Goal: Answer question/provide support: Answer question/provide support

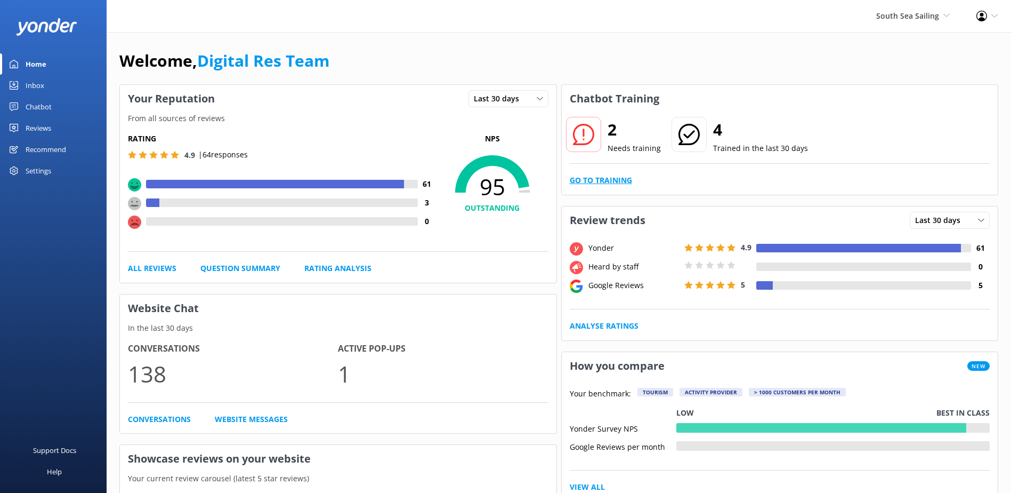
click at [609, 181] on link "Go to Training" at bounding box center [601, 180] width 62 height 12
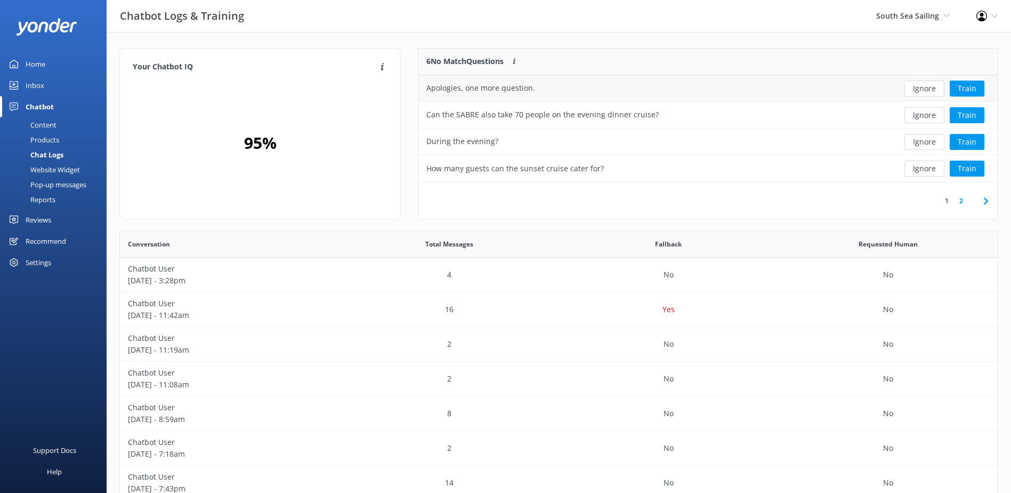
scroll to position [126, 571]
click at [927, 87] on button "Ignore" at bounding box center [925, 89] width 40 height 16
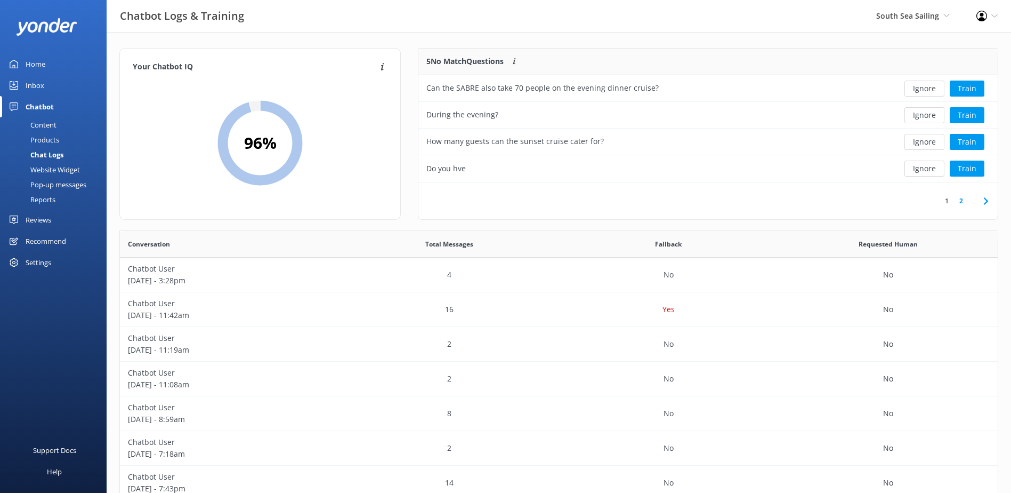
click at [927, 87] on button "Ignore" at bounding box center [925, 89] width 40 height 16
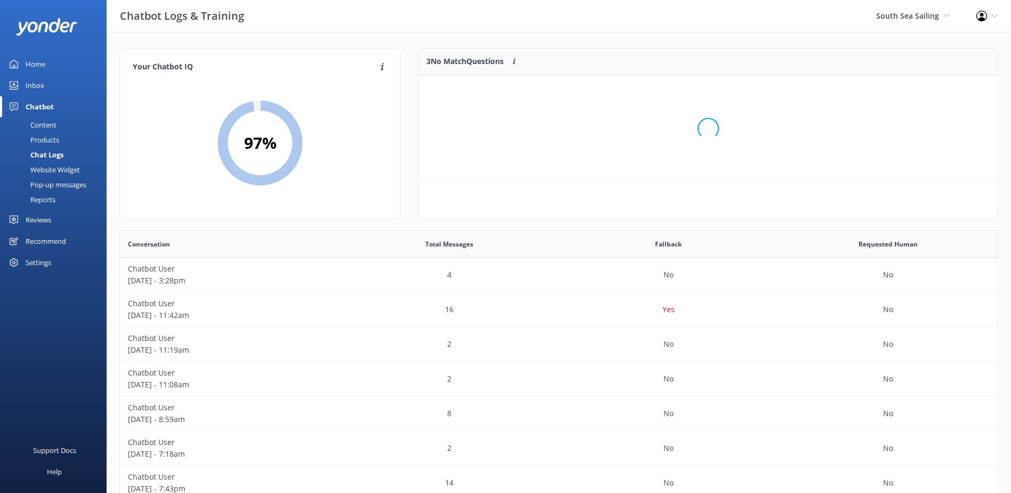
scroll to position [99, 571]
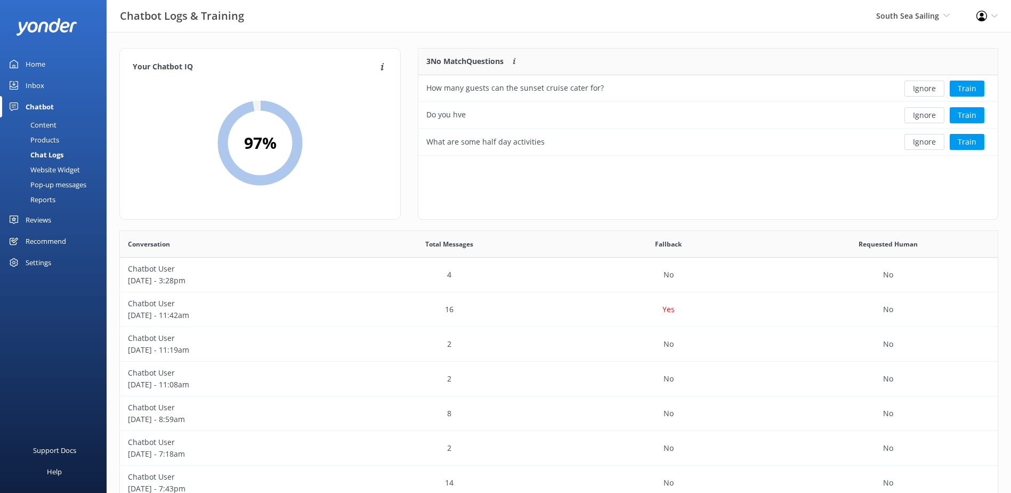
click at [927, 87] on button "Ignore" at bounding box center [925, 89] width 40 height 16
click at [927, 86] on button "Ignore" at bounding box center [925, 89] width 40 height 16
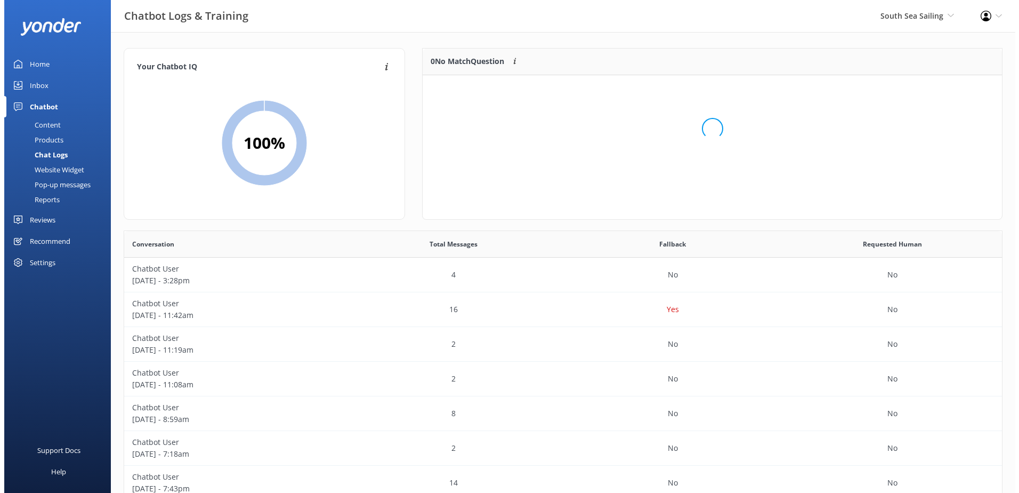
scroll to position [125, 571]
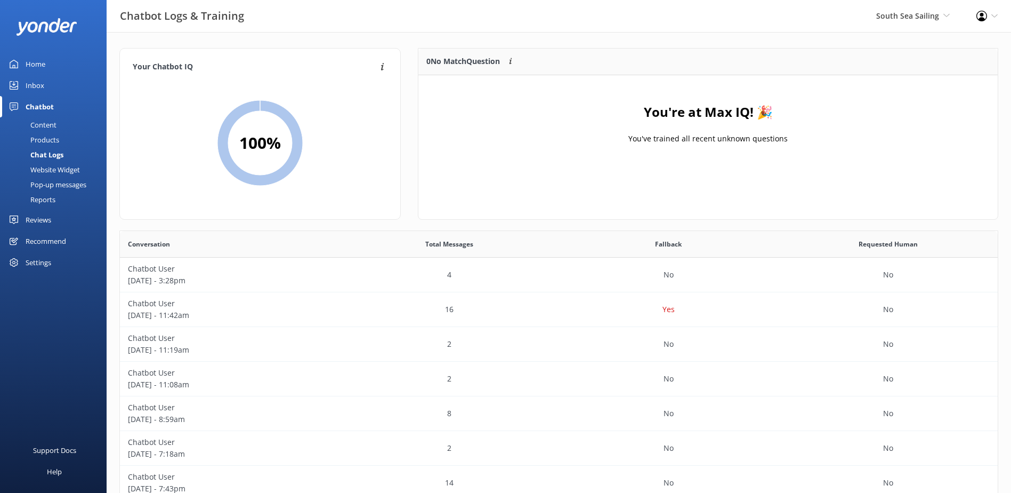
click at [47, 78] on link "Inbox" at bounding box center [53, 85] width 107 height 21
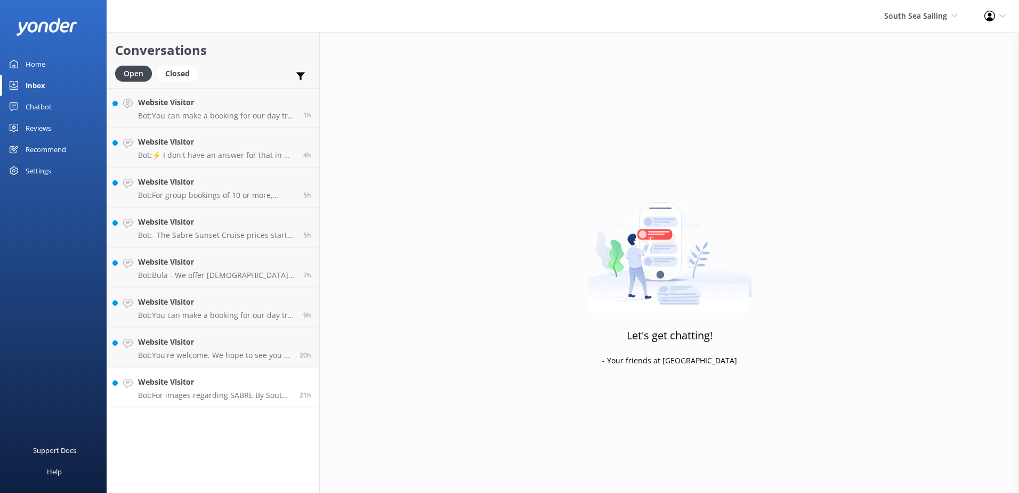
click at [283, 374] on link "Website Visitor Bot: For images regarding SABRE By South Sea Sailing Tour, kind…" at bounding box center [213, 388] width 212 height 40
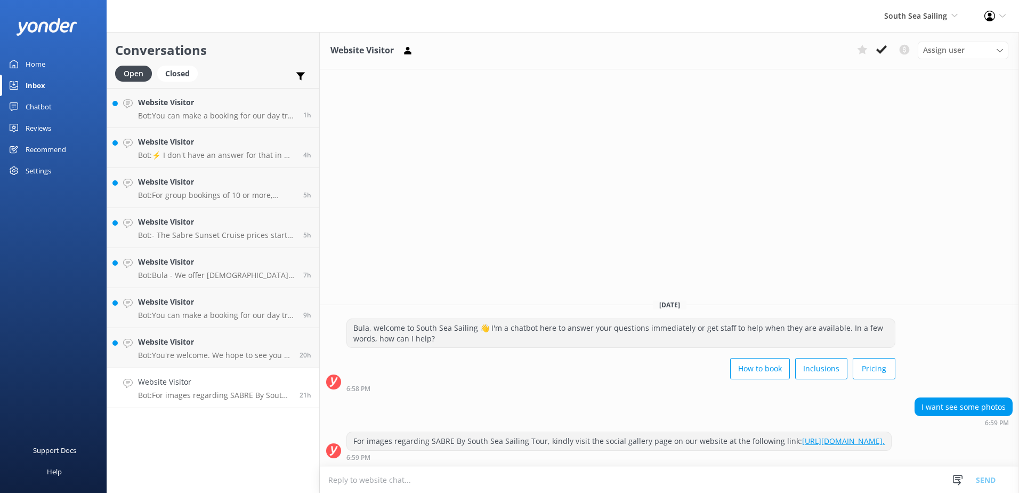
drag, startPoint x: 883, startPoint y: 45, endPoint x: 878, endPoint y: 49, distance: 7.0
click at [883, 45] on icon at bounding box center [882, 49] width 11 height 11
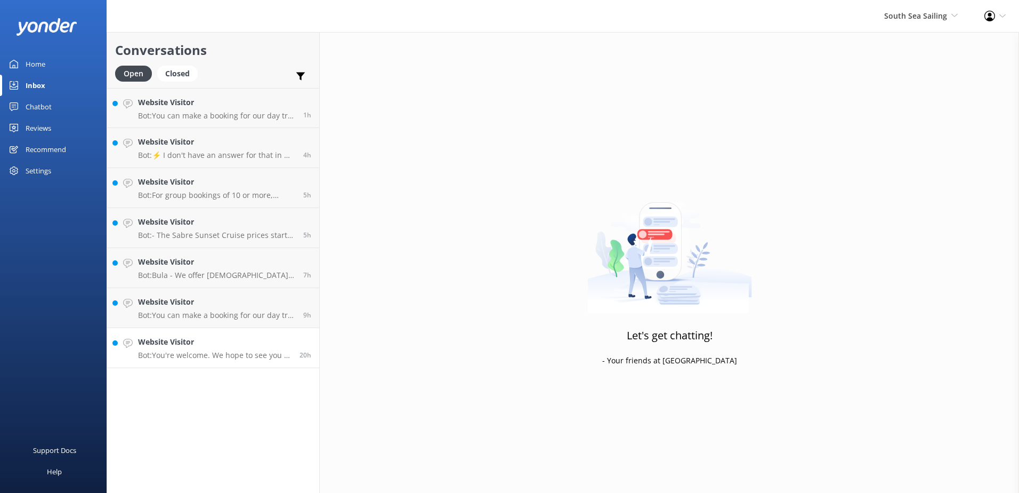
click at [276, 355] on p "Bot: You're welcome. We hope to see you at [GEOGRAPHIC_DATA] soon!" at bounding box center [215, 355] width 154 height 10
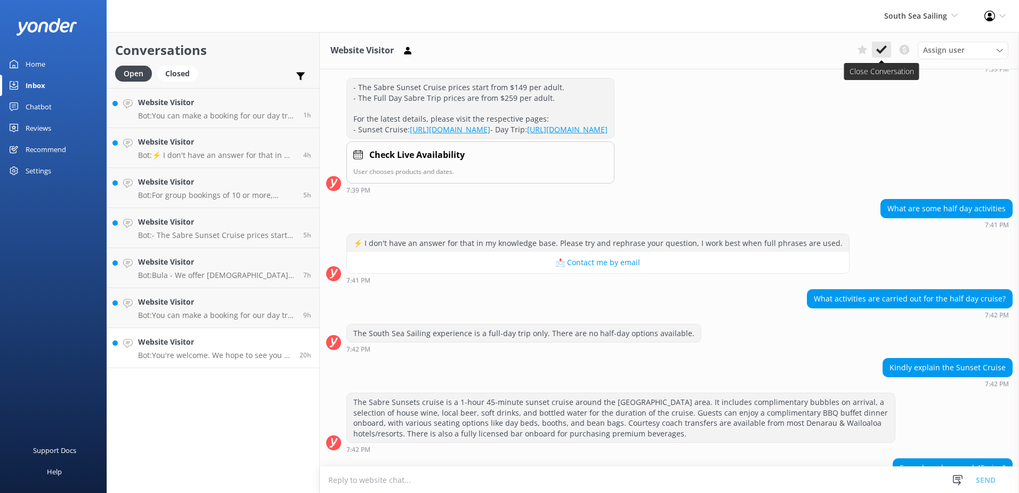
scroll to position [397, 0]
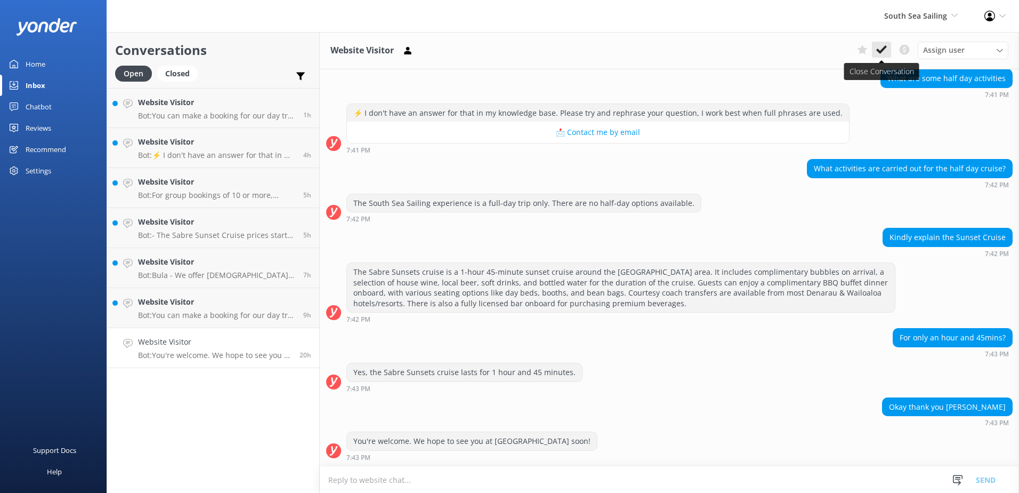
click at [885, 49] on use at bounding box center [882, 49] width 11 height 9
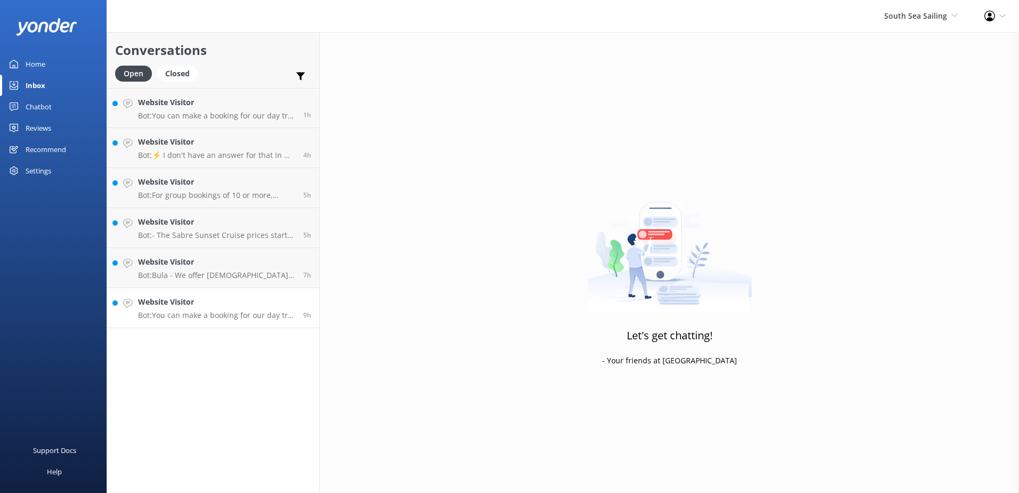
drag, startPoint x: 223, startPoint y: 308, endPoint x: 251, endPoint y: 299, distance: 29.2
click at [223, 307] on h4 "Website Visitor" at bounding box center [216, 302] width 157 height 12
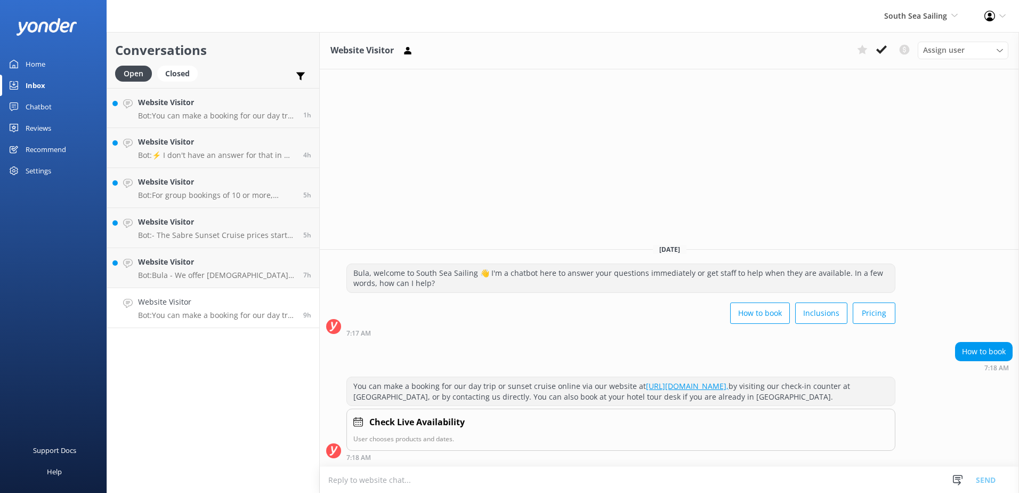
drag, startPoint x: 881, startPoint y: 50, endPoint x: 410, endPoint y: 223, distance: 502.2
click at [874, 51] on button at bounding box center [881, 50] width 19 height 16
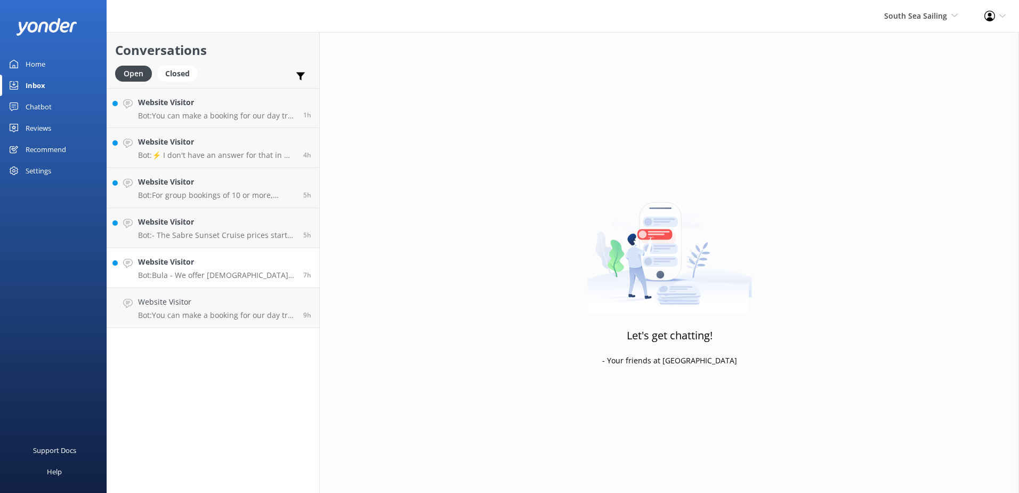
click at [268, 266] on h4 "Website Visitor" at bounding box center [216, 262] width 157 height 12
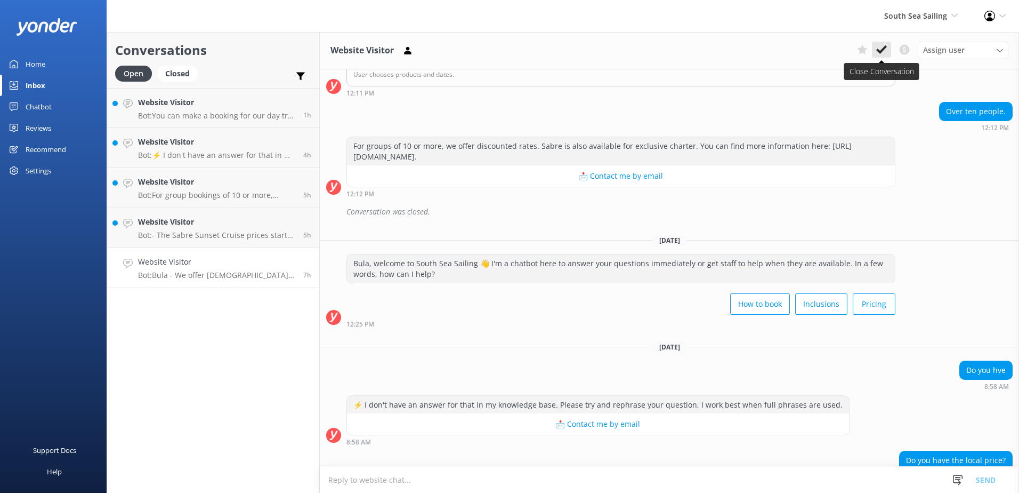
scroll to position [272, 0]
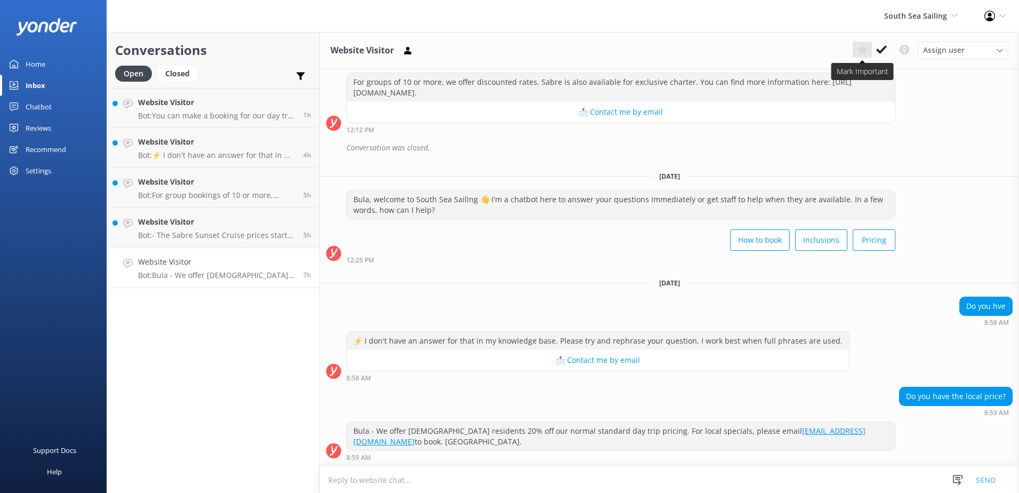
drag, startPoint x: 886, startPoint y: 45, endPoint x: 870, endPoint y: 52, distance: 16.7
click at [884, 46] on icon at bounding box center [882, 49] width 11 height 11
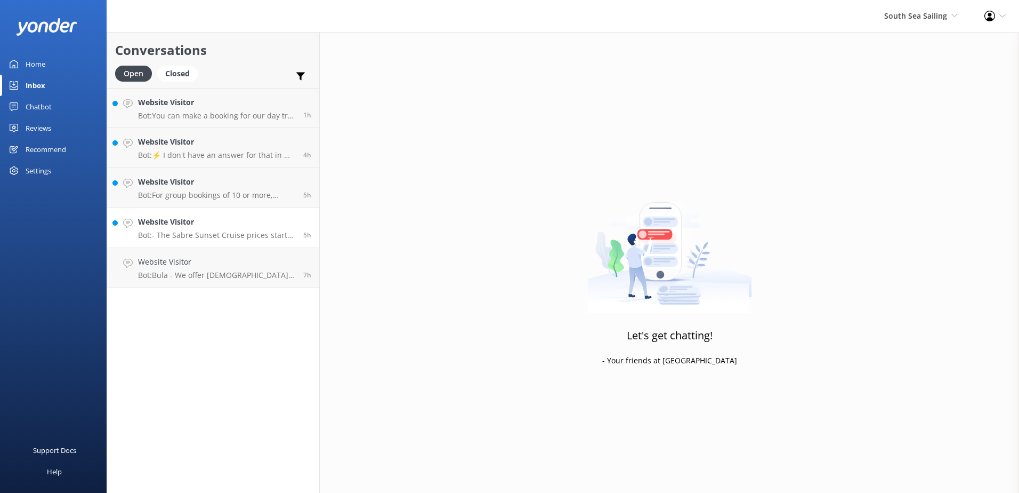
click at [256, 230] on div "Website Visitor Bot: - The Sabre Sunset Cruise prices start from $149 per adult…" at bounding box center [216, 227] width 157 height 23
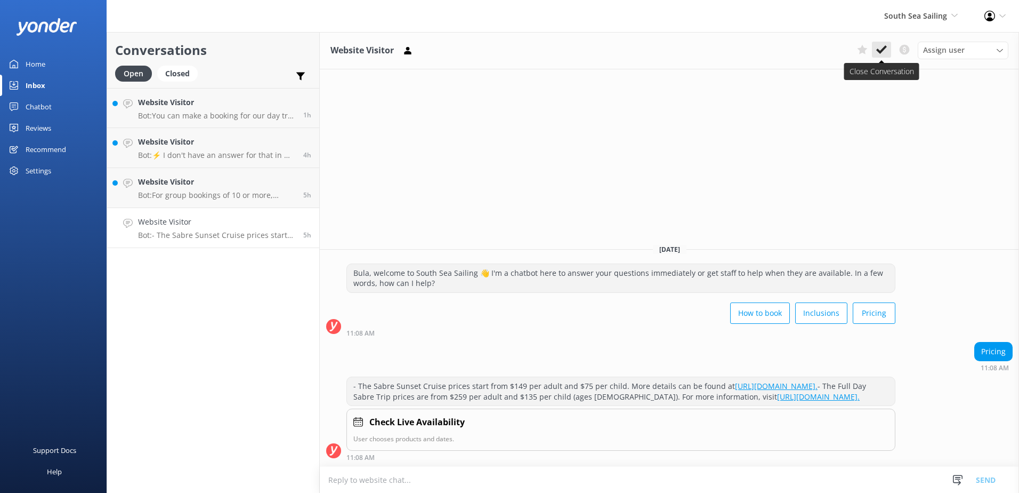
click at [878, 52] on icon at bounding box center [882, 49] width 11 height 11
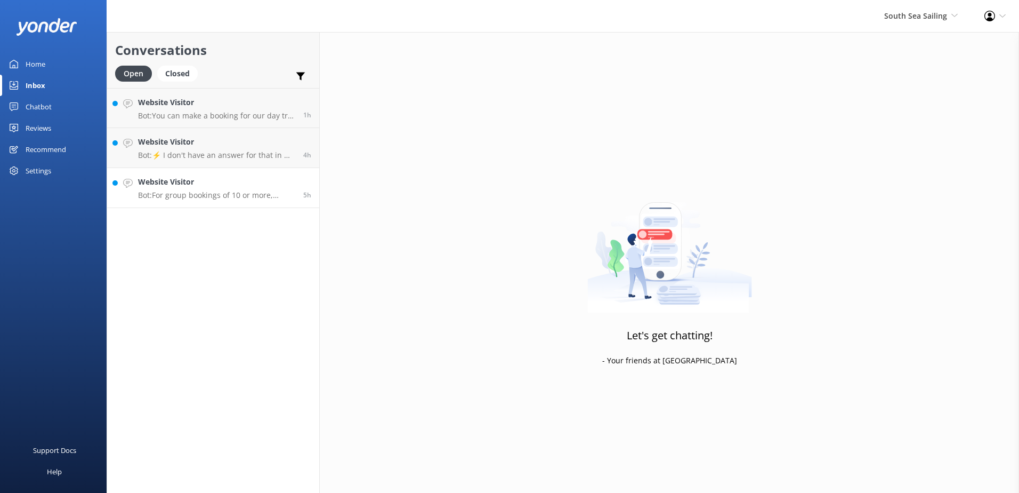
click at [252, 196] on p "Bot: For group bookings of 10 or more, please visit [URL][DOMAIN_NAME] for more…" at bounding box center [216, 195] width 157 height 10
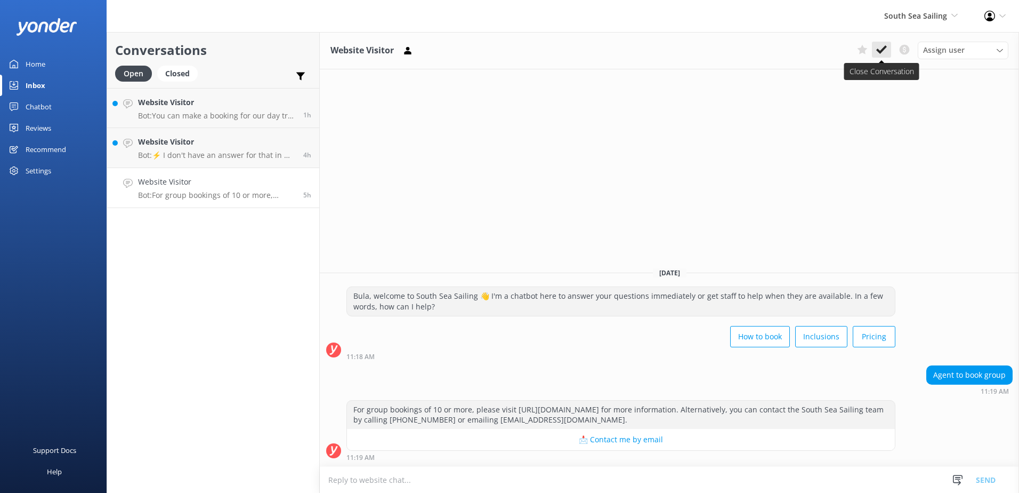
click at [885, 48] on use at bounding box center [882, 49] width 11 height 9
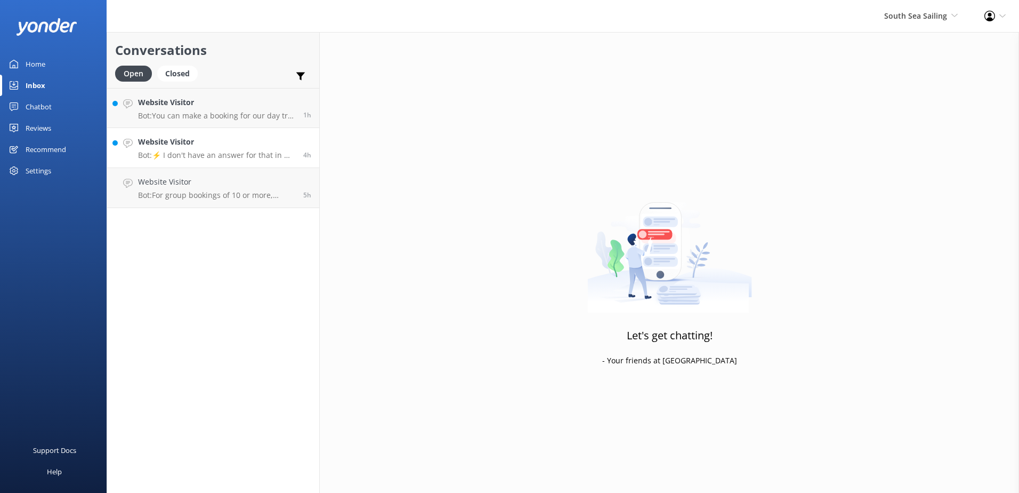
drag, startPoint x: 220, startPoint y: 145, endPoint x: 260, endPoint y: 141, distance: 39.7
click at [220, 144] on h4 "Website Visitor" at bounding box center [216, 142] width 157 height 12
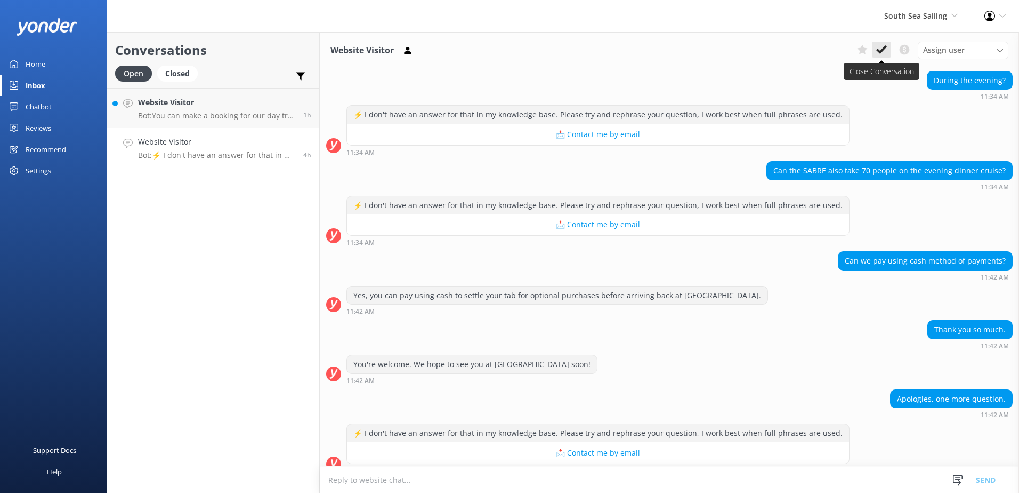
scroll to position [467, 0]
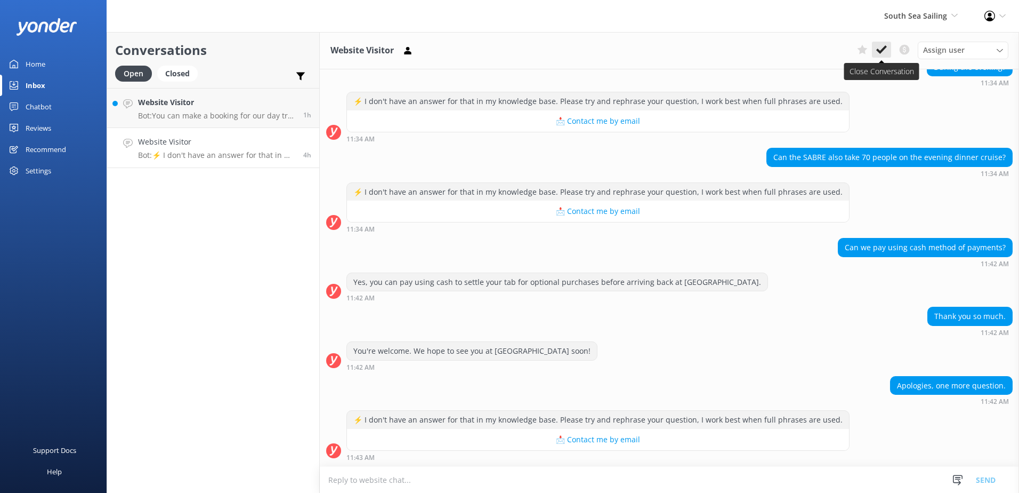
click at [878, 45] on icon at bounding box center [882, 49] width 11 height 11
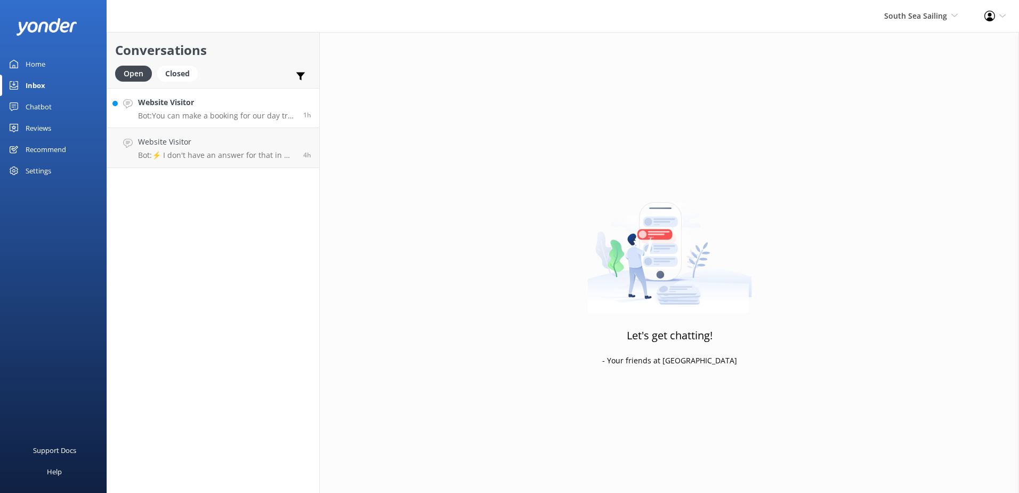
click at [241, 100] on h4 "Website Visitor" at bounding box center [216, 103] width 157 height 12
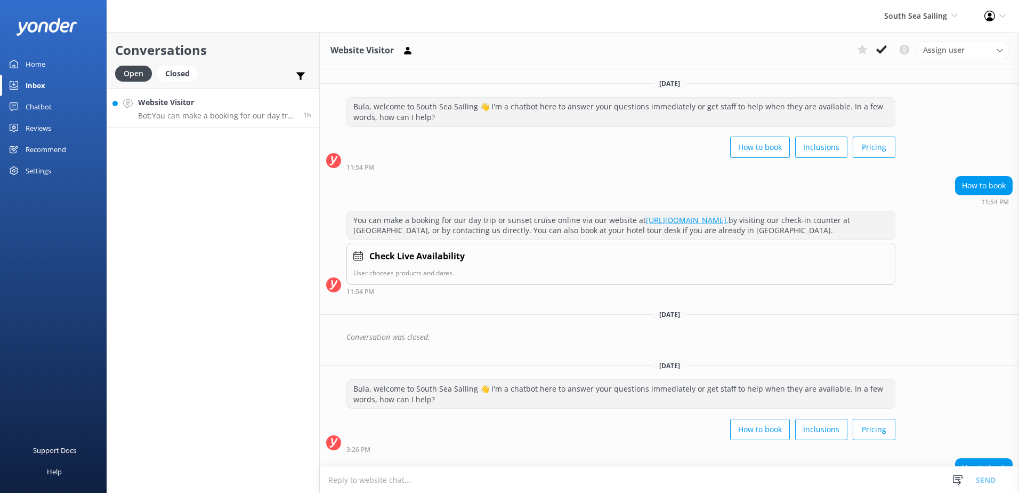
scroll to position [116, 0]
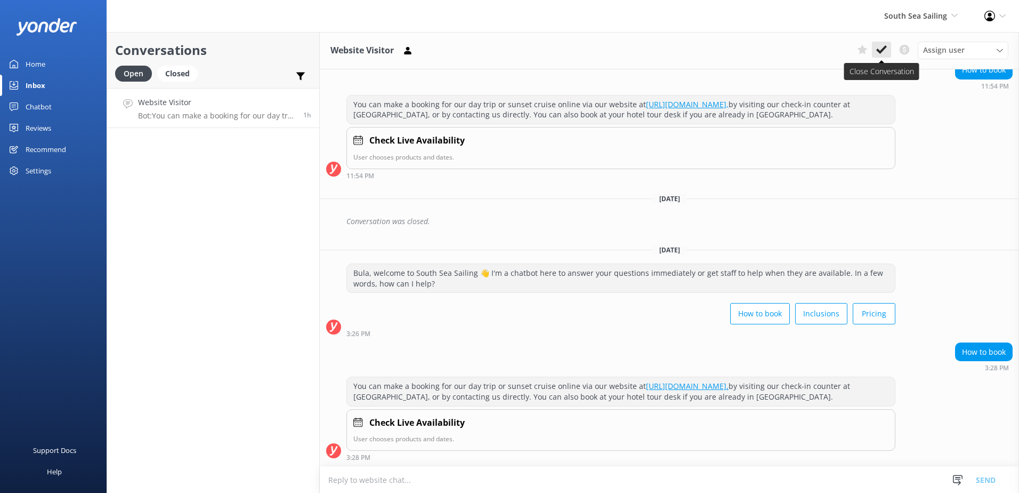
click at [881, 50] on icon at bounding box center [882, 49] width 11 height 11
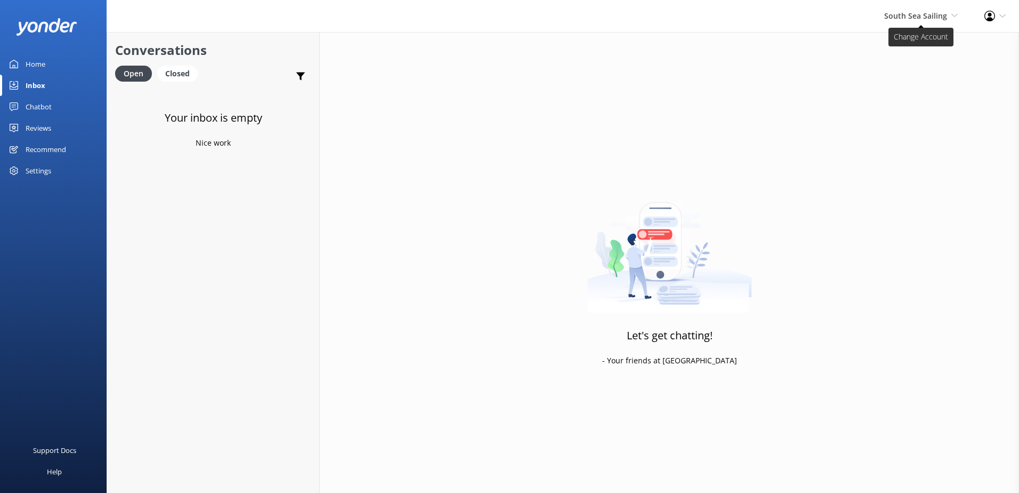
click at [923, 17] on span "South Sea Sailing" at bounding box center [916, 16] width 63 height 10
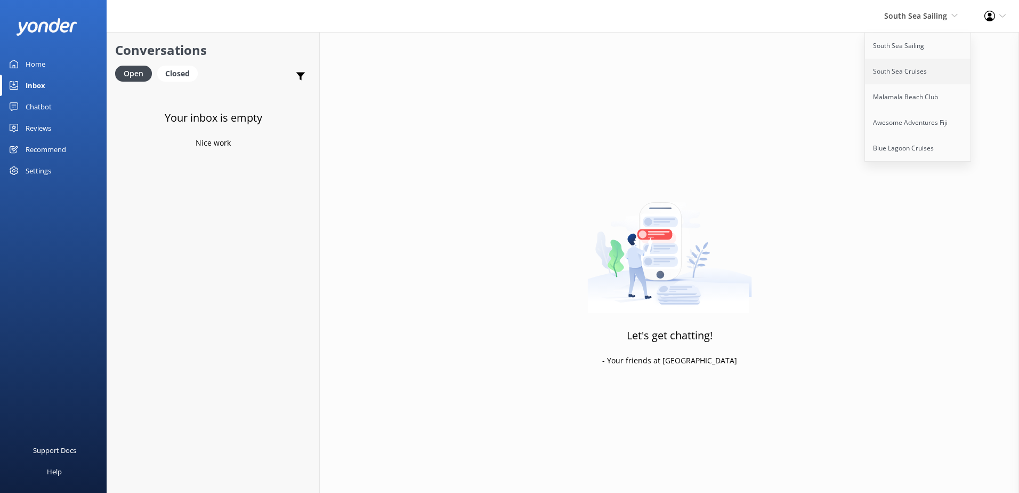
click at [920, 65] on link "South Sea Cruises" at bounding box center [918, 72] width 107 height 26
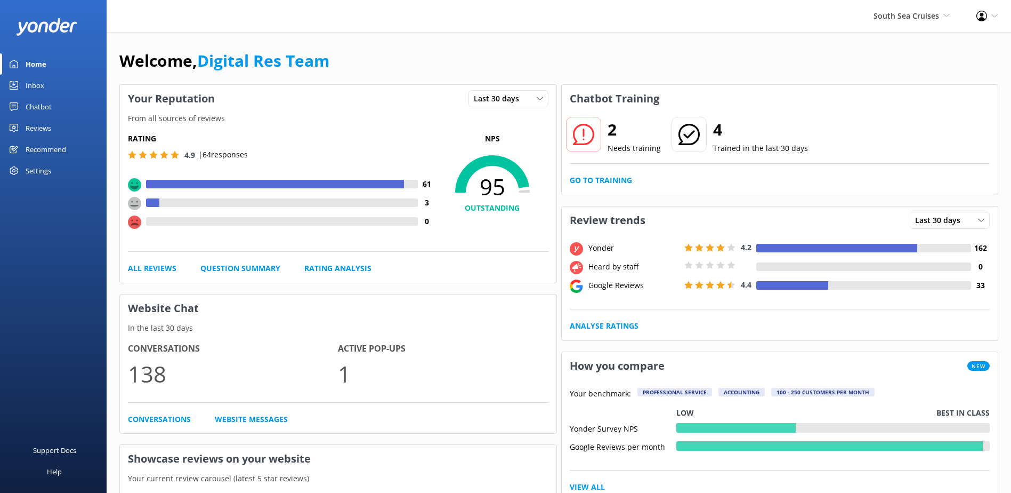
click at [26, 84] on div "Inbox" at bounding box center [35, 85] width 19 height 21
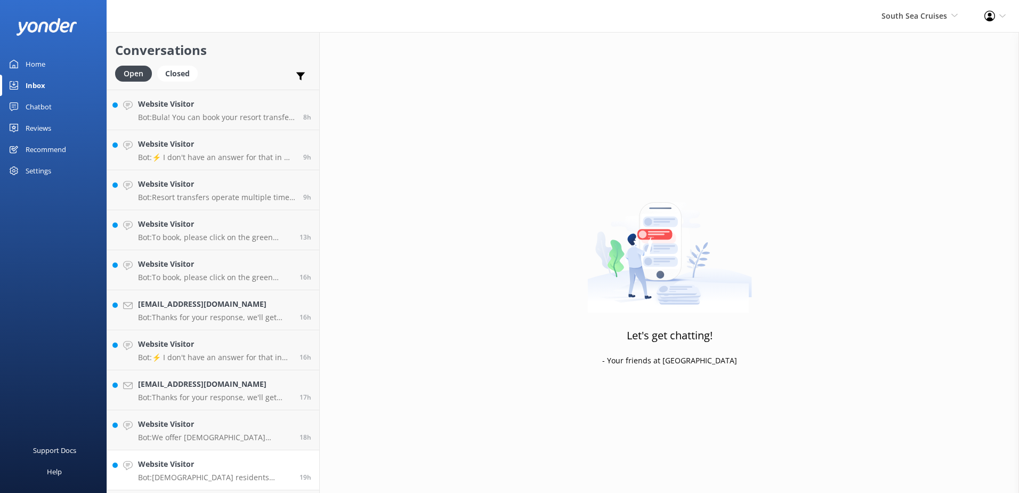
scroll to position [515, 0]
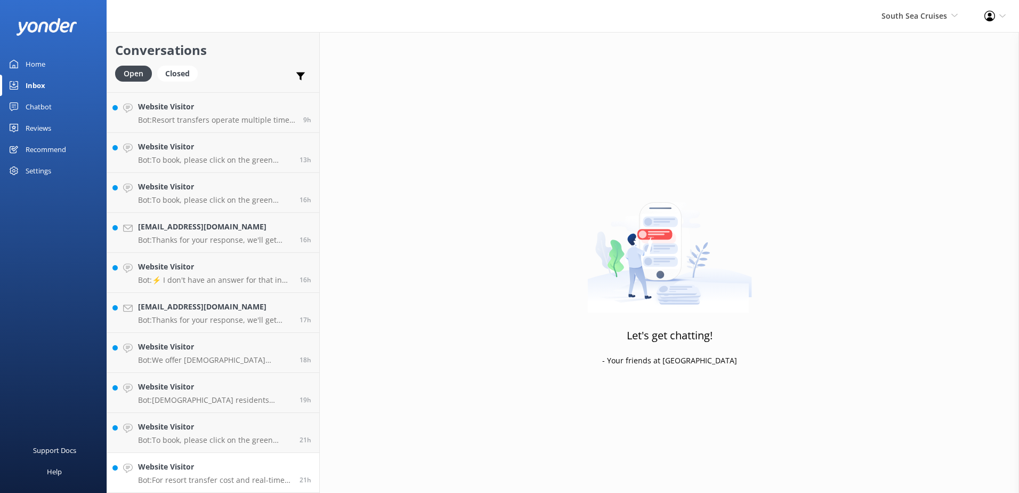
click at [262, 465] on h4 "Website Visitor" at bounding box center [215, 467] width 154 height 12
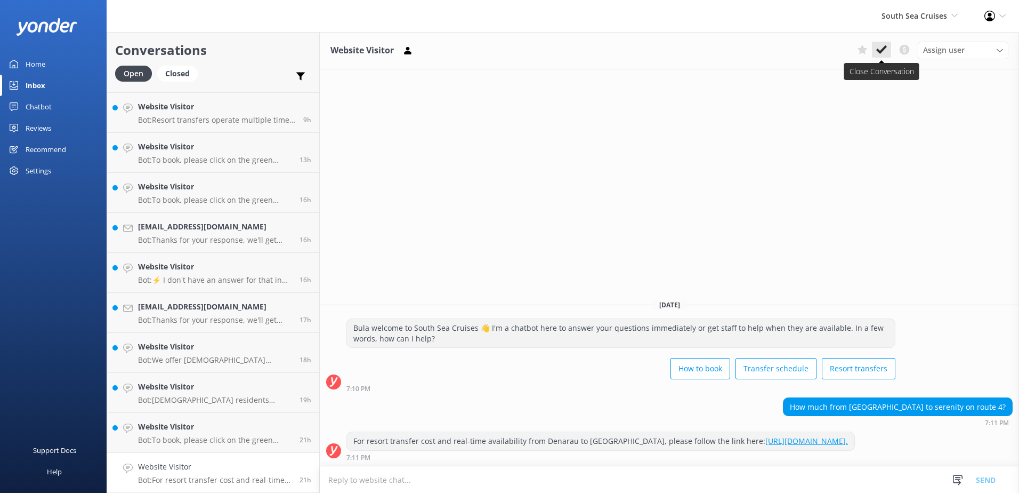
click at [885, 47] on use at bounding box center [882, 49] width 11 height 9
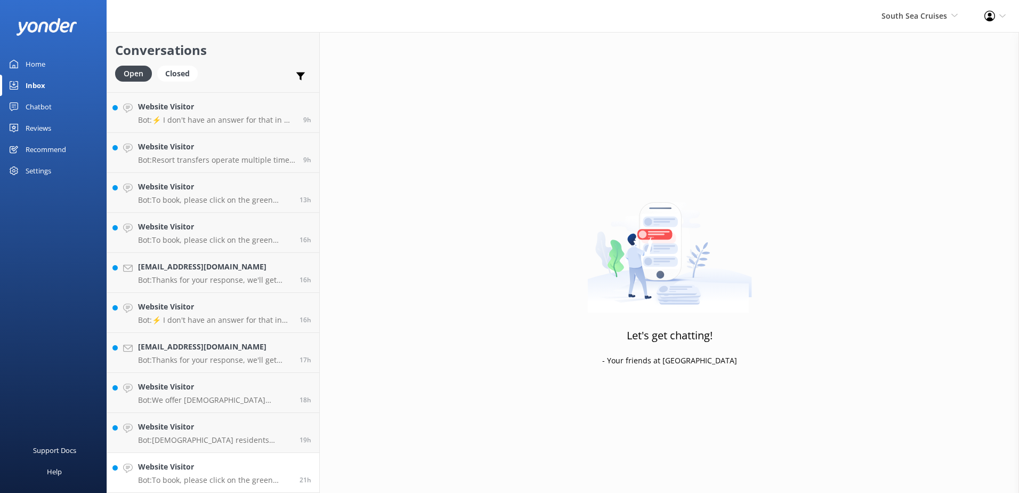
scroll to position [475, 0]
click at [298, 462] on div "21h" at bounding box center [302, 472] width 20 height 23
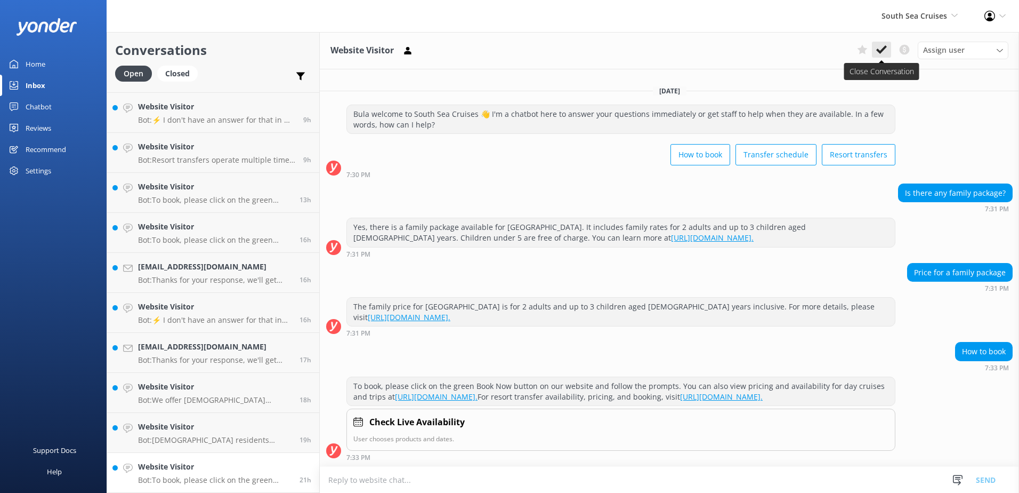
scroll to position [3, 0]
click at [873, 53] on button at bounding box center [881, 50] width 19 height 16
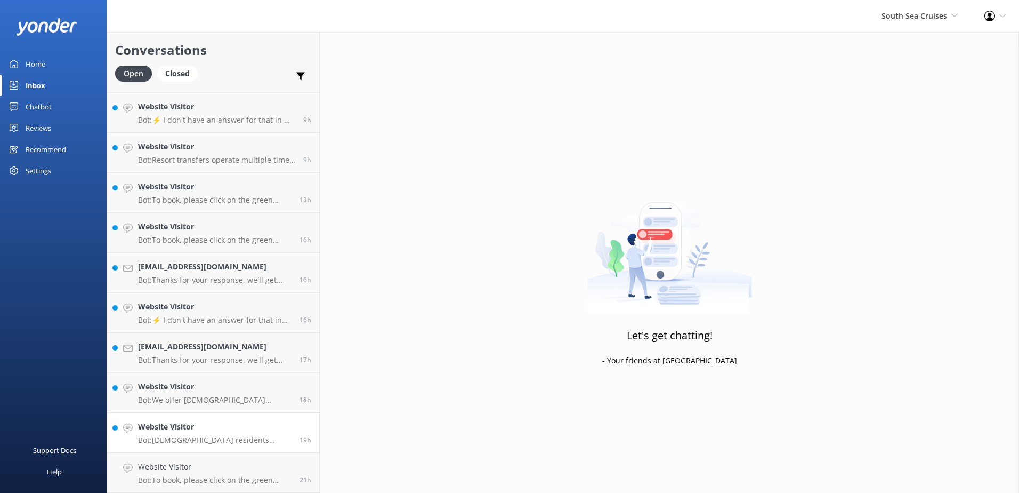
scroll to position [435, 0]
click at [262, 463] on h4 "Website Visitor" at bounding box center [215, 467] width 154 height 12
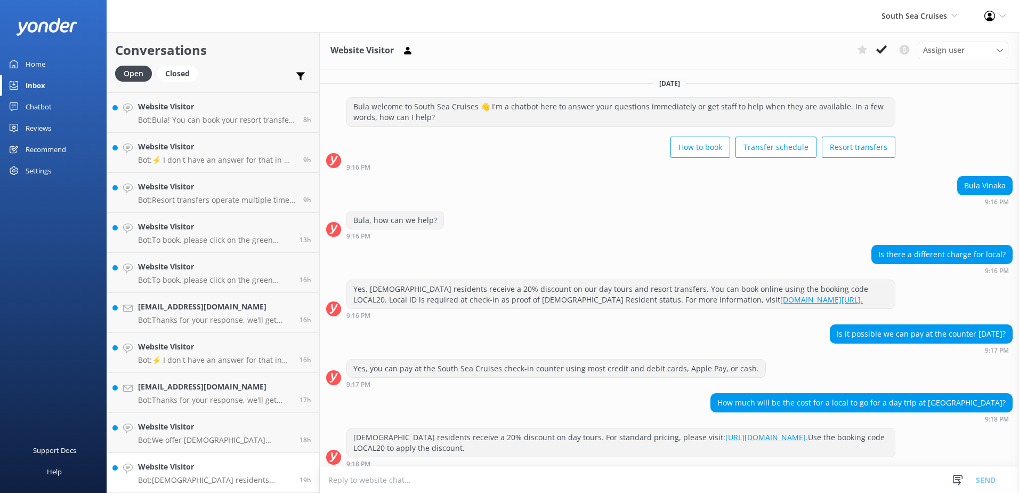
scroll to position [6, 0]
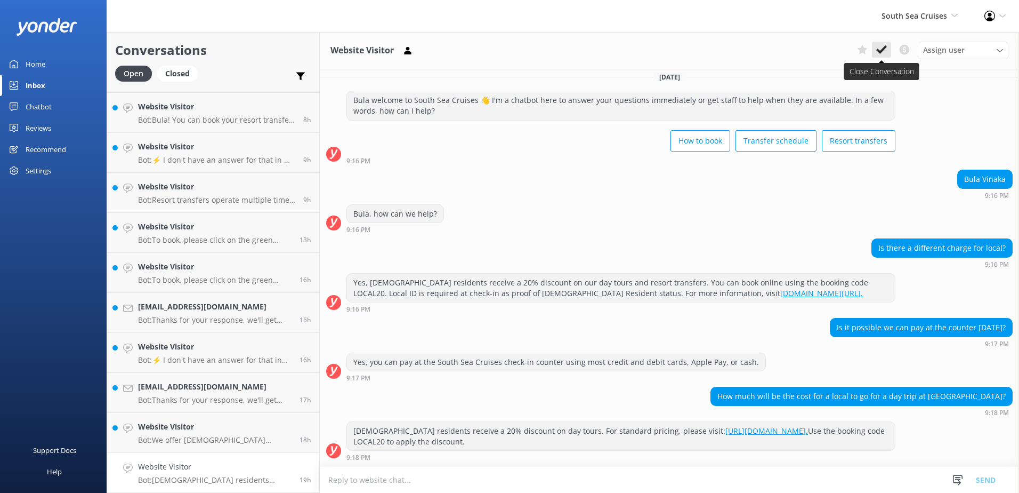
click at [877, 53] on icon at bounding box center [882, 49] width 11 height 11
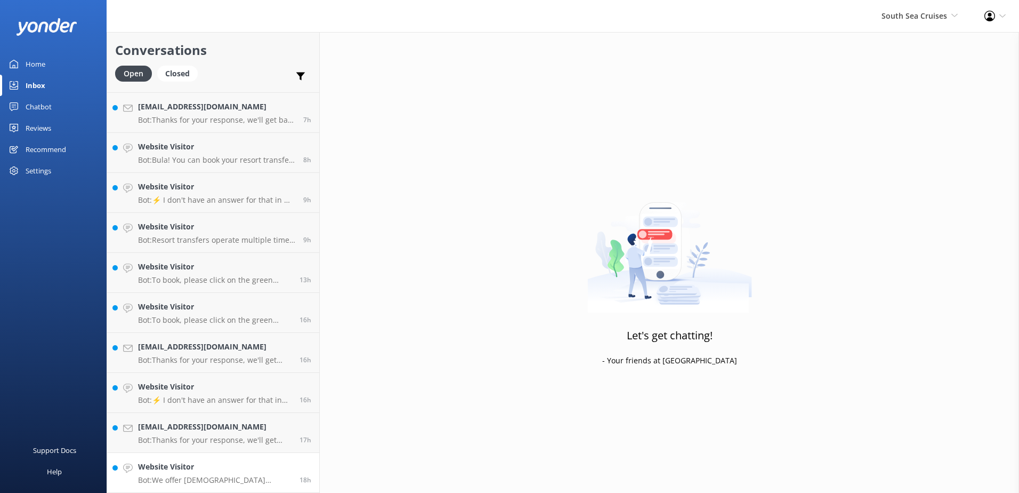
scroll to position [395, 0]
click at [249, 469] on h4 "Website Visitor" at bounding box center [215, 467] width 154 height 12
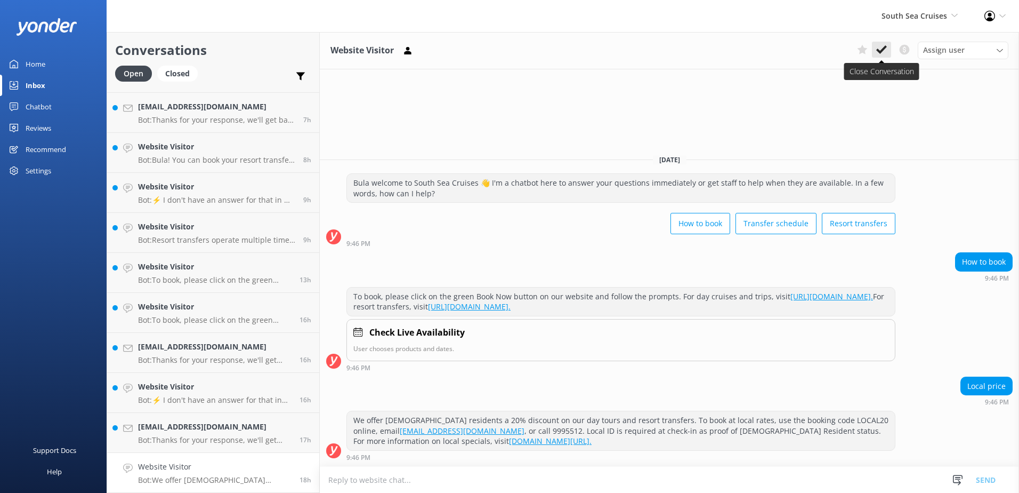
click at [885, 51] on icon at bounding box center [882, 49] width 11 height 11
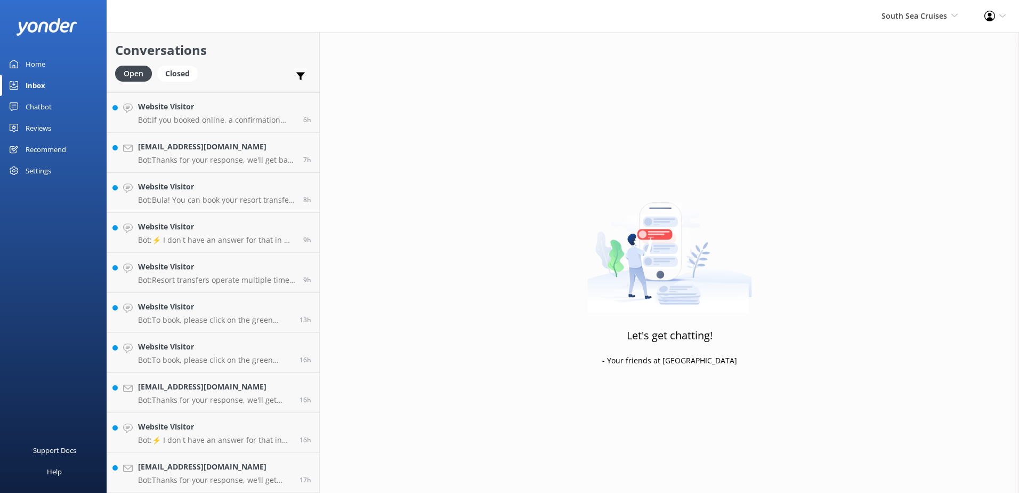
scroll to position [355, 0]
click at [268, 465] on h4 "[EMAIL_ADDRESS][DOMAIN_NAME]" at bounding box center [215, 467] width 154 height 12
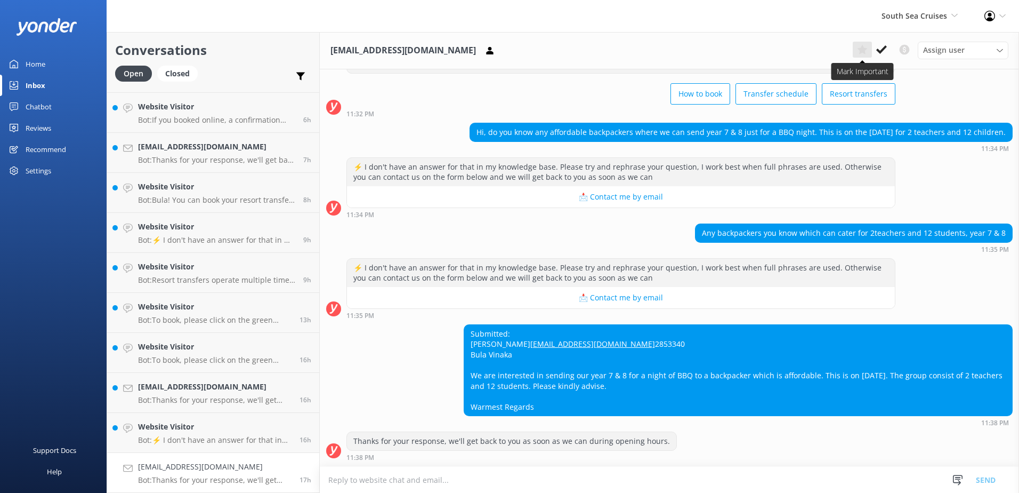
scroll to position [85, 0]
click at [883, 48] on use at bounding box center [882, 49] width 11 height 9
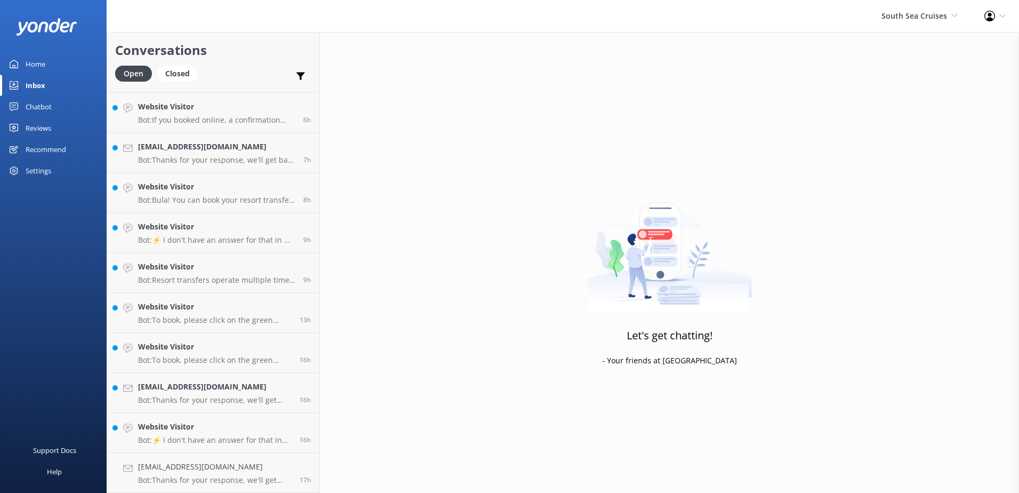
scroll to position [315, 0]
click at [267, 471] on h4 "Website Visitor" at bounding box center [215, 467] width 154 height 12
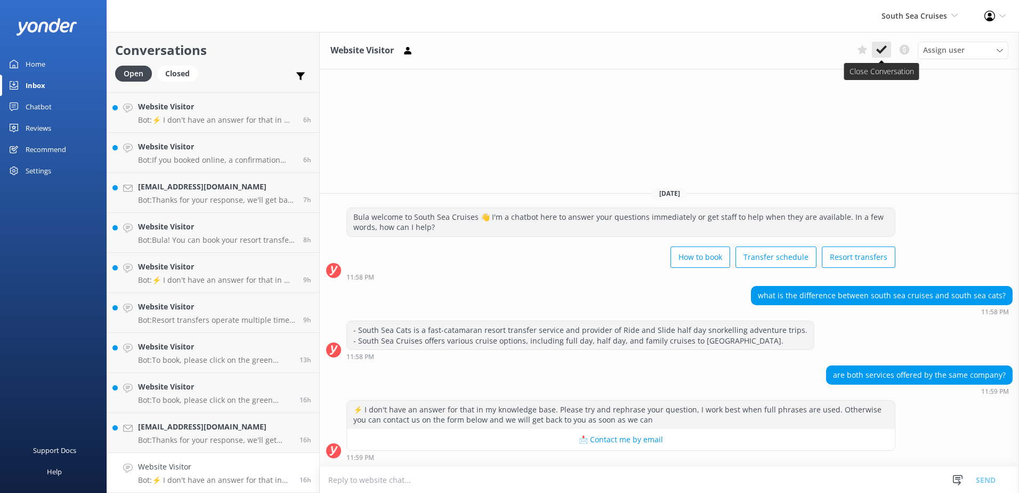
click at [883, 53] on icon at bounding box center [882, 49] width 11 height 11
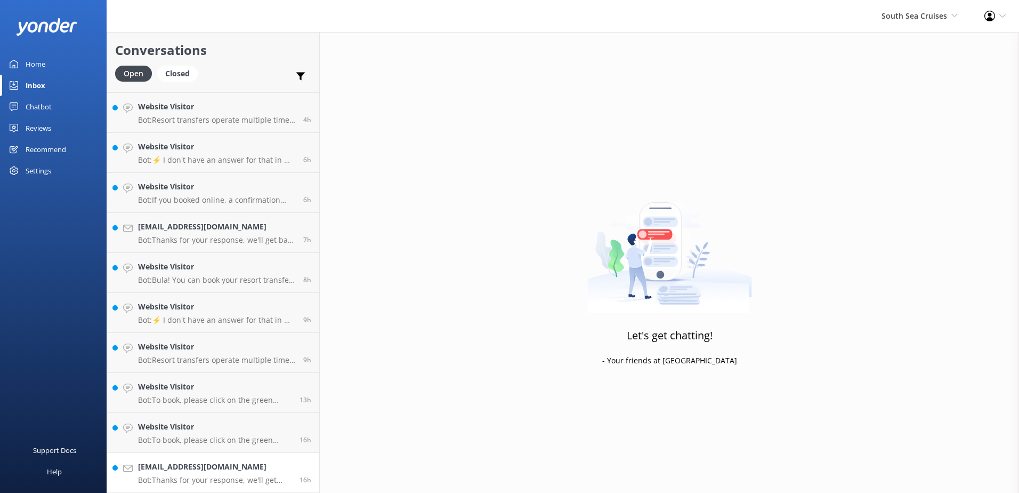
click at [293, 460] on link "[EMAIL_ADDRESS][DOMAIN_NAME] Bot: Thanks for your response, we'll get back to y…" at bounding box center [213, 473] width 212 height 40
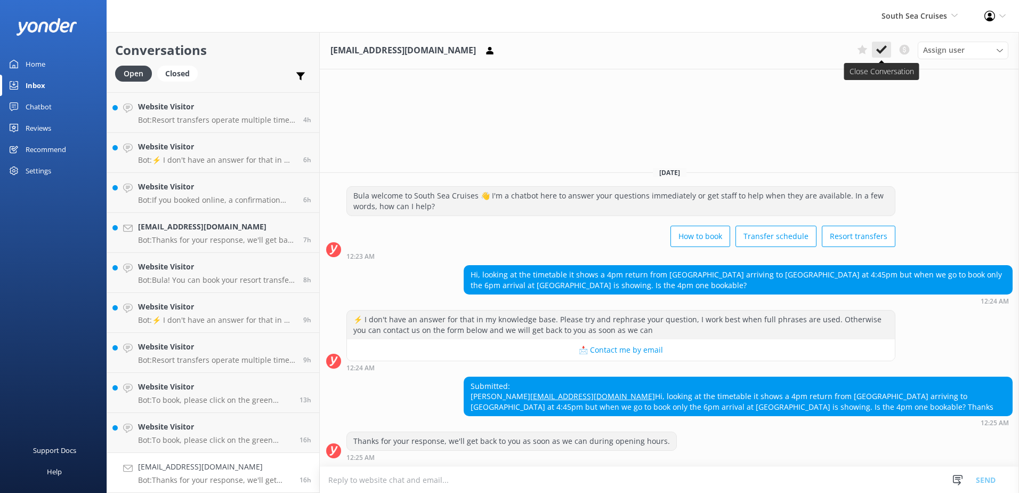
click at [881, 50] on icon at bounding box center [882, 49] width 11 height 11
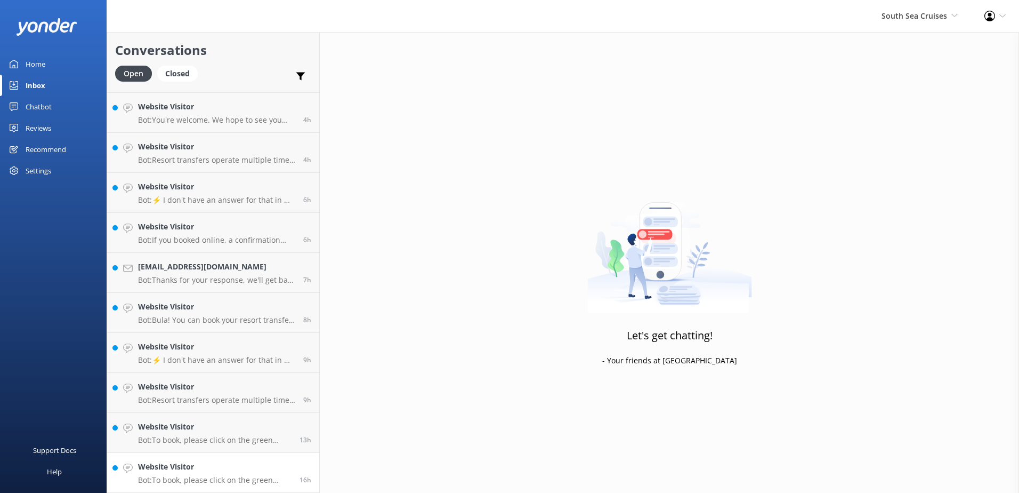
click at [262, 467] on h4 "Website Visitor" at bounding box center [215, 467] width 154 height 12
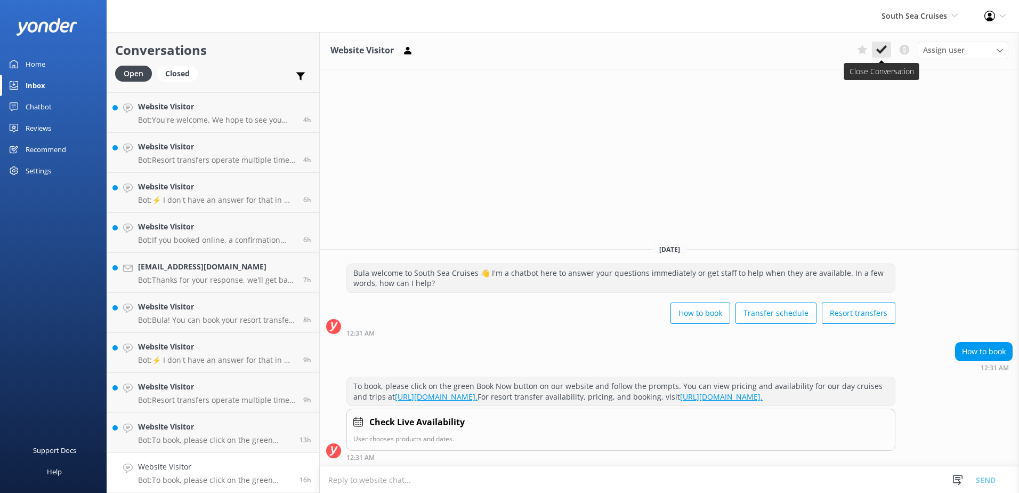
click at [883, 47] on icon at bounding box center [882, 49] width 11 height 11
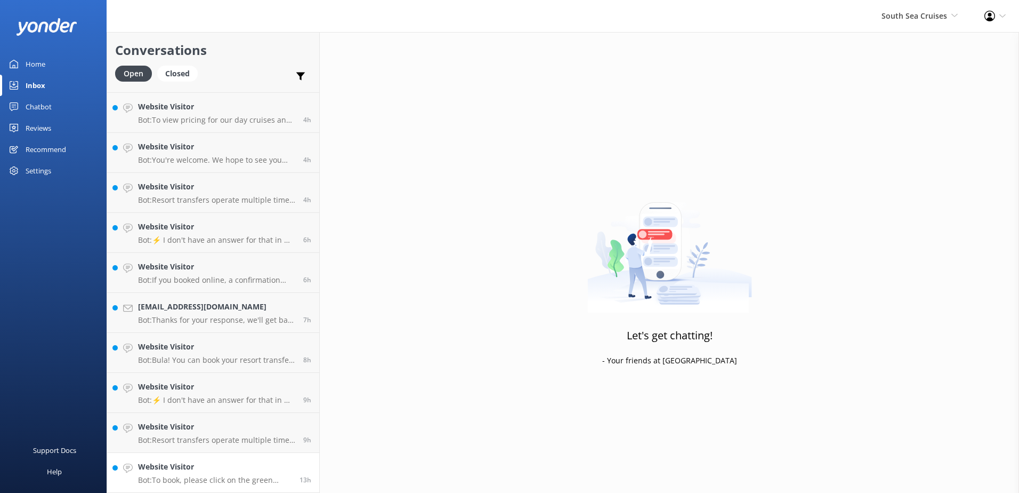
click at [258, 457] on link "Website Visitor Bot: To book, please click on the green Book Now button on our …" at bounding box center [213, 473] width 212 height 40
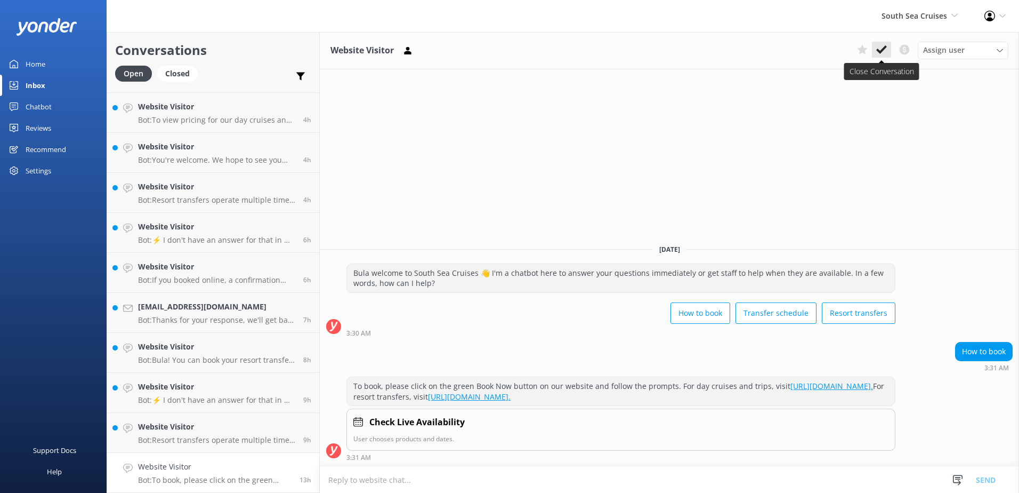
click at [885, 44] on icon at bounding box center [882, 49] width 11 height 11
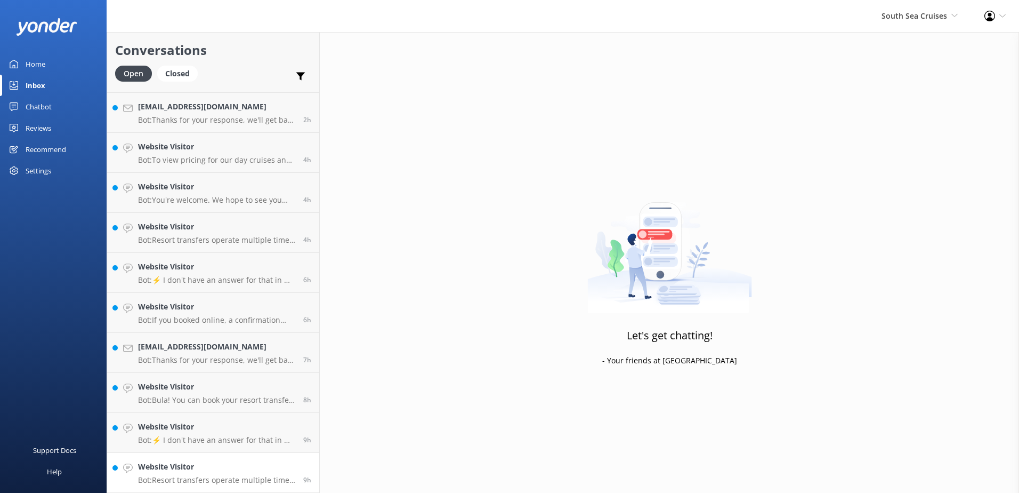
scroll to position [155, 0]
click at [252, 459] on link "Website Visitor Bot: Resort transfers operate multiple times a day, every day, …" at bounding box center [213, 473] width 212 height 40
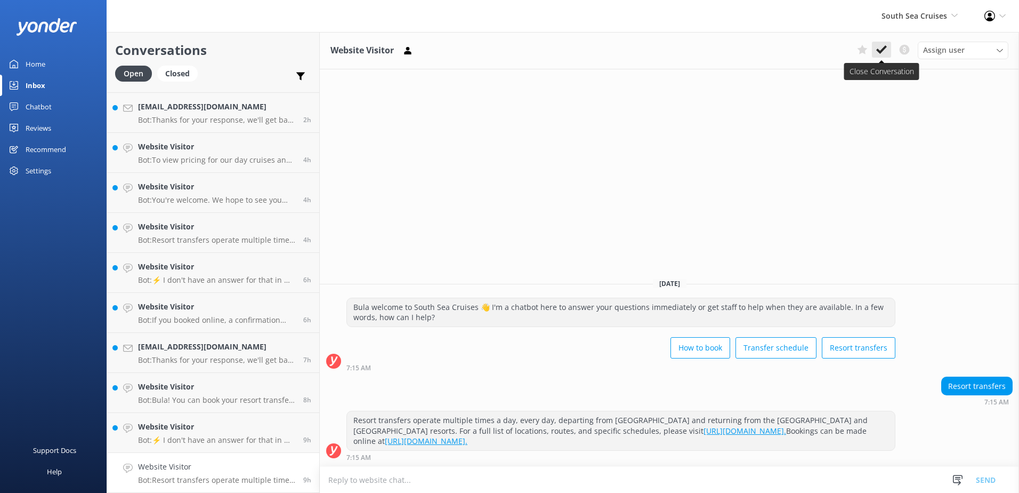
click at [878, 51] on use at bounding box center [882, 49] width 11 height 9
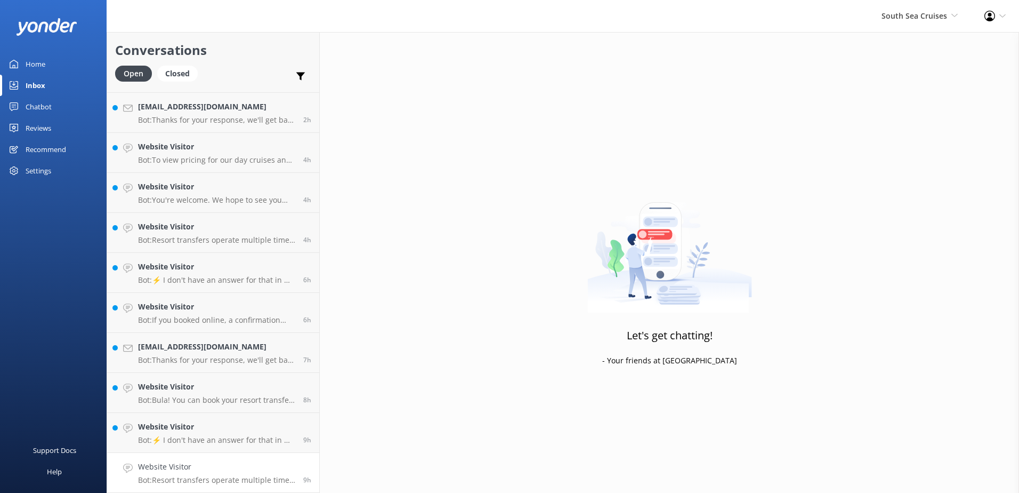
scroll to position [115, 0]
click at [263, 457] on link "Website Visitor Bot: ⚡ I don't have an answer for that in my knowledge base. Pl…" at bounding box center [213, 473] width 212 height 40
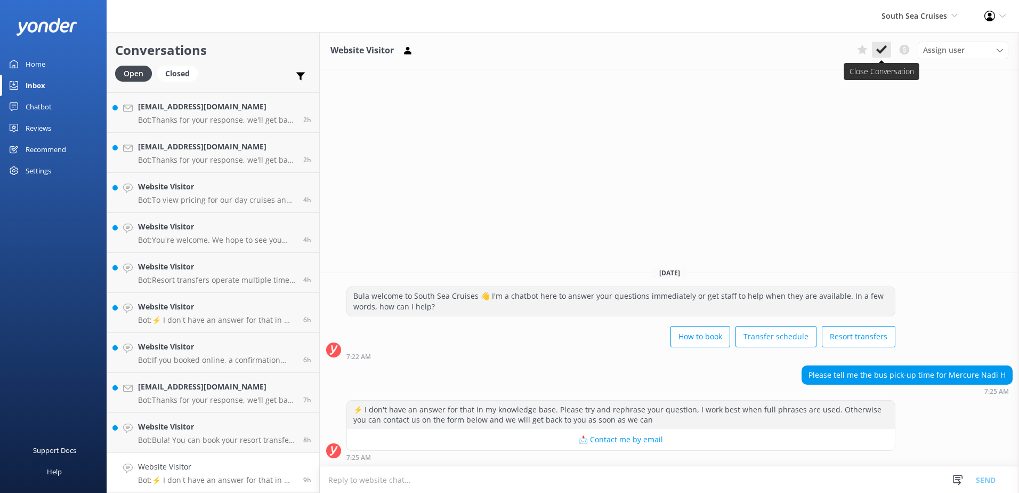
click at [885, 46] on use at bounding box center [882, 49] width 11 height 9
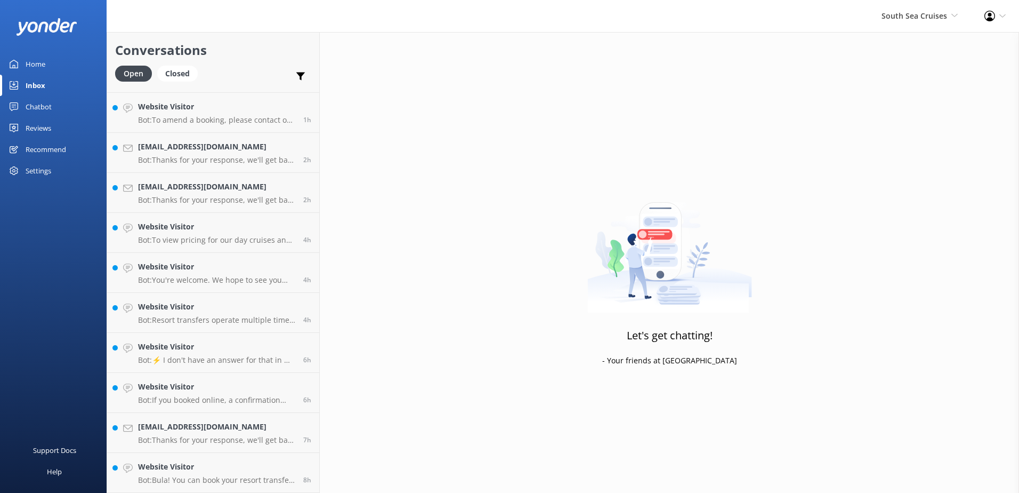
scroll to position [75, 0]
click at [294, 460] on link "Website Visitor Bot: Bula! You can book your resort transfer to [GEOGRAPHIC_DAT…" at bounding box center [213, 473] width 212 height 40
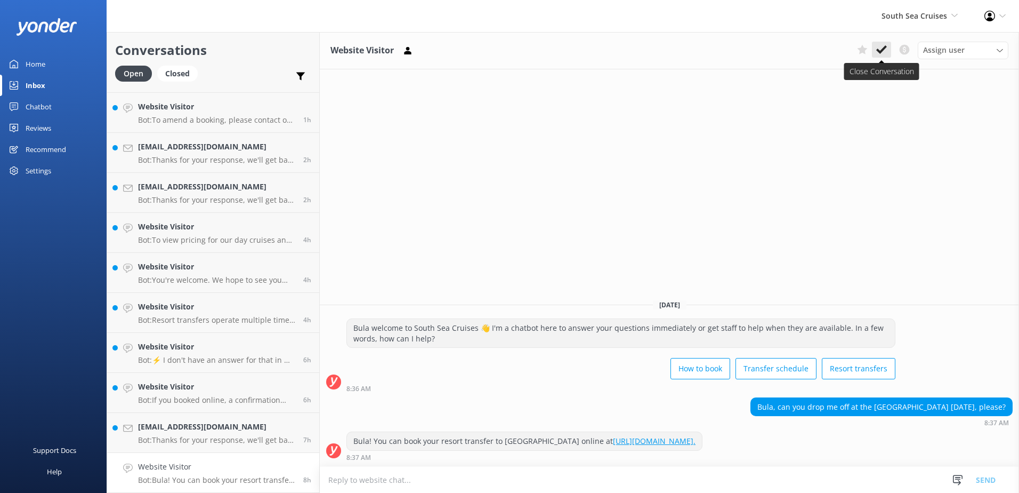
click at [880, 48] on icon at bounding box center [882, 49] width 11 height 11
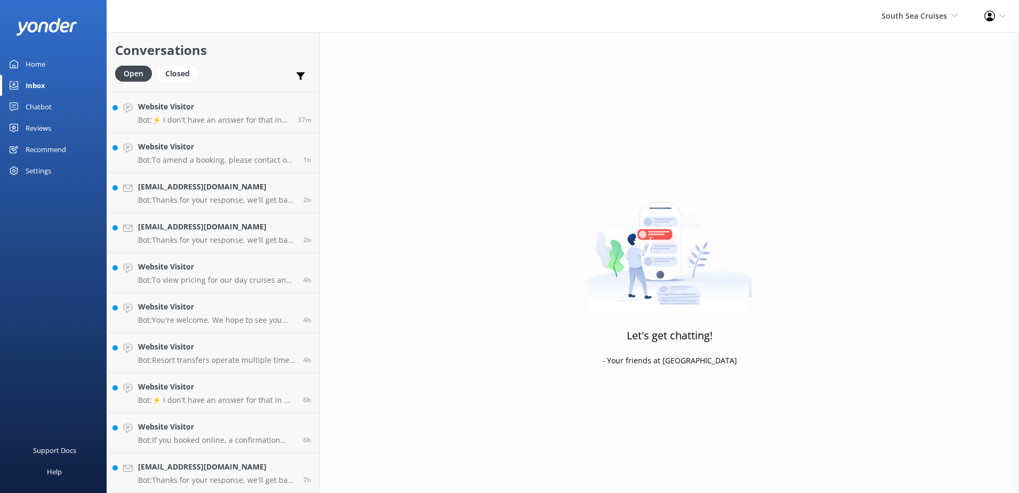
scroll to position [35, 0]
click at [250, 463] on h4 "[EMAIL_ADDRESS][DOMAIN_NAME]" at bounding box center [216, 467] width 157 height 12
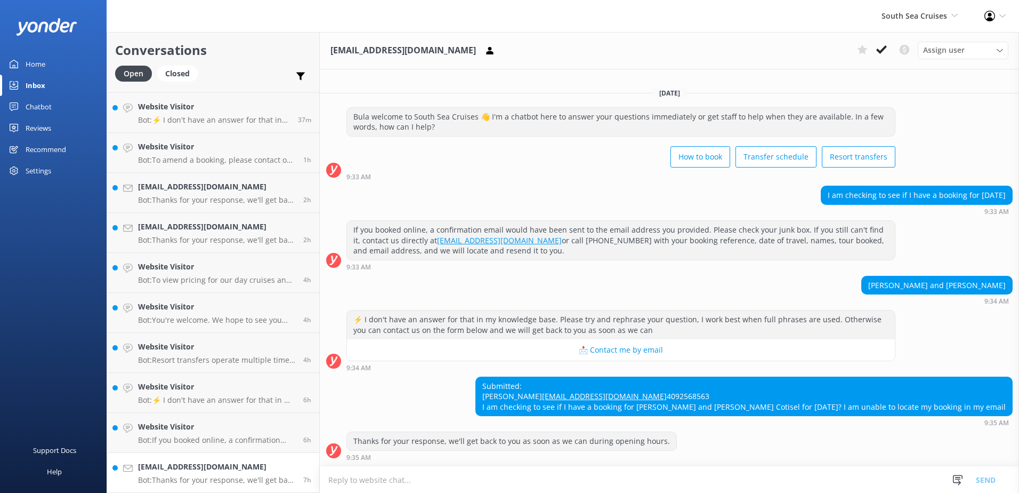
scroll to position [11, 0]
drag, startPoint x: 745, startPoint y: 406, endPoint x: 786, endPoint y: 405, distance: 41.6
click at [786, 405] on div "Submitted: [PERSON_NAME] [EMAIL_ADDRESS][DOMAIN_NAME] 4092568563 I am checking …" at bounding box center [744, 396] width 536 height 39
drag, startPoint x: 786, startPoint y: 405, endPoint x: 743, endPoint y: 411, distance: 43.6
click at [741, 413] on div "Submitted: [PERSON_NAME] [EMAIL_ADDRESS][DOMAIN_NAME] 4092568563 I am checking …" at bounding box center [744, 396] width 536 height 39
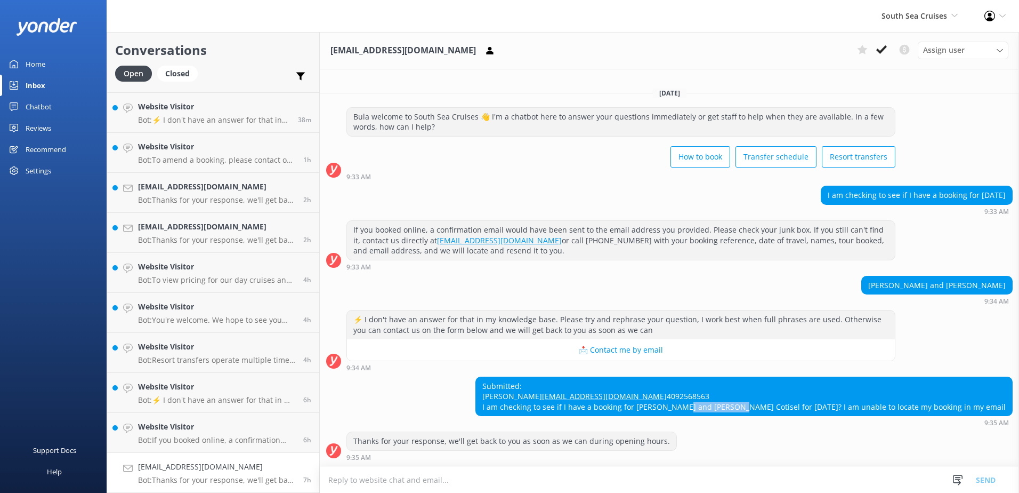
drag, startPoint x: 742, startPoint y: 403, endPoint x: 788, endPoint y: 404, distance: 46.4
click at [788, 404] on div "Submitted: [PERSON_NAME] [EMAIL_ADDRESS][DOMAIN_NAME] 4092568563 I am checking …" at bounding box center [744, 396] width 536 height 39
copy div "[PERSON_NAME] Cotisel"
click at [417, 479] on textarea at bounding box center [670, 480] width 700 height 26
click at [443, 472] on textarea at bounding box center [670, 480] width 700 height 26
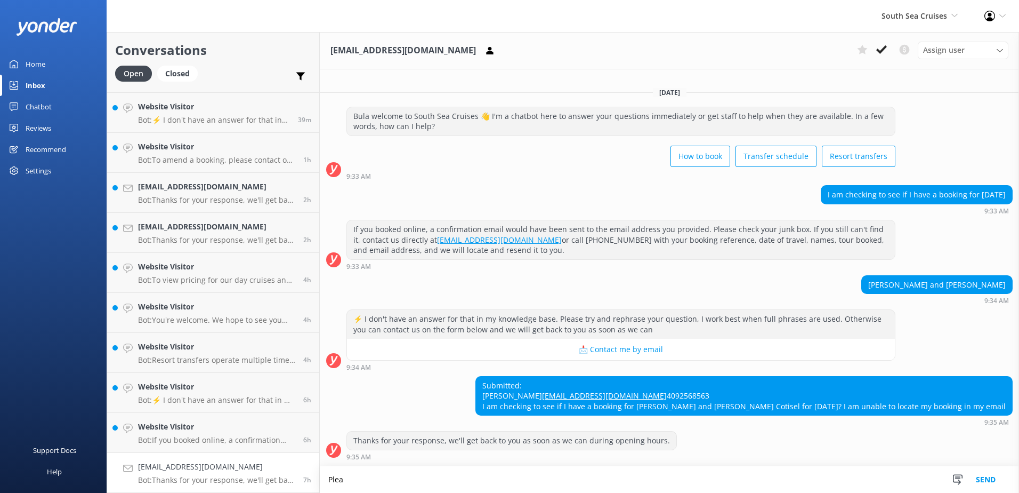
scroll to position [12, 0]
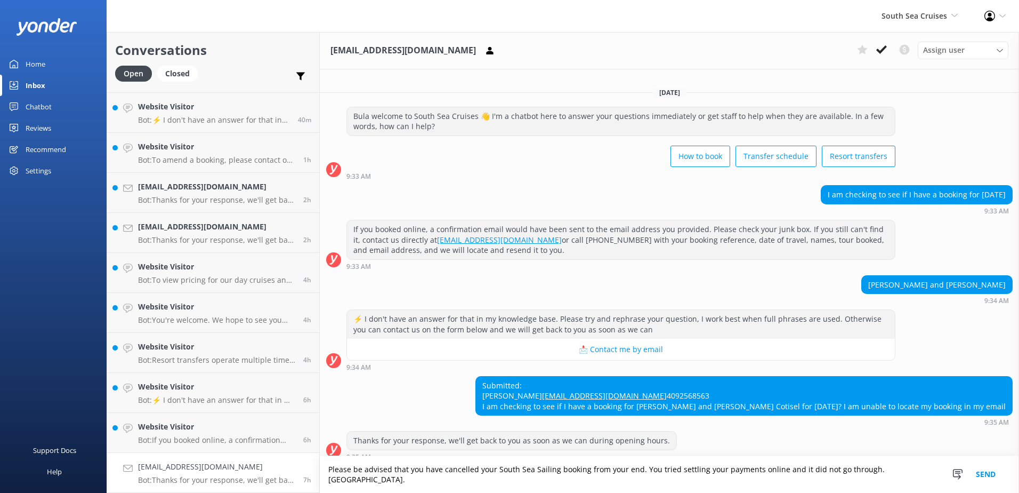
drag, startPoint x: 868, startPoint y: 477, endPoint x: 918, endPoint y: 477, distance: 49.6
click at [918, 477] on textarea "Please be advised that you have cancelled your South Sea Sailing booking from y…" at bounding box center [670, 474] width 700 height 37
paste textarea "Please contact & liaise directly with our South Sea Cruises Reservations team, …"
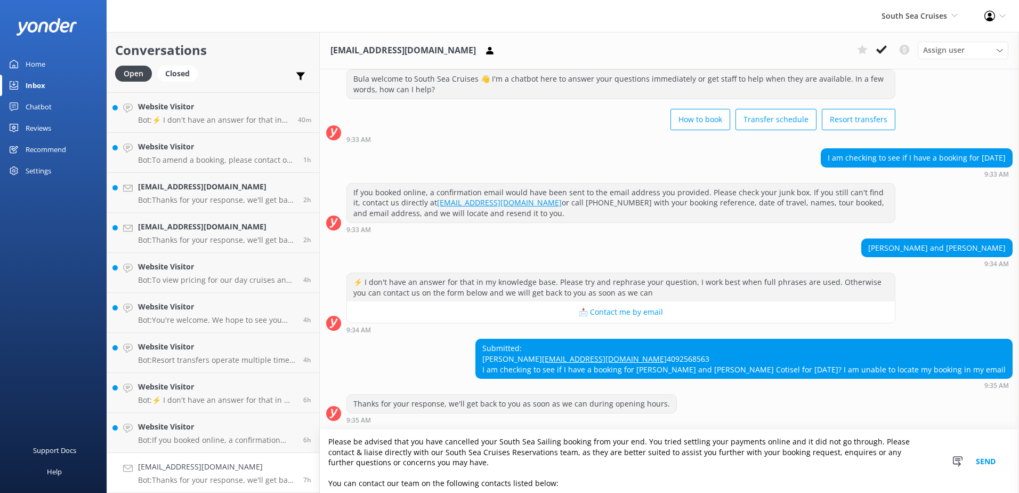
scroll to position [0, 0]
click at [869, 440] on textarea "Please be advised that you have cancelled your South Sea Sailing booking from y…" at bounding box center [670, 460] width 700 height 63
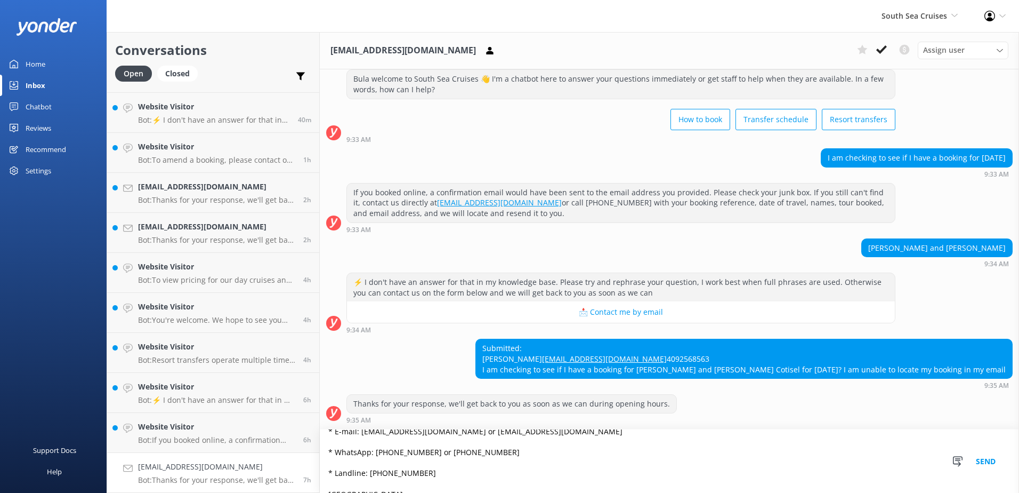
scroll to position [78, 0]
type textarea "Please be advised that you have cancelled your South Sea Sailing booking from y…"
click at [997, 460] on button "Send" at bounding box center [986, 460] width 40 height 63
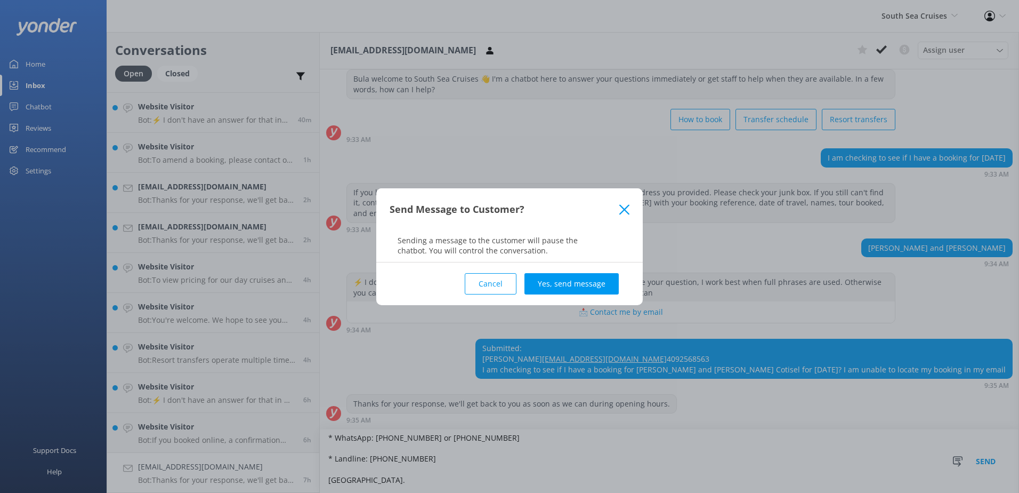
drag, startPoint x: 558, startPoint y: 284, endPoint x: 551, endPoint y: 326, distance: 42.3
click at [558, 284] on button "Yes, send message" at bounding box center [572, 283] width 94 height 21
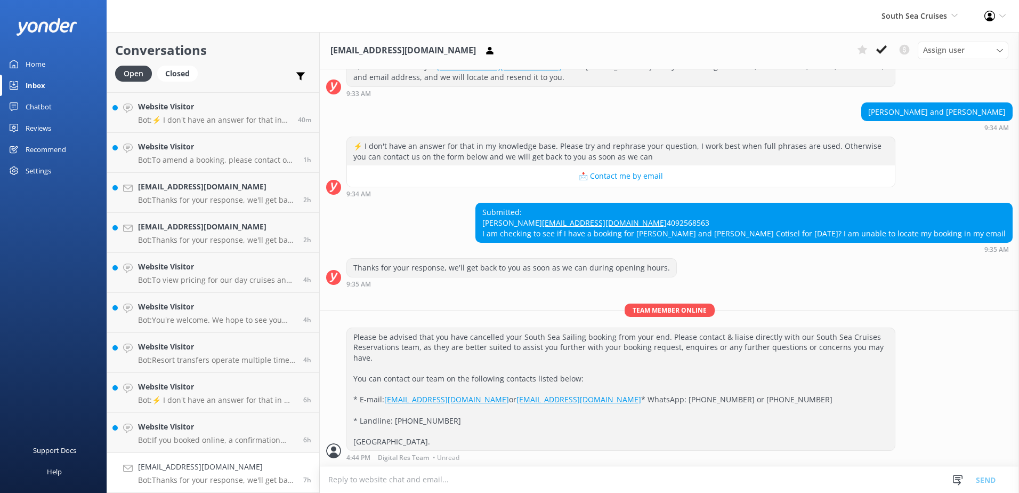
scroll to position [206, 0]
drag, startPoint x: 880, startPoint y: 52, endPoint x: 875, endPoint y: 54, distance: 6.0
click at [880, 51] on icon at bounding box center [882, 49] width 11 height 11
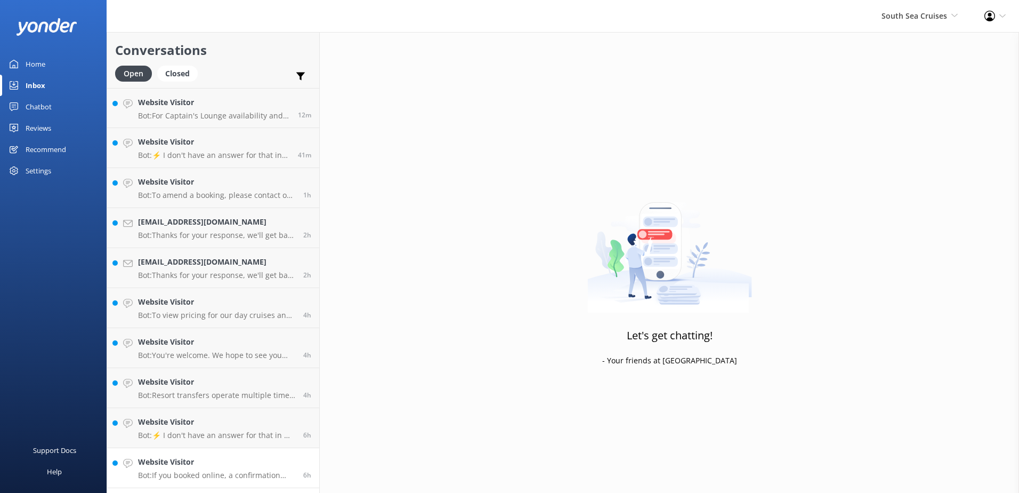
click at [276, 464] on h4 "Website Visitor" at bounding box center [216, 462] width 157 height 12
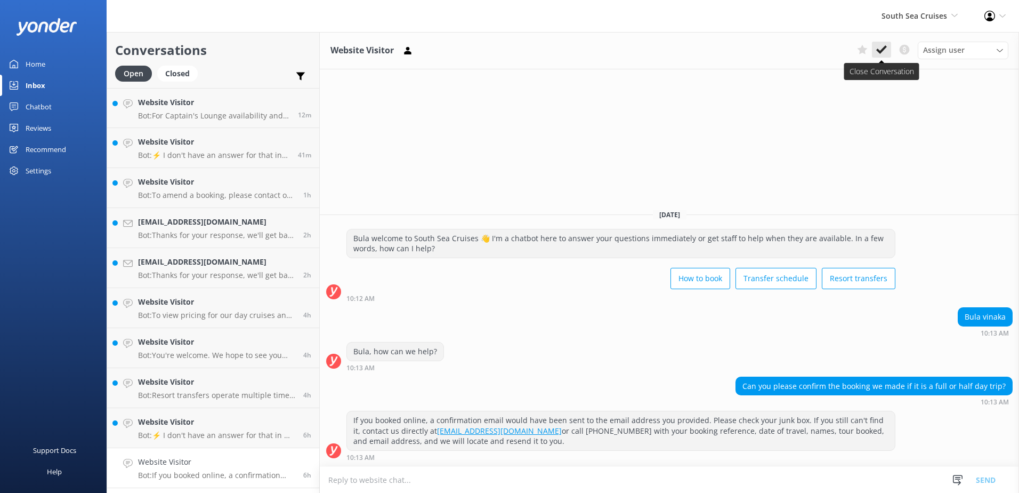
click at [878, 50] on use at bounding box center [882, 49] width 11 height 9
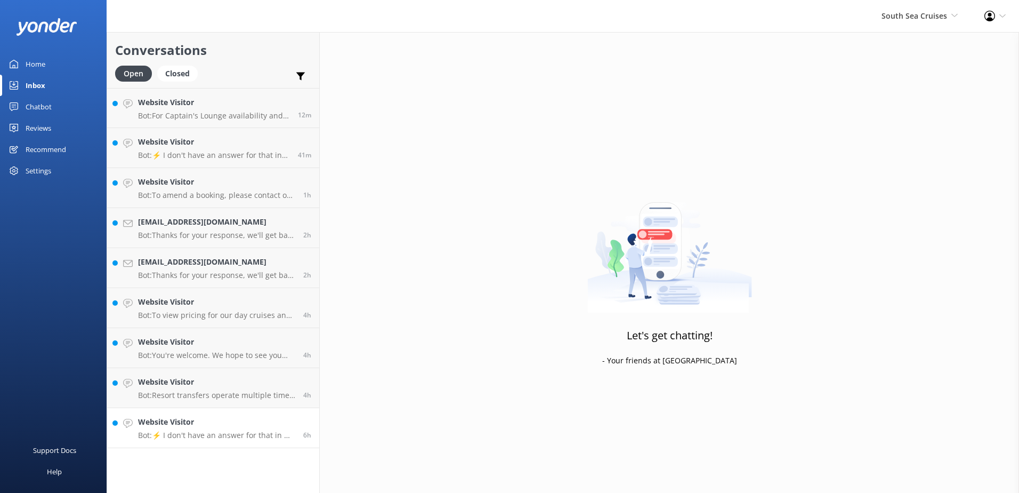
click at [274, 417] on h4 "Website Visitor" at bounding box center [216, 422] width 157 height 12
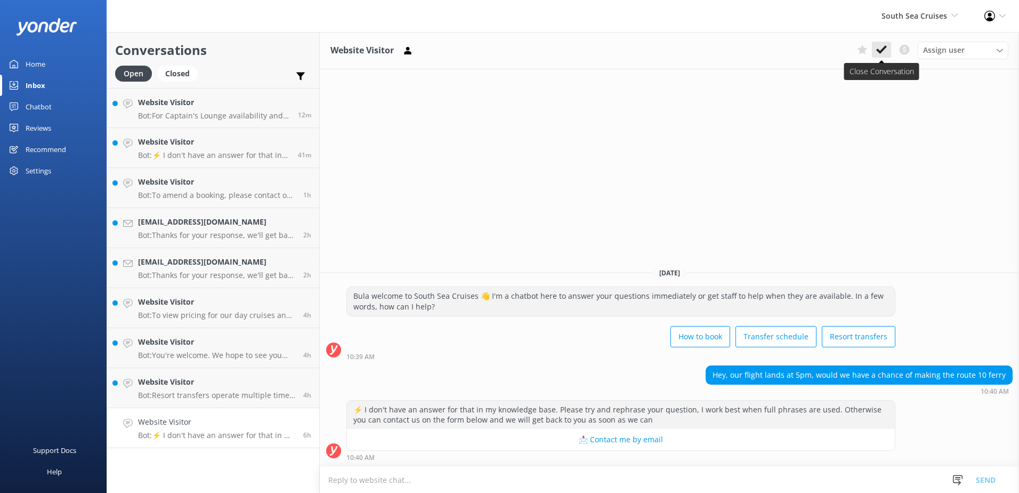
click at [881, 45] on icon at bounding box center [882, 49] width 11 height 11
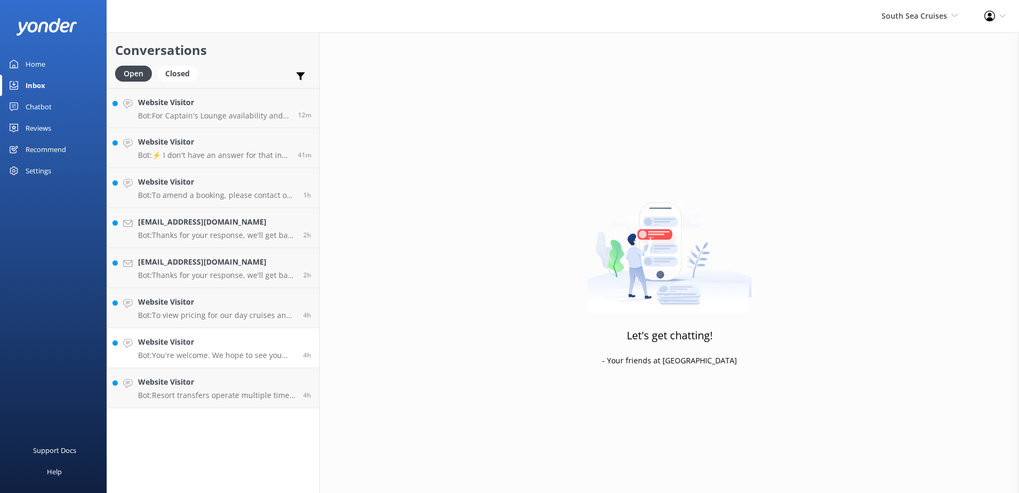
click at [252, 384] on h4 "Website Visitor" at bounding box center [216, 382] width 157 height 12
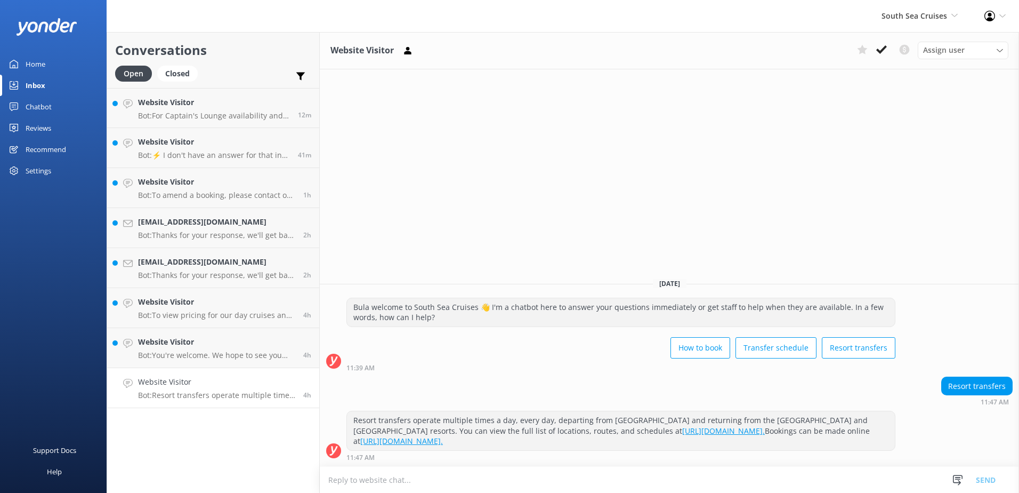
click at [888, 49] on button at bounding box center [881, 50] width 19 height 16
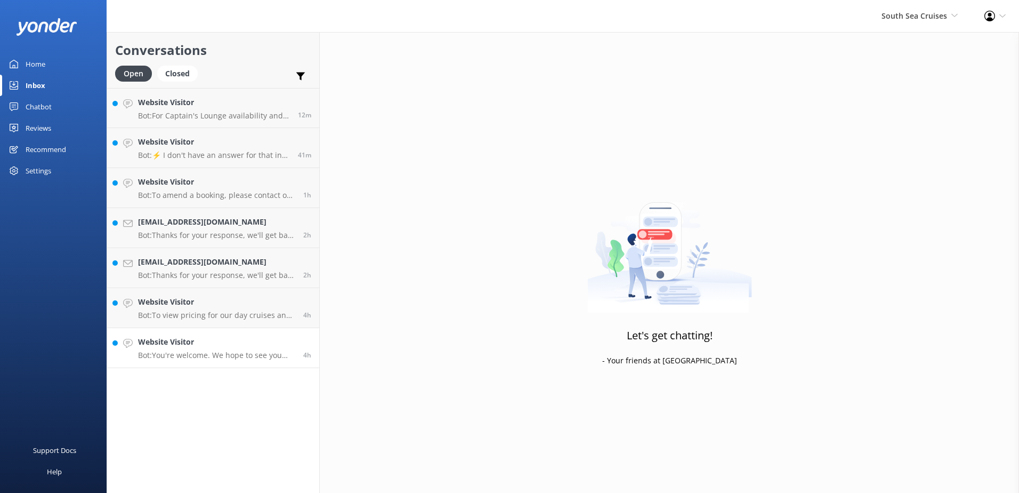
click at [280, 336] on h4 "Website Visitor" at bounding box center [216, 342] width 157 height 12
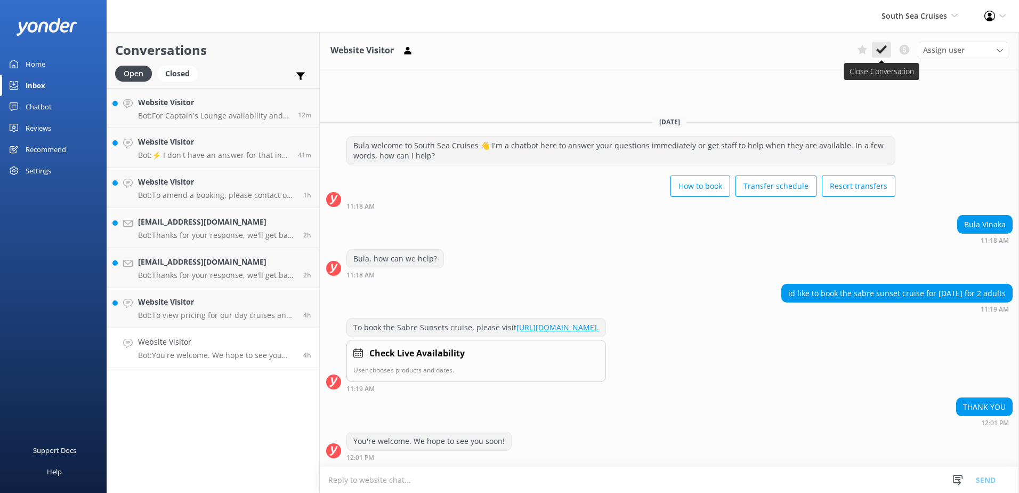
click at [882, 49] on icon at bounding box center [882, 49] width 11 height 11
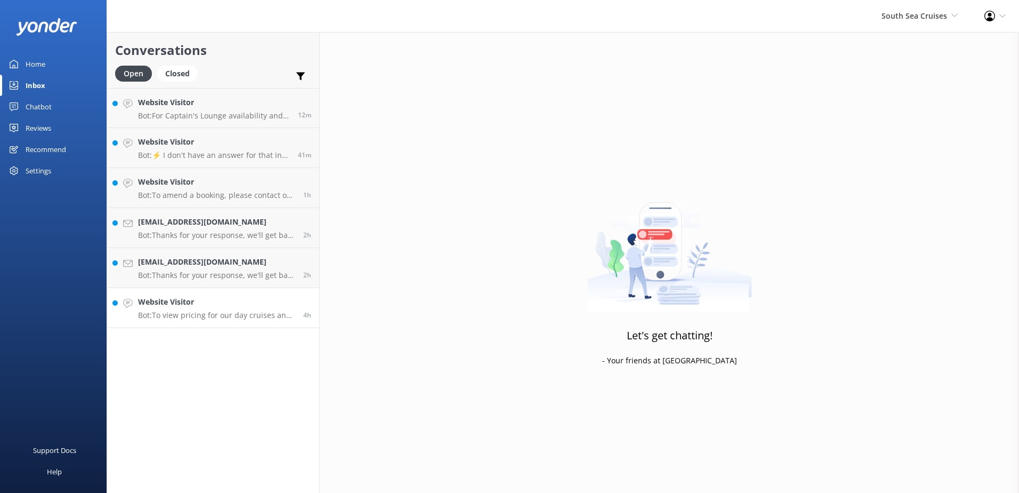
click at [299, 309] on div "4h" at bounding box center [303, 307] width 16 height 23
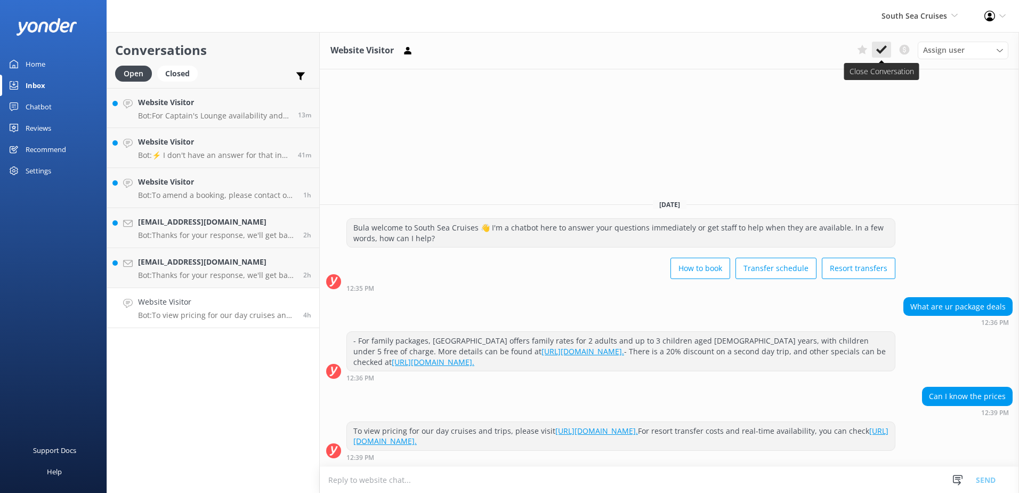
click at [883, 48] on icon at bounding box center [882, 49] width 11 height 11
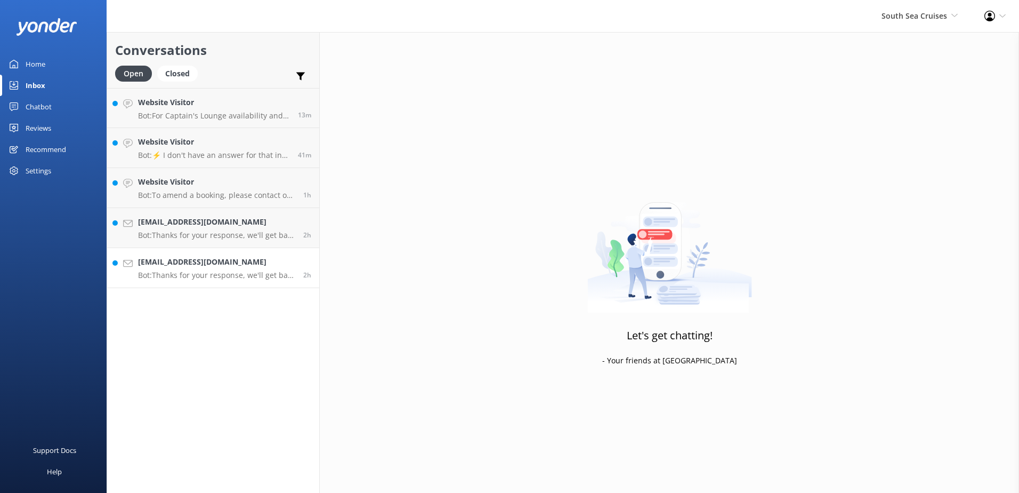
click at [267, 256] on h4 "[EMAIL_ADDRESS][DOMAIN_NAME]" at bounding box center [216, 262] width 157 height 12
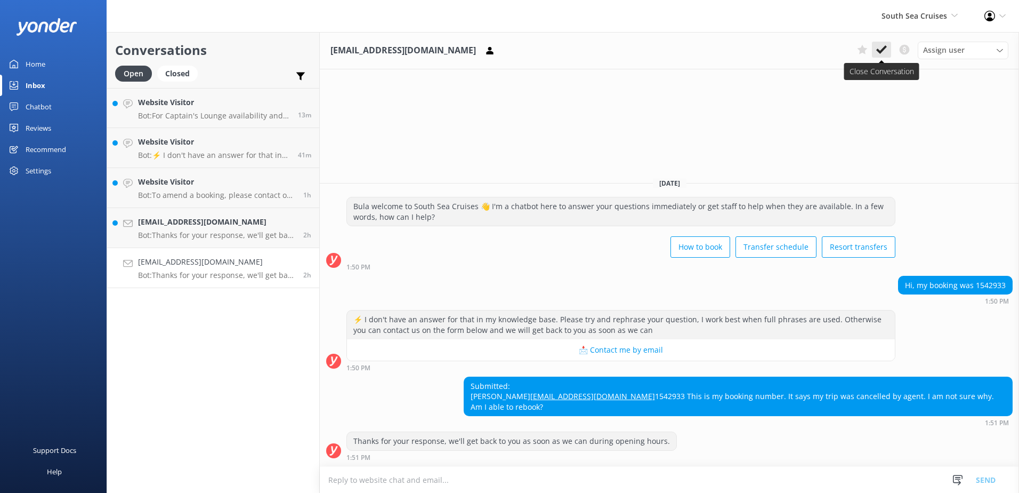
click at [883, 50] on use at bounding box center [882, 49] width 11 height 9
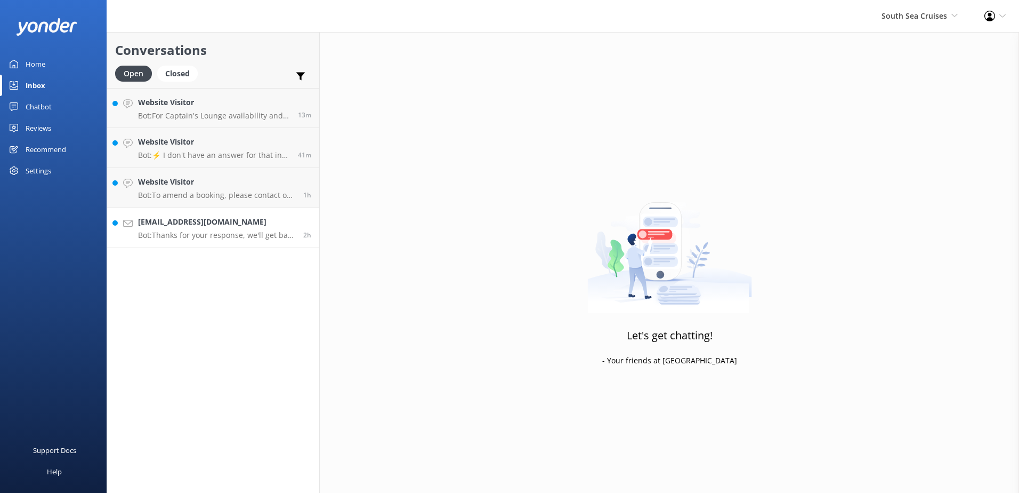
click at [282, 214] on link "[EMAIL_ADDRESS][DOMAIN_NAME] Bot: Thanks for your response, we'll get back to y…" at bounding box center [213, 228] width 212 height 40
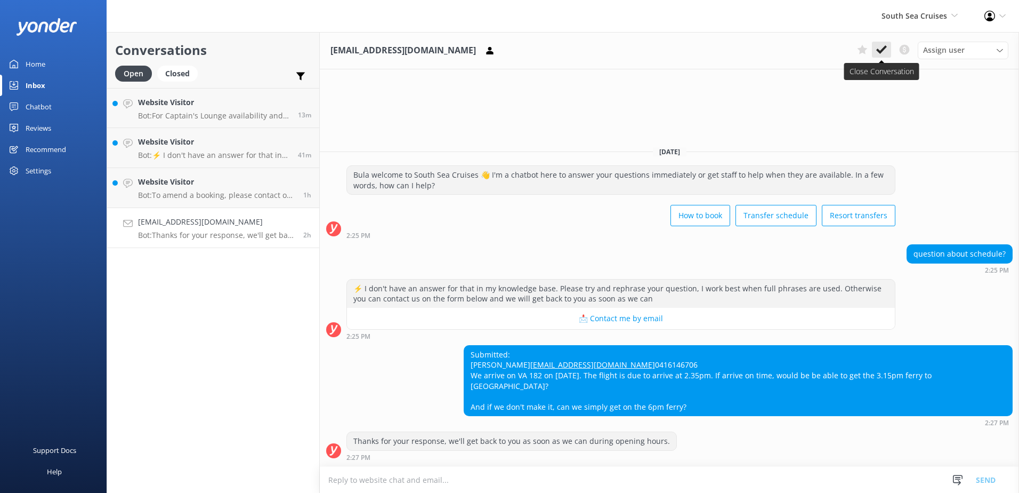
click at [885, 48] on use at bounding box center [882, 49] width 11 height 9
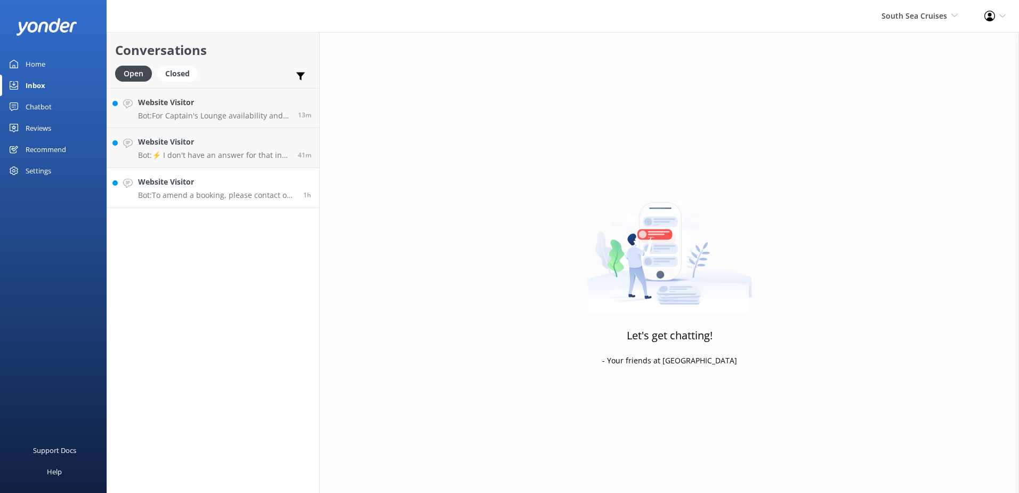
click at [244, 189] on div "Website Visitor Bot: To amend a booking, please contact our reservations team w…" at bounding box center [216, 187] width 157 height 23
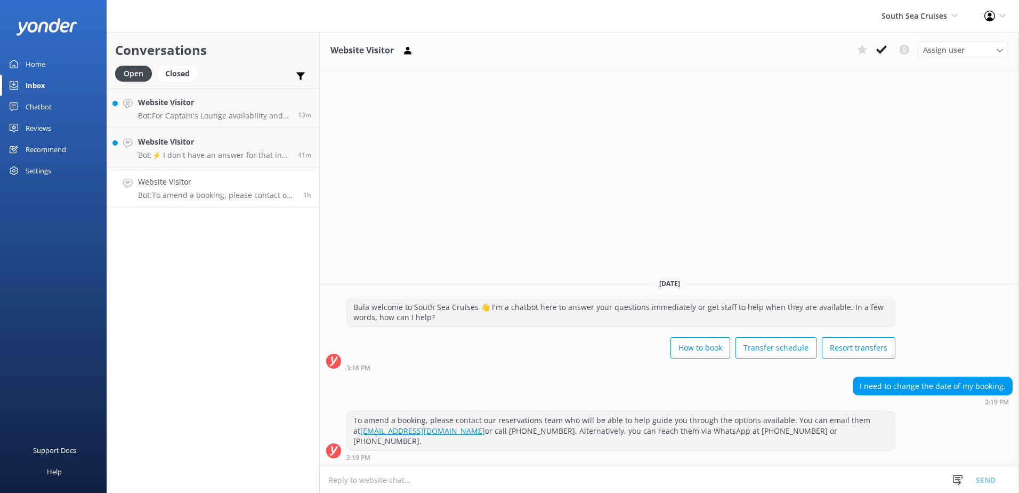
drag, startPoint x: 885, startPoint y: 46, endPoint x: 875, endPoint y: 49, distance: 9.4
click at [883, 46] on icon at bounding box center [882, 49] width 11 height 11
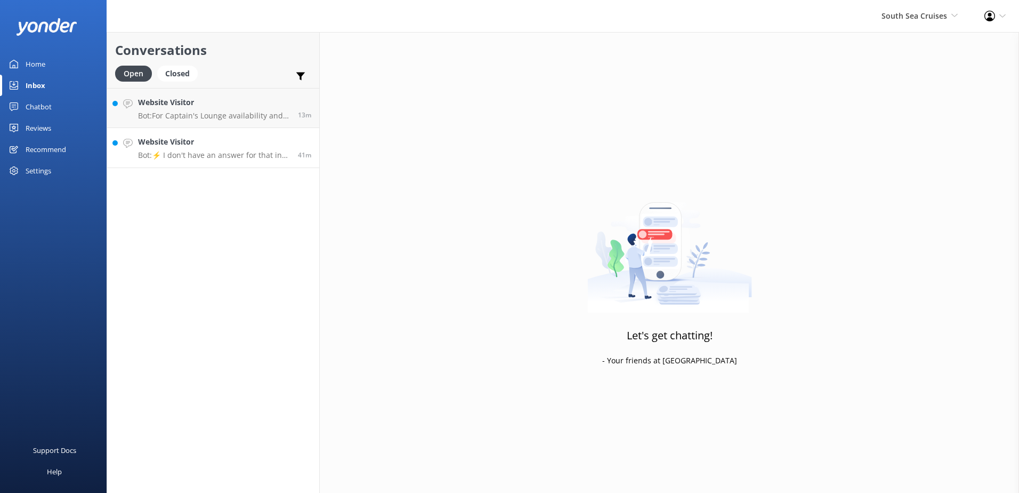
click at [230, 140] on h4 "Website Visitor" at bounding box center [214, 142] width 152 height 12
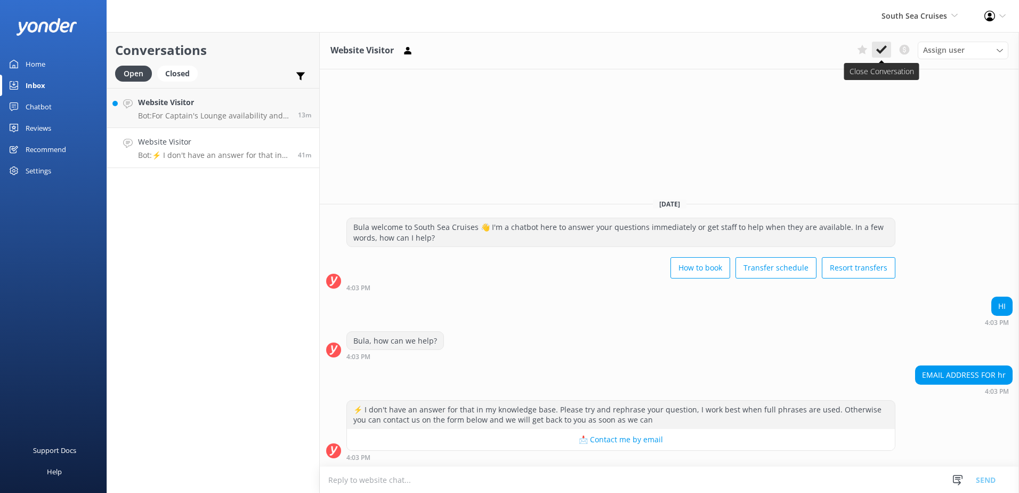
click at [883, 54] on icon at bounding box center [882, 49] width 11 height 11
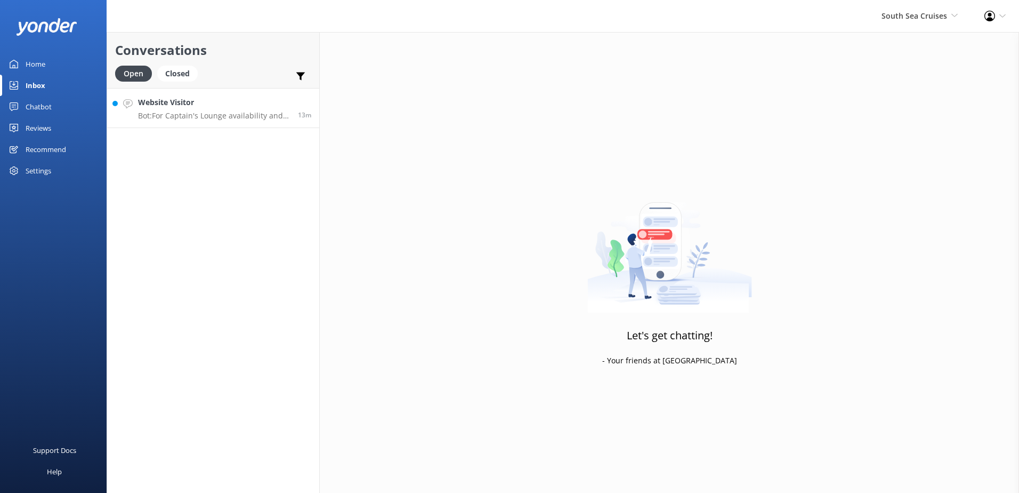
click at [303, 101] on div "13m" at bounding box center [300, 108] width 21 height 23
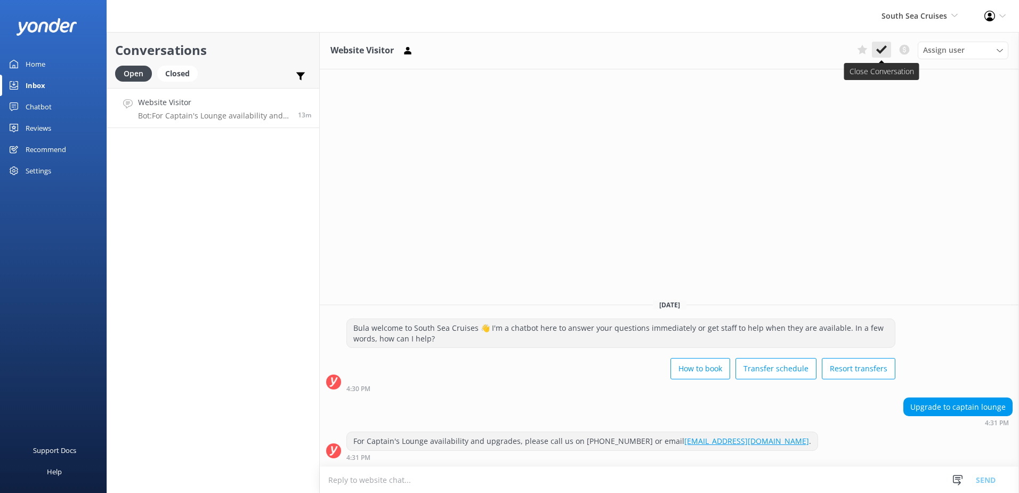
click at [882, 53] on icon at bounding box center [882, 49] width 11 height 11
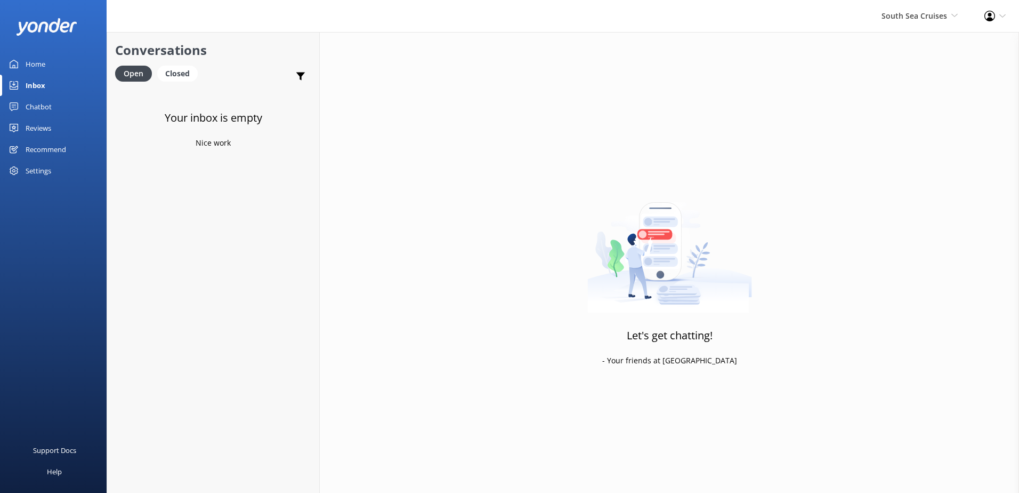
click at [37, 107] on div "Chatbot" at bounding box center [39, 106] width 26 height 21
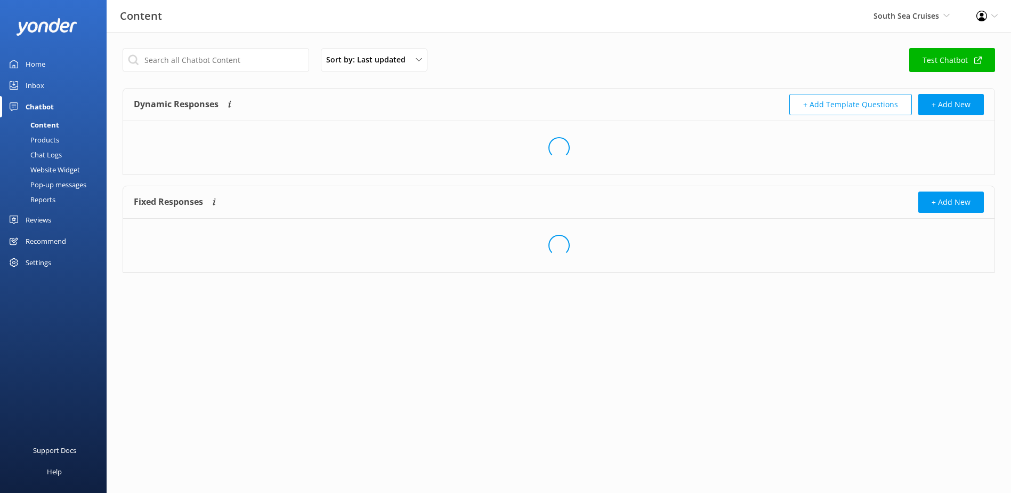
click at [49, 153] on div "Chat Logs" at bounding box center [33, 154] width 55 height 15
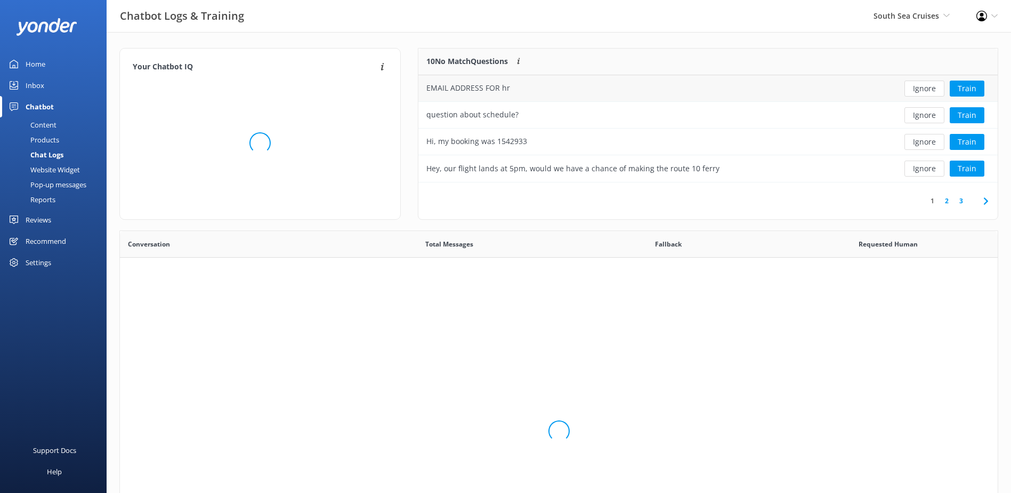
scroll to position [126, 571]
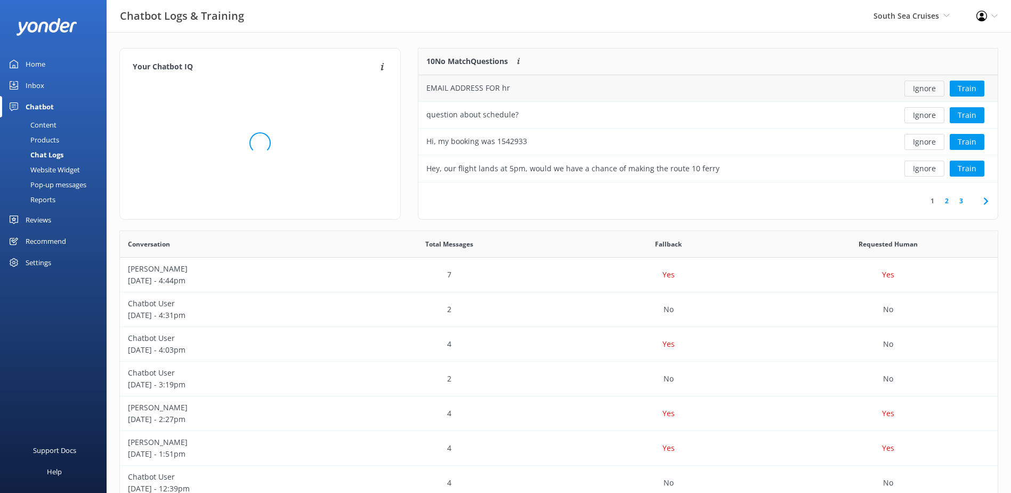
click at [926, 87] on button "Ignore" at bounding box center [925, 89] width 40 height 16
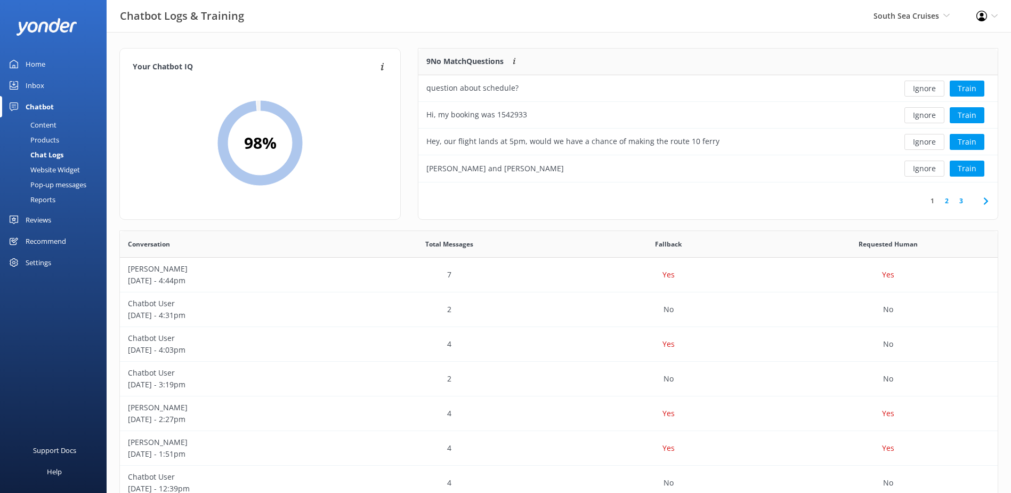
click at [926, 87] on button "Ignore" at bounding box center [925, 89] width 40 height 16
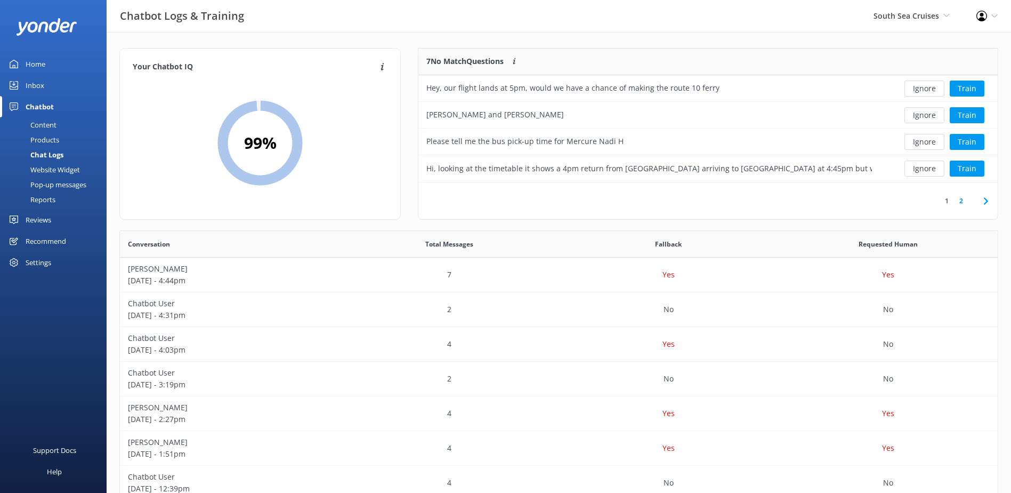
click at [926, 87] on button "Ignore" at bounding box center [925, 89] width 40 height 16
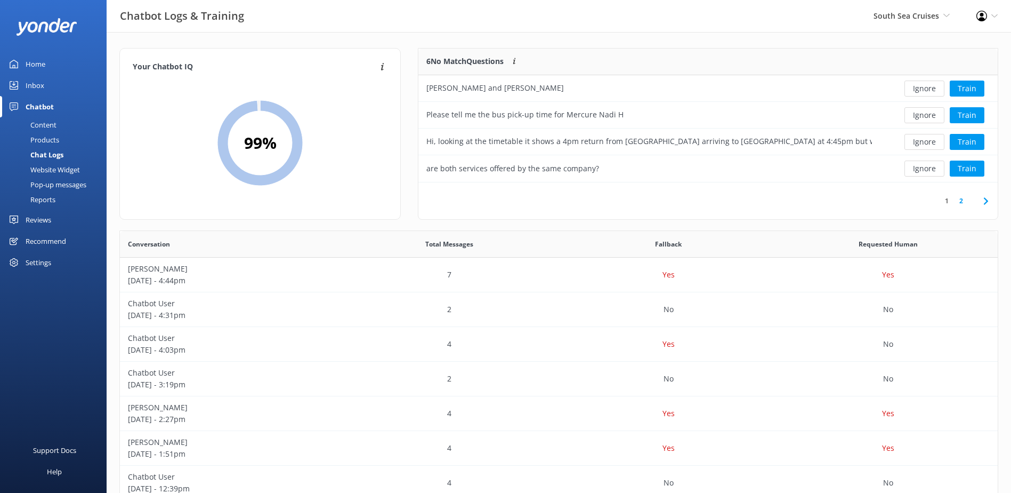
click at [926, 87] on button "Ignore" at bounding box center [925, 89] width 40 height 16
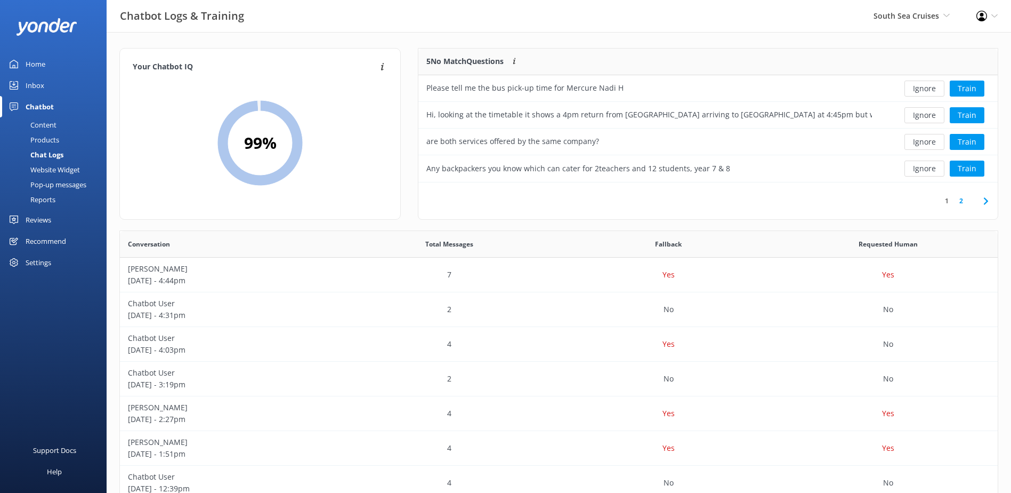
click at [926, 87] on button "Ignore" at bounding box center [925, 89] width 40 height 16
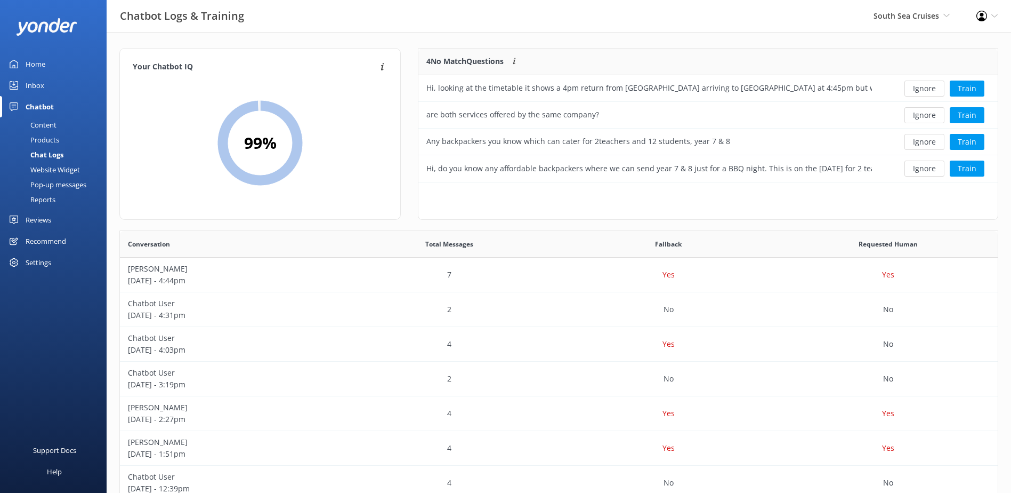
click at [926, 87] on button "Ignore" at bounding box center [925, 89] width 40 height 16
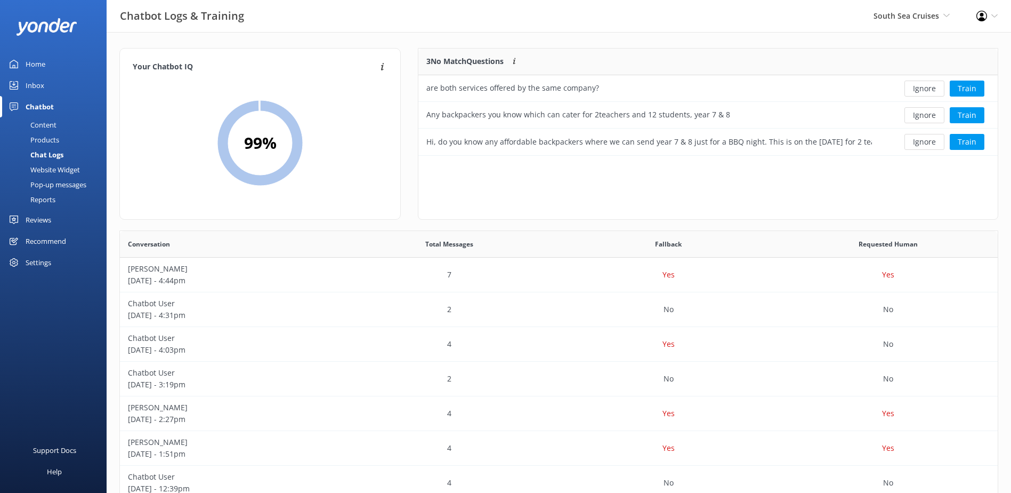
scroll to position [99, 571]
click at [926, 87] on button "Ignore" at bounding box center [925, 89] width 40 height 16
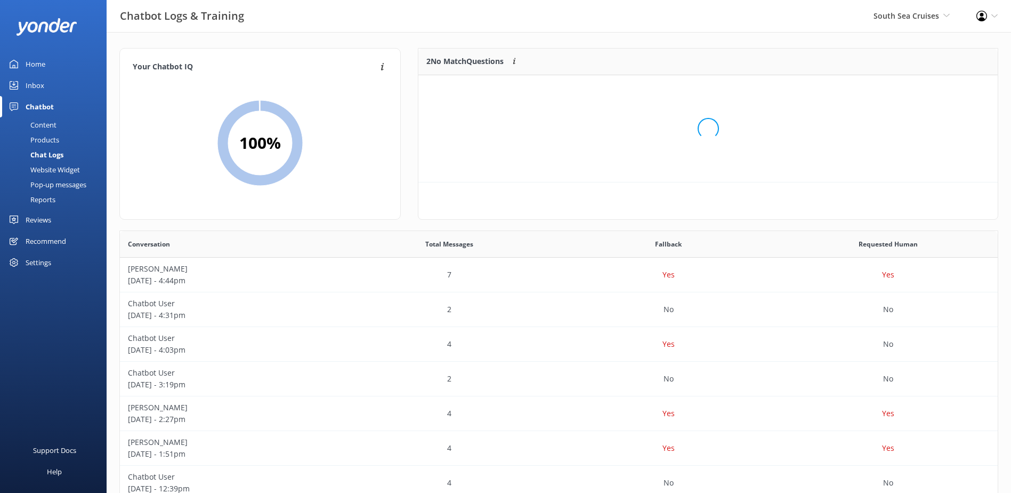
scroll to position [73, 571]
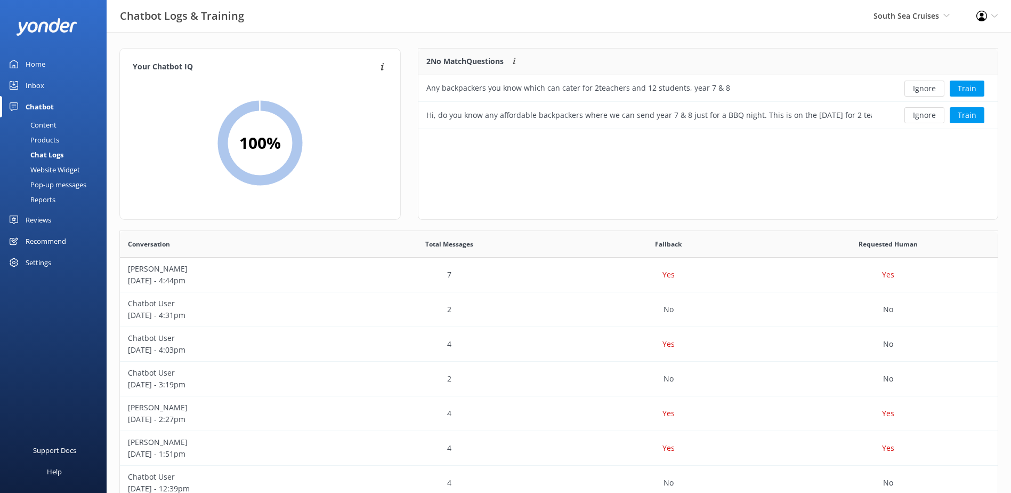
click at [926, 87] on button "Ignore" at bounding box center [925, 89] width 40 height 16
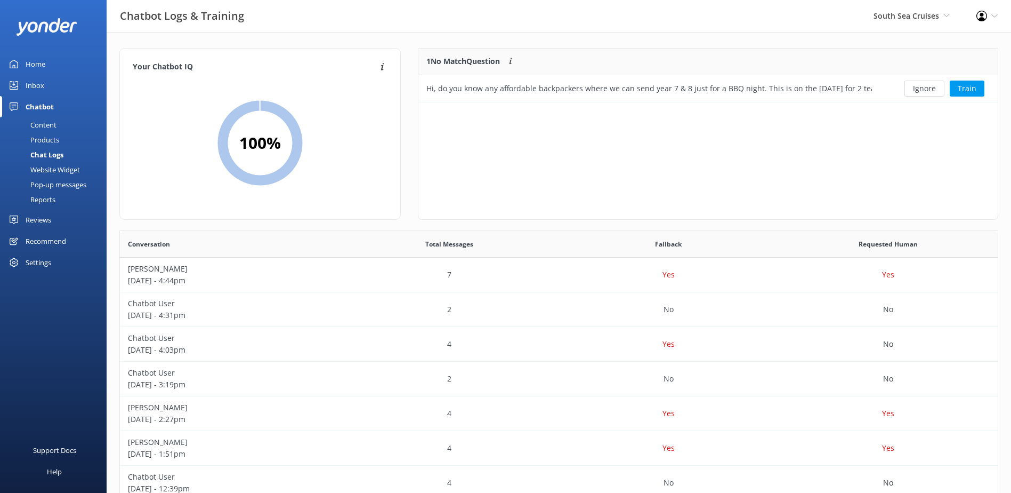
scroll to position [46, 571]
click at [926, 87] on button "Ignore" at bounding box center [925, 89] width 40 height 16
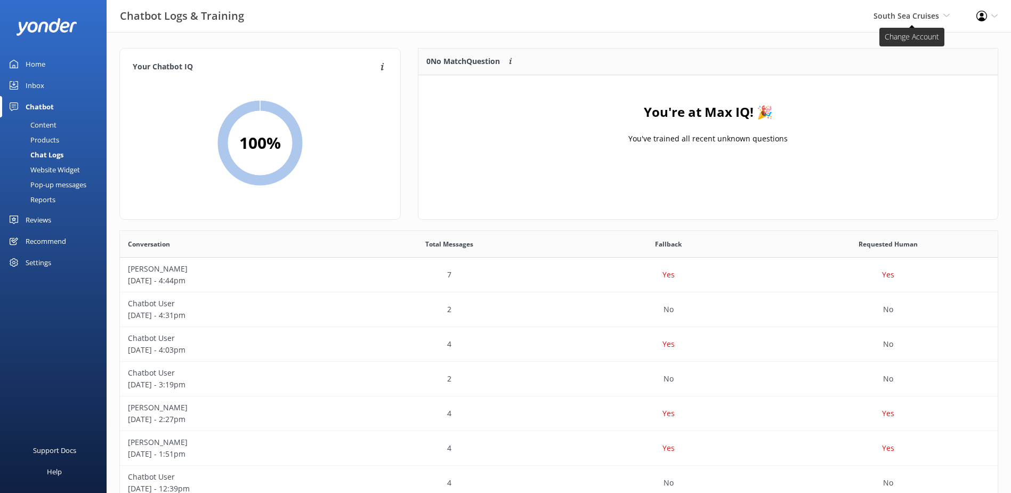
click at [930, 18] on span "South Sea Cruises" at bounding box center [907, 16] width 66 height 10
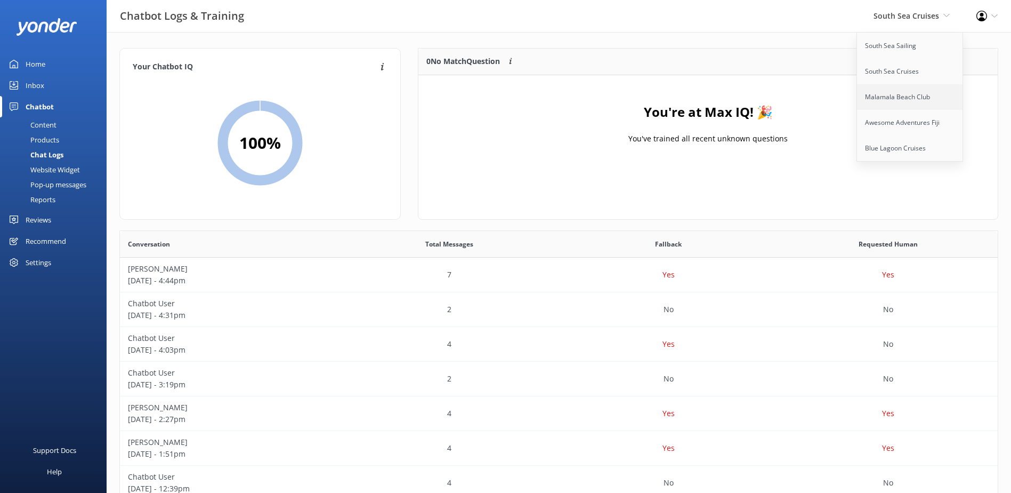
click at [912, 97] on link "Malamala Beach Club" at bounding box center [910, 97] width 107 height 26
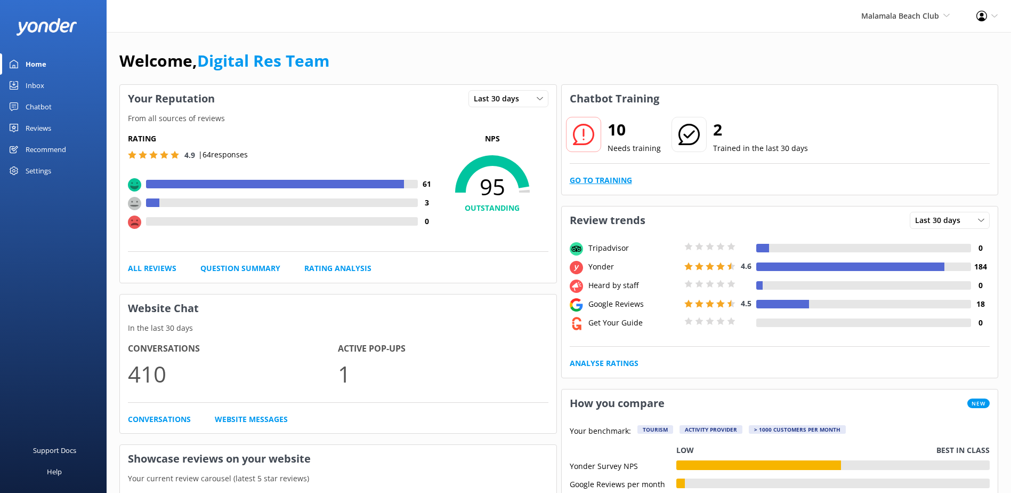
click at [622, 180] on link "Go to Training" at bounding box center [601, 180] width 62 height 12
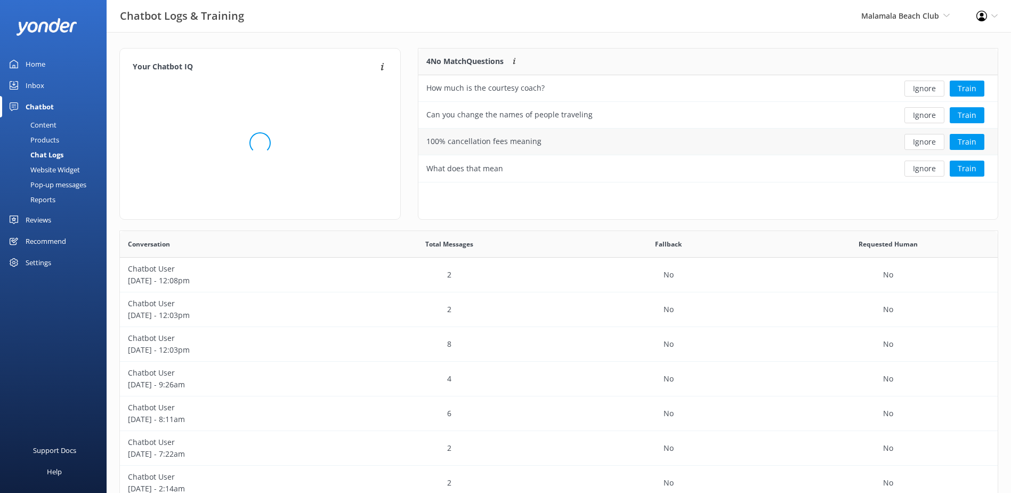
scroll to position [126, 571]
click at [921, 89] on button "Ignore" at bounding box center [925, 89] width 40 height 16
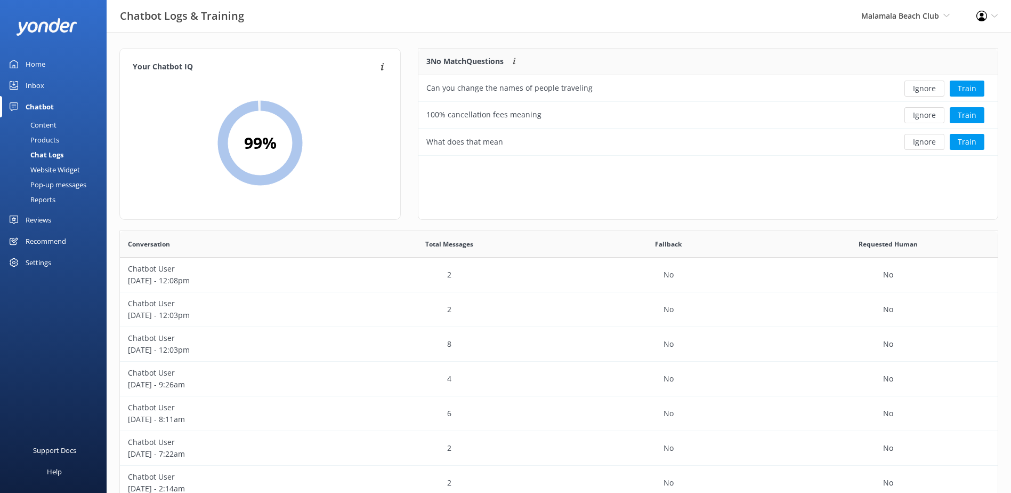
scroll to position [99, 571]
click at [921, 89] on button "Ignore" at bounding box center [925, 89] width 40 height 16
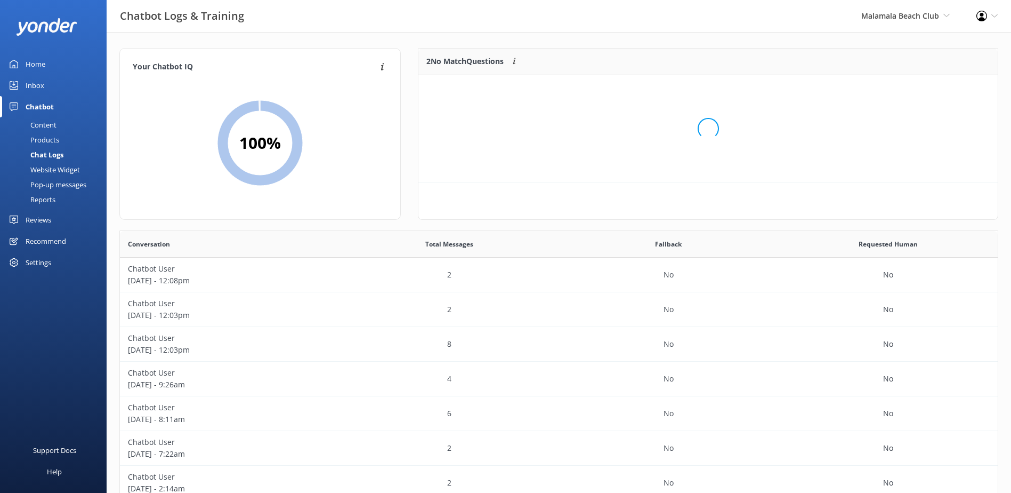
scroll to position [73, 571]
click at [921, 89] on button "Ignore" at bounding box center [925, 89] width 40 height 16
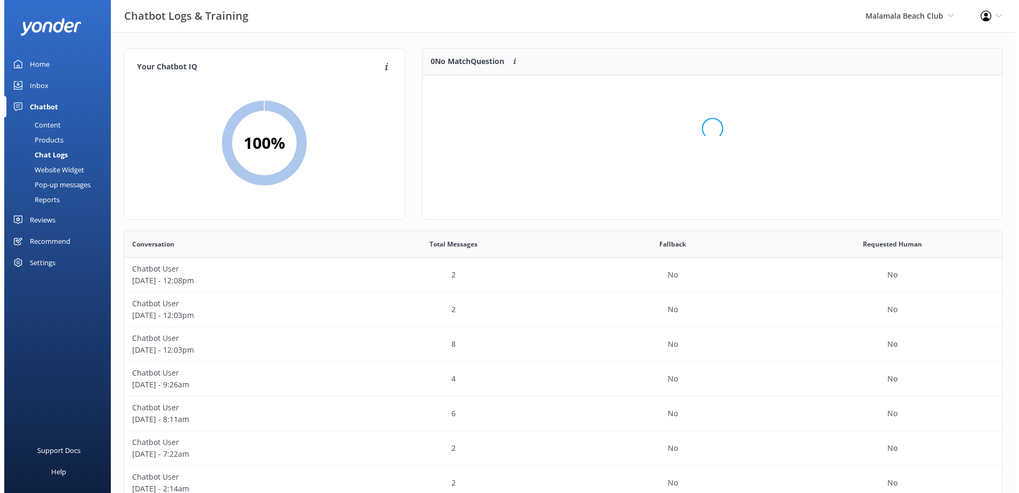
scroll to position [125, 571]
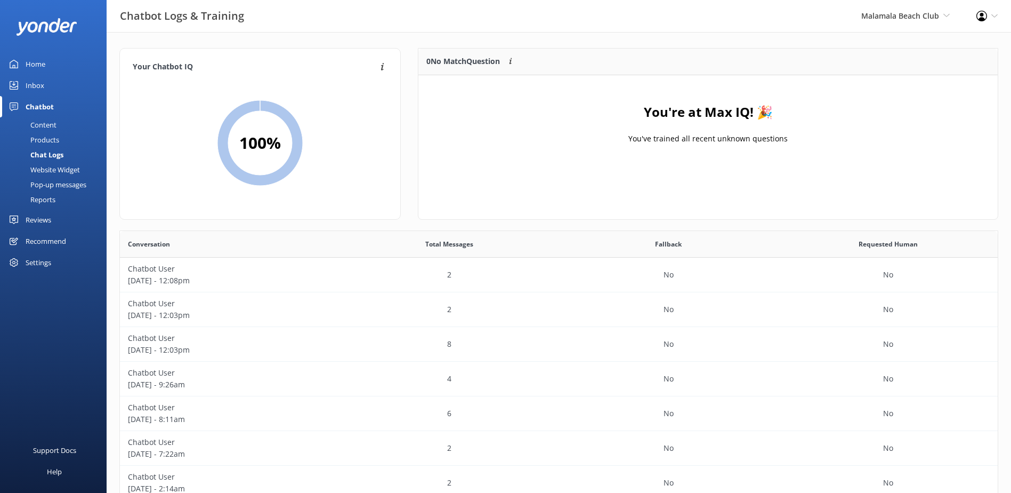
click at [33, 84] on div "Inbox" at bounding box center [35, 85] width 19 height 21
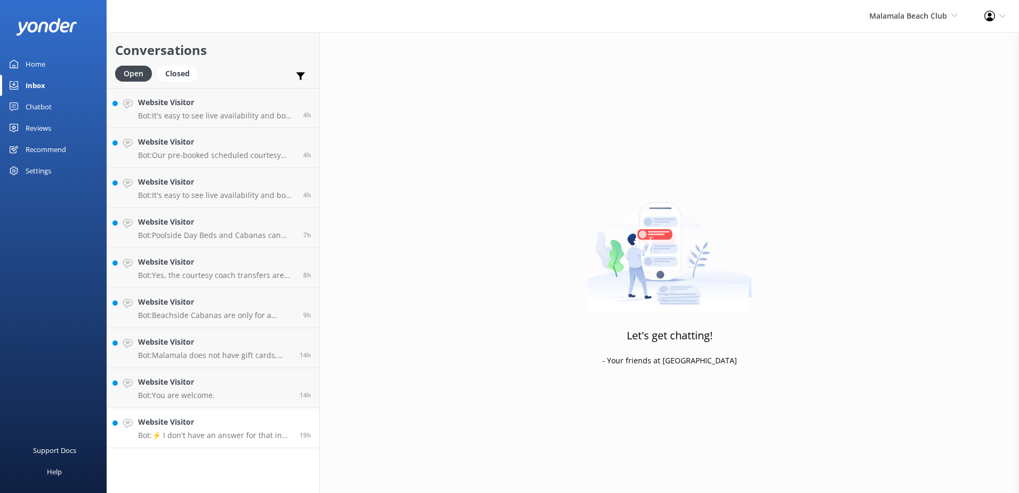
click at [268, 418] on h4 "Website Visitor" at bounding box center [215, 422] width 154 height 12
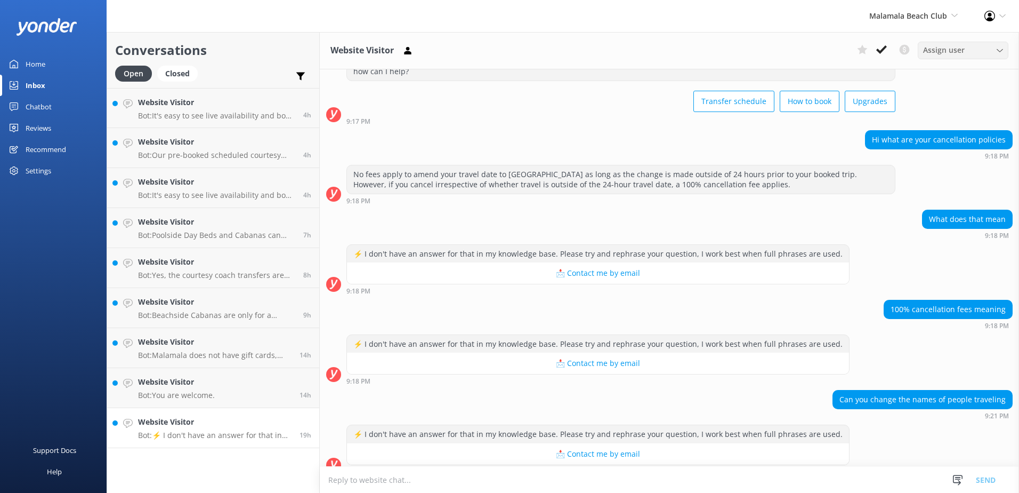
scroll to position [60, 0]
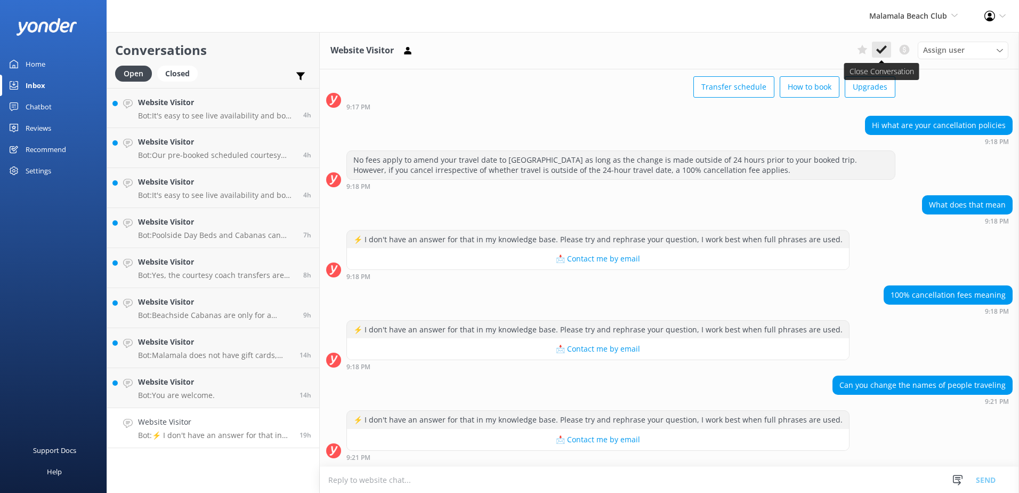
click at [883, 48] on icon at bounding box center [882, 49] width 11 height 11
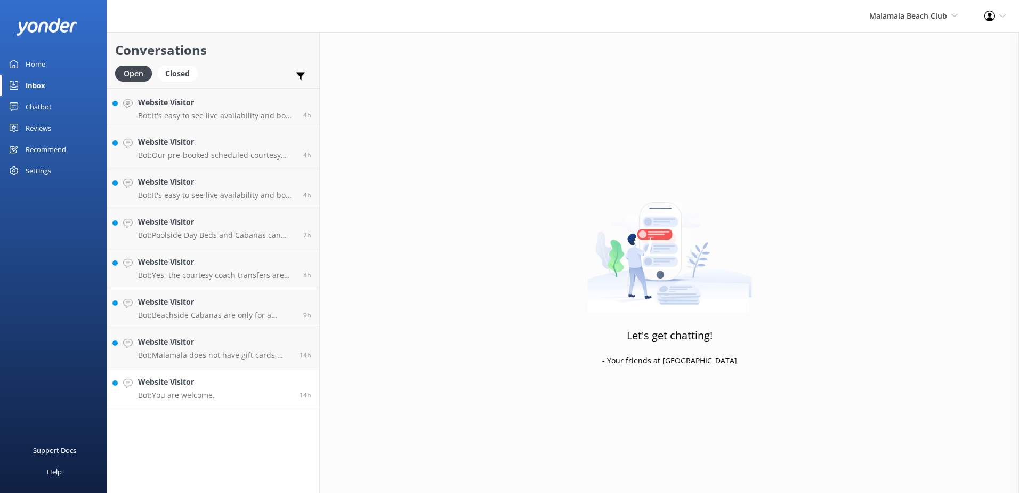
click at [309, 381] on div "14h" at bounding box center [302, 387] width 20 height 23
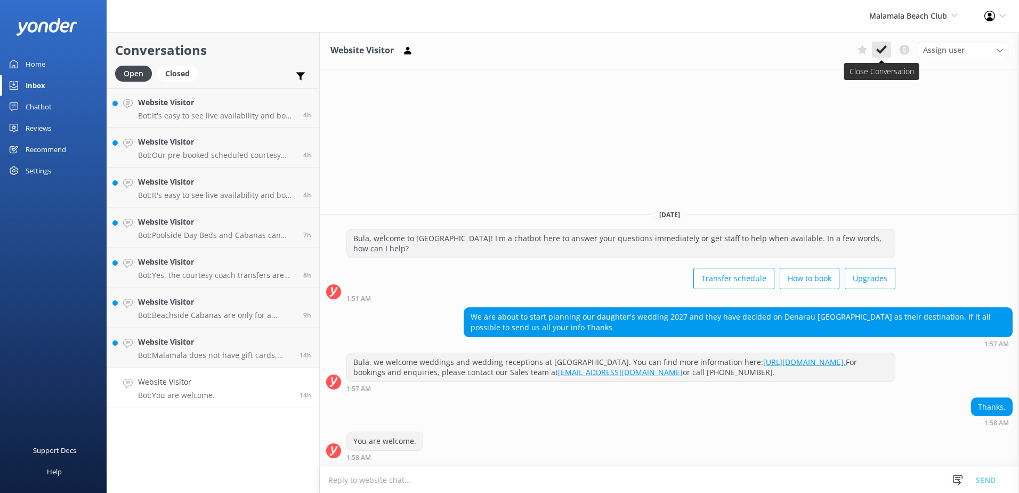
click at [883, 44] on icon at bounding box center [882, 49] width 11 height 11
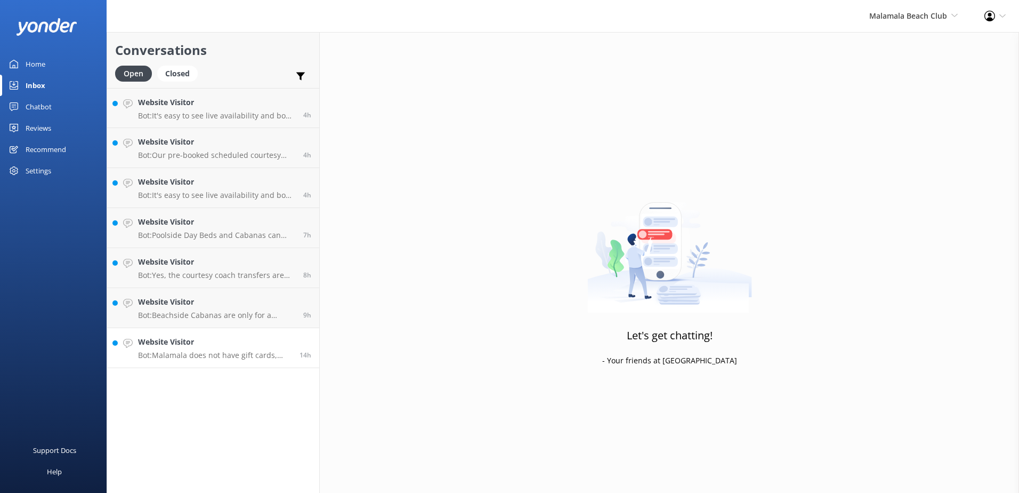
click at [314, 348] on link "Website Visitor Bot: Malamala does not have gift cards, unfortunately. However,…" at bounding box center [213, 348] width 212 height 40
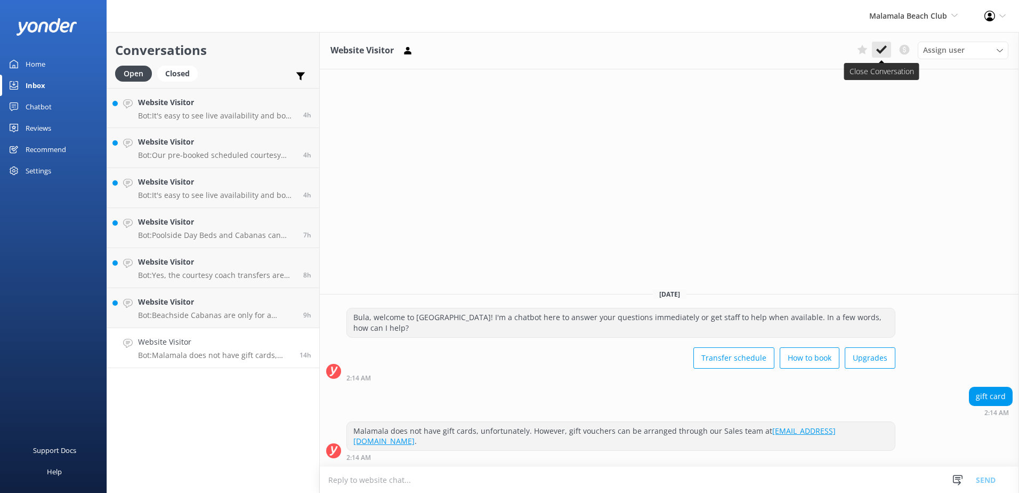
click at [891, 47] on button at bounding box center [881, 50] width 19 height 16
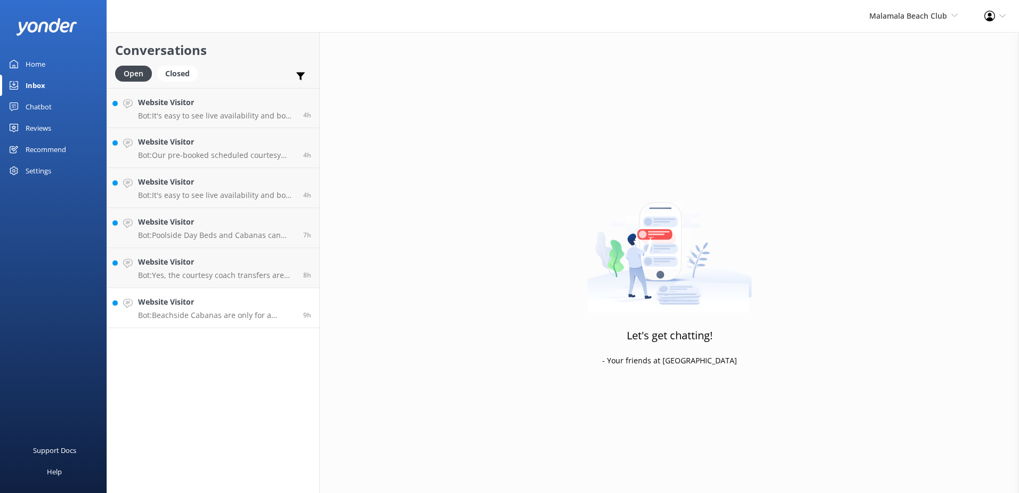
click at [300, 303] on div "9h" at bounding box center [303, 307] width 16 height 23
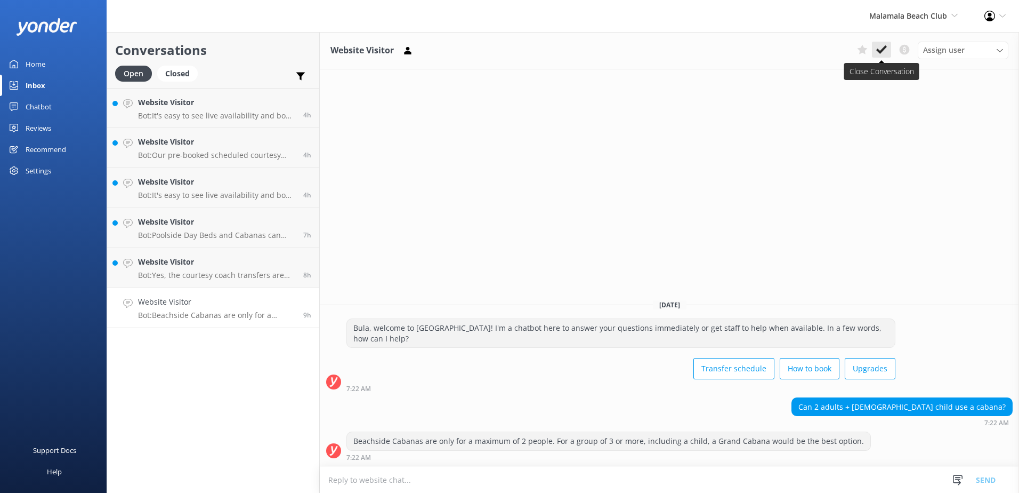
click at [884, 45] on icon at bounding box center [882, 49] width 11 height 11
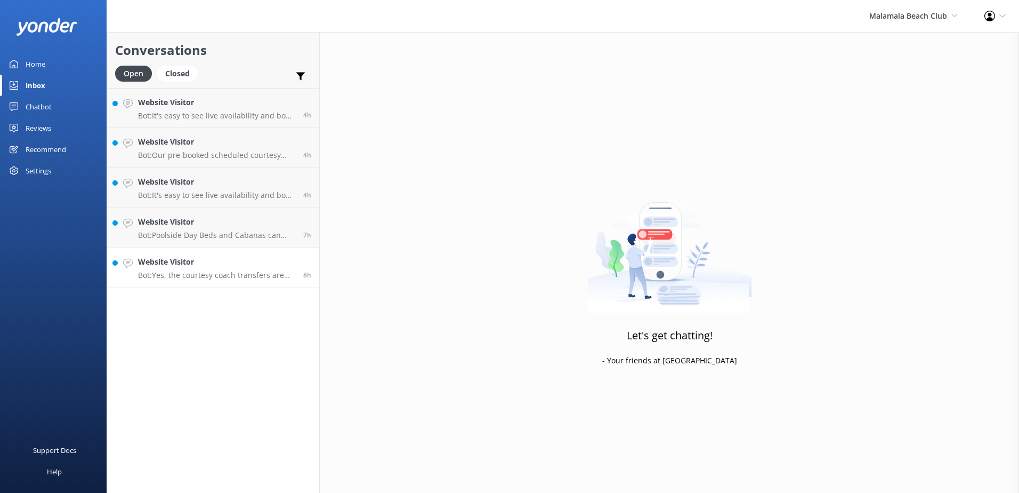
click at [285, 261] on h4 "Website Visitor" at bounding box center [216, 262] width 157 height 12
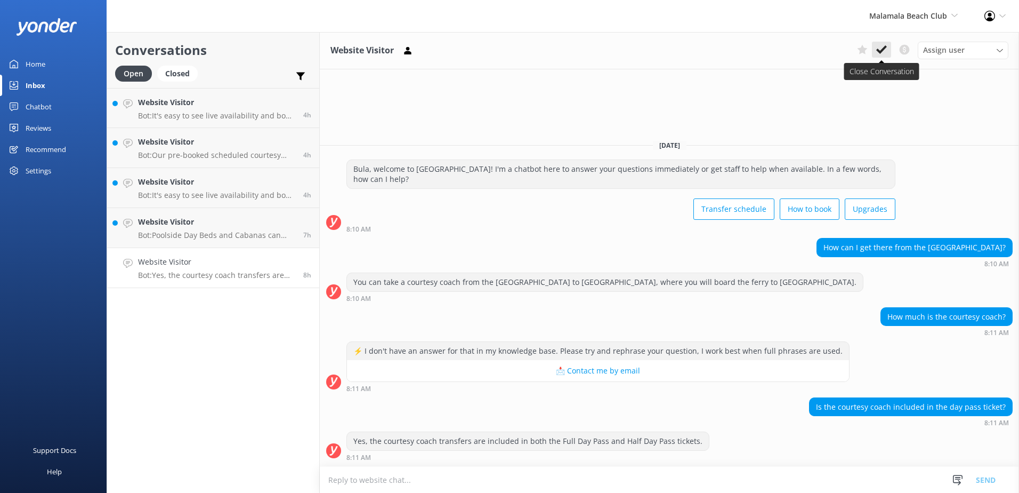
click at [882, 54] on icon at bounding box center [882, 49] width 11 height 11
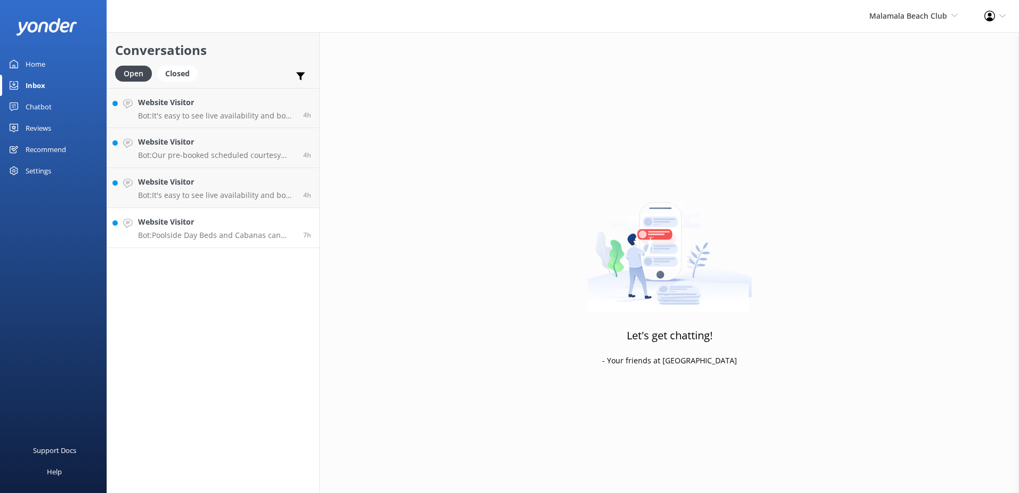
click at [267, 224] on h4 "Website Visitor" at bounding box center [216, 222] width 157 height 12
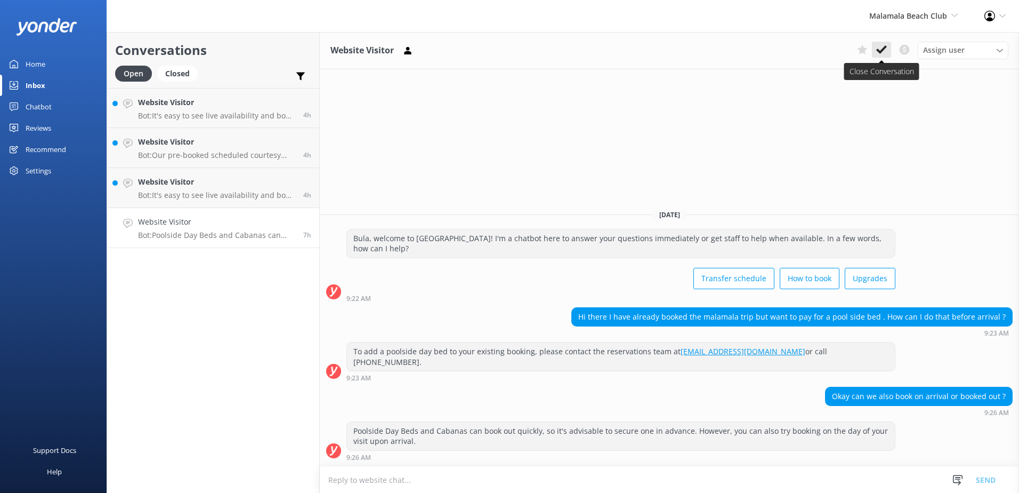
click at [881, 45] on icon at bounding box center [882, 49] width 11 height 11
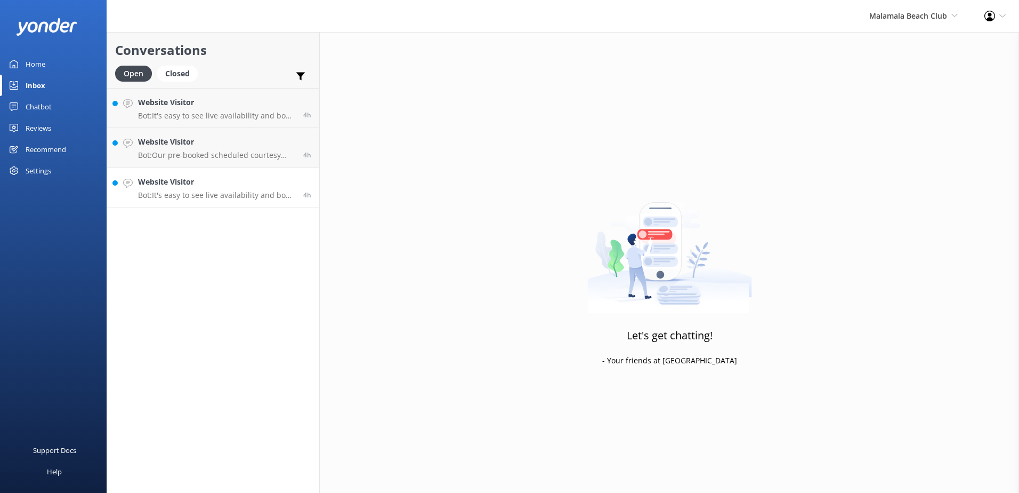
click at [263, 179] on h4 "Website Visitor" at bounding box center [216, 182] width 157 height 12
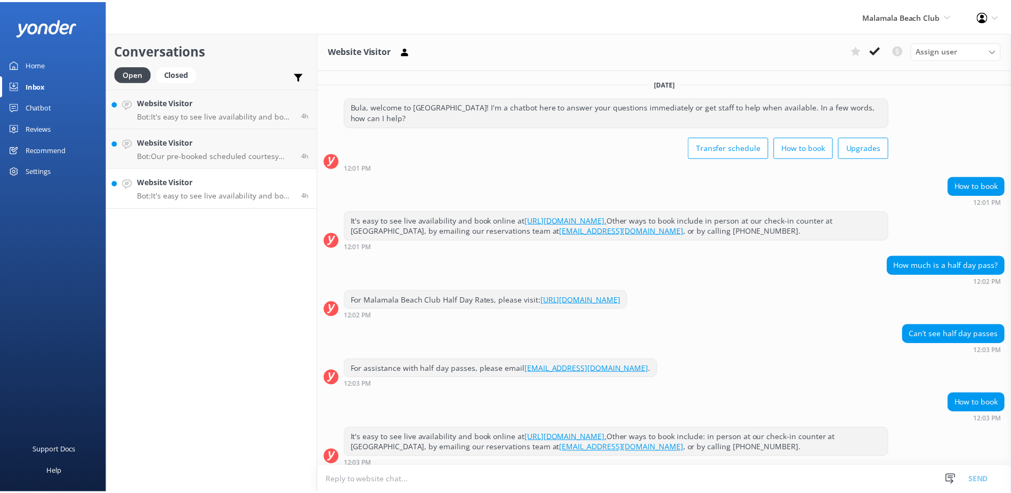
scroll to position [6, 0]
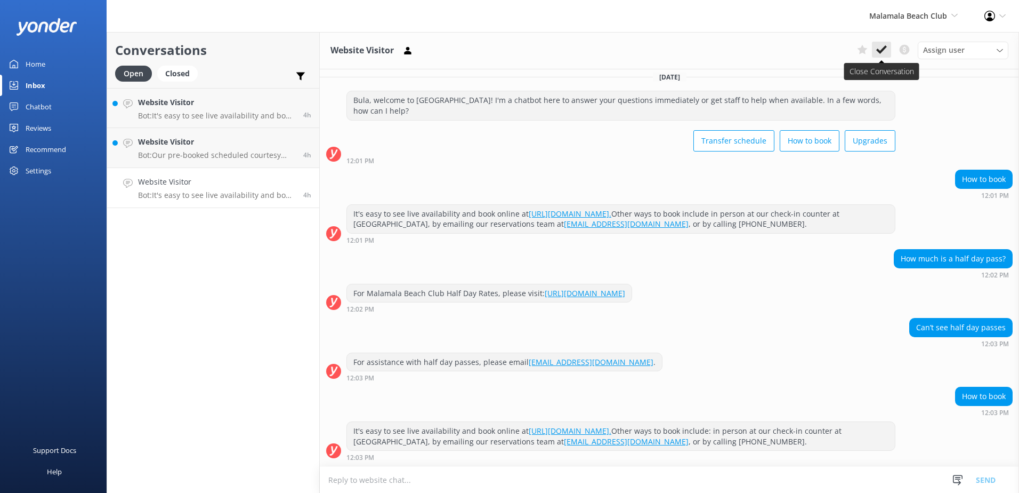
click at [883, 43] on button at bounding box center [881, 50] width 19 height 16
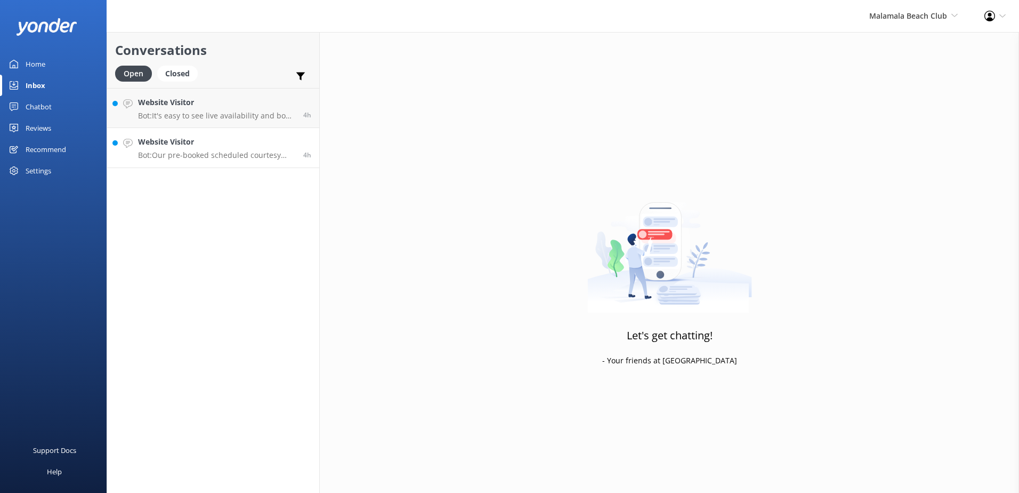
click at [282, 144] on h4 "Website Visitor" at bounding box center [216, 142] width 157 height 12
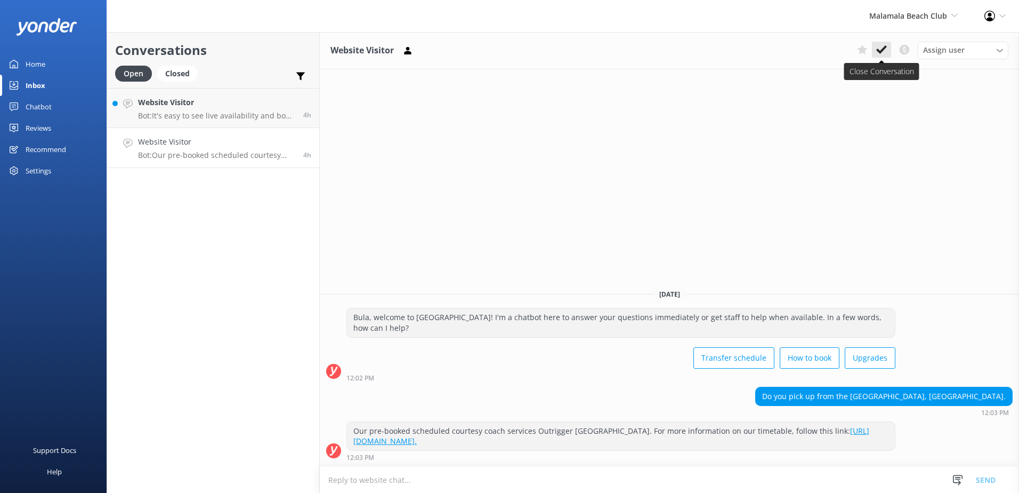
click at [881, 49] on icon at bounding box center [882, 49] width 11 height 11
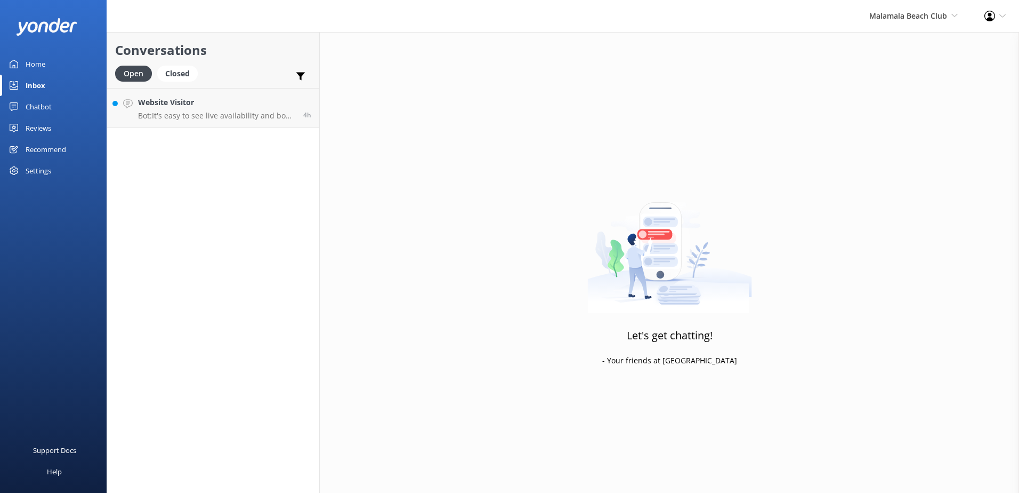
click at [272, 87] on div "Open Closed Important Converted Assigned to me Unassigned" at bounding box center [213, 79] width 196 height 26
drag, startPoint x: 289, startPoint y: 97, endPoint x: 309, endPoint y: 97, distance: 19.7
click at [289, 97] on h4 "Website Visitor" at bounding box center [216, 103] width 157 height 12
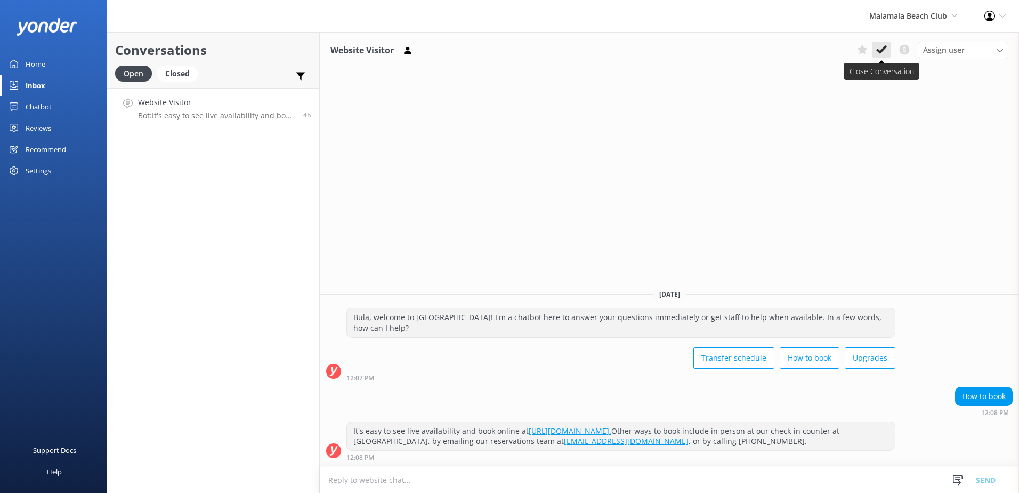
click at [875, 51] on button at bounding box center [881, 50] width 19 height 16
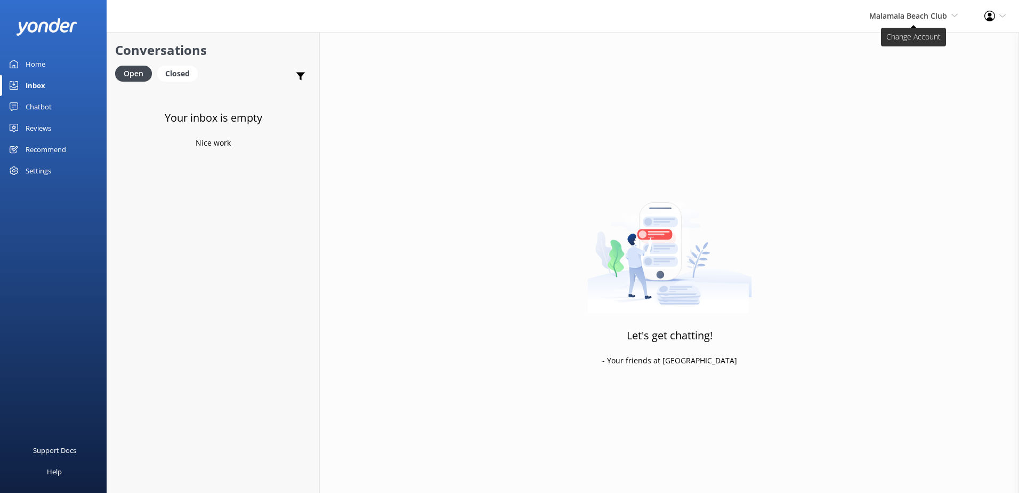
click at [914, 19] on span "Malamala Beach Club" at bounding box center [909, 16] width 78 height 10
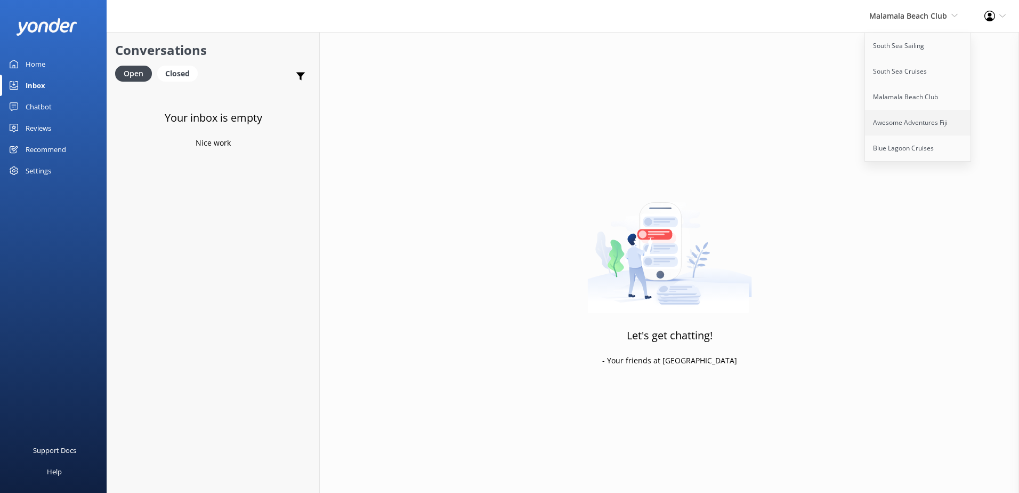
click at [912, 119] on link "Awesome Adventures Fiji" at bounding box center [918, 123] width 107 height 26
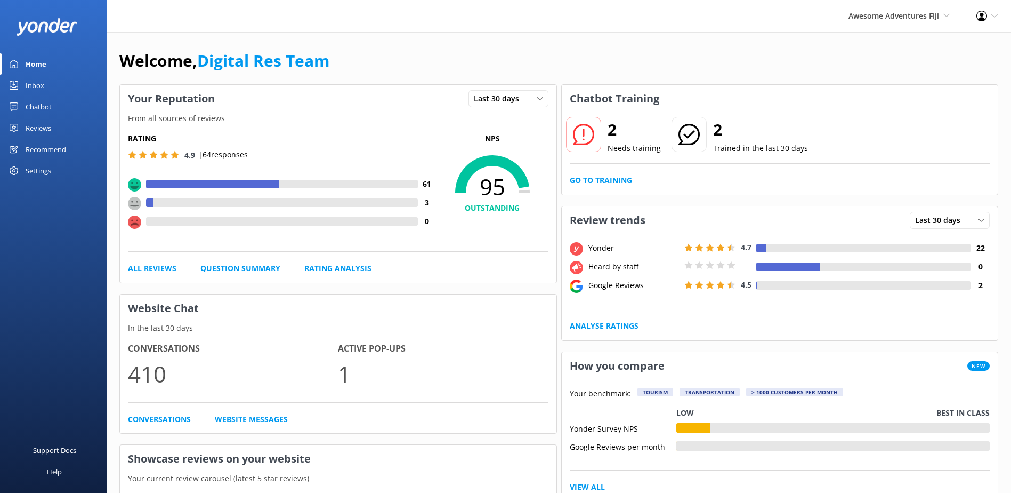
drag, startPoint x: 44, startPoint y: 110, endPoint x: 58, endPoint y: 109, distance: 13.3
click at [44, 109] on div "Chatbot" at bounding box center [39, 106] width 26 height 21
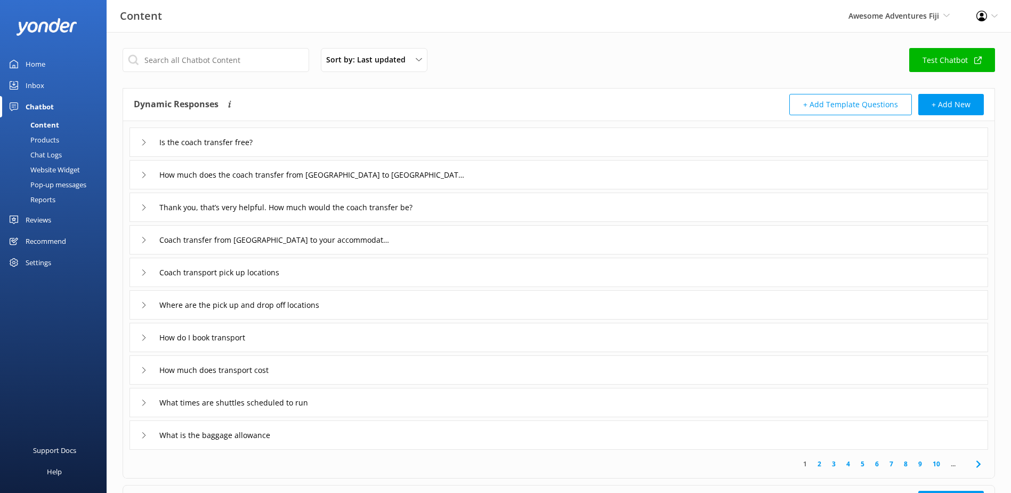
click at [52, 154] on div "Chat Logs" at bounding box center [33, 154] width 55 height 15
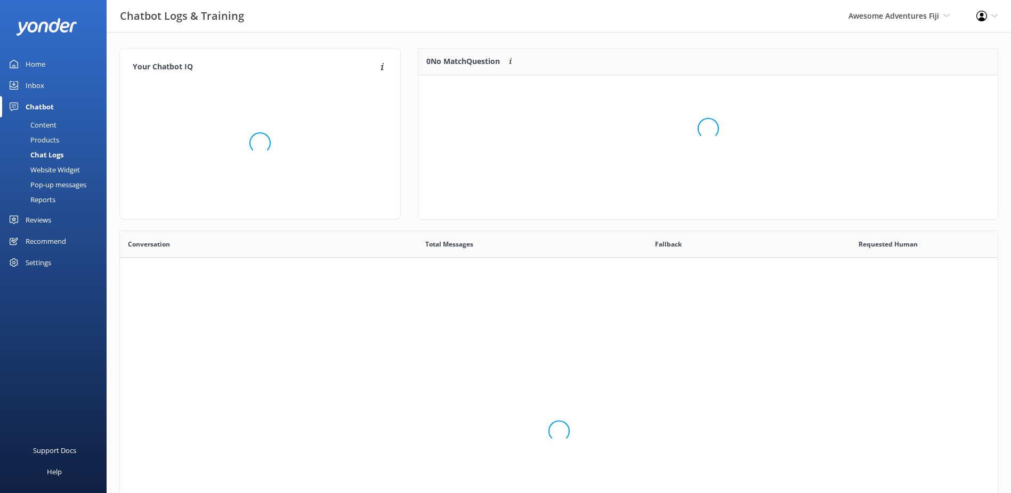
scroll to position [125, 571]
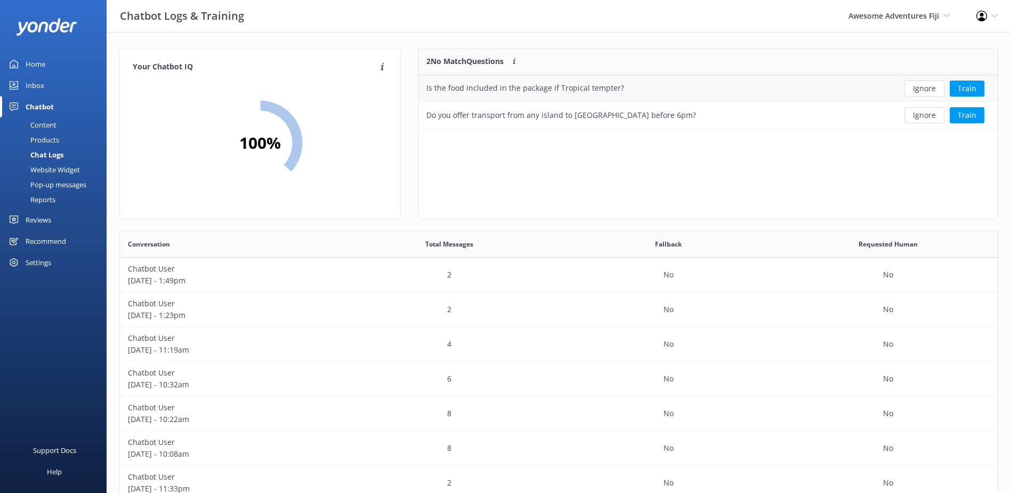
click at [924, 85] on button "Ignore" at bounding box center [925, 89] width 40 height 16
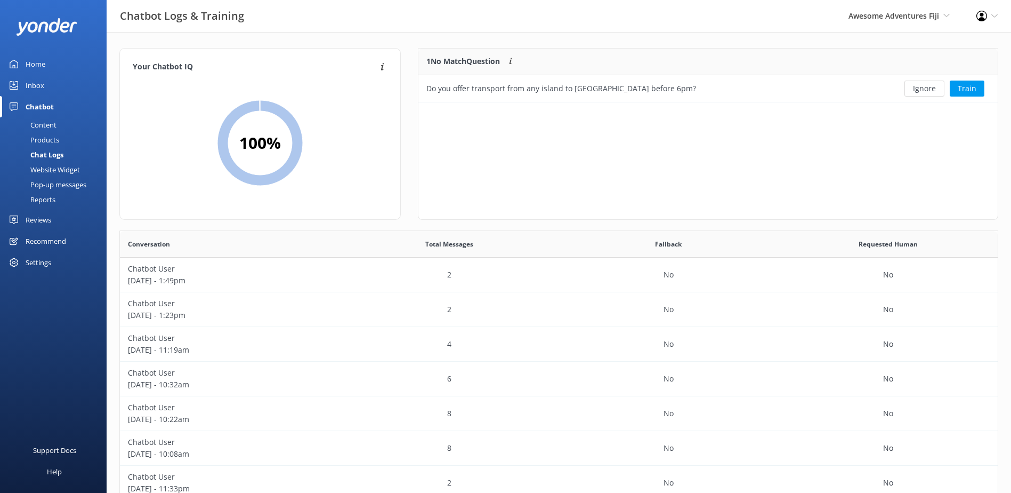
click at [924, 88] on button "Ignore" at bounding box center [925, 89] width 40 height 16
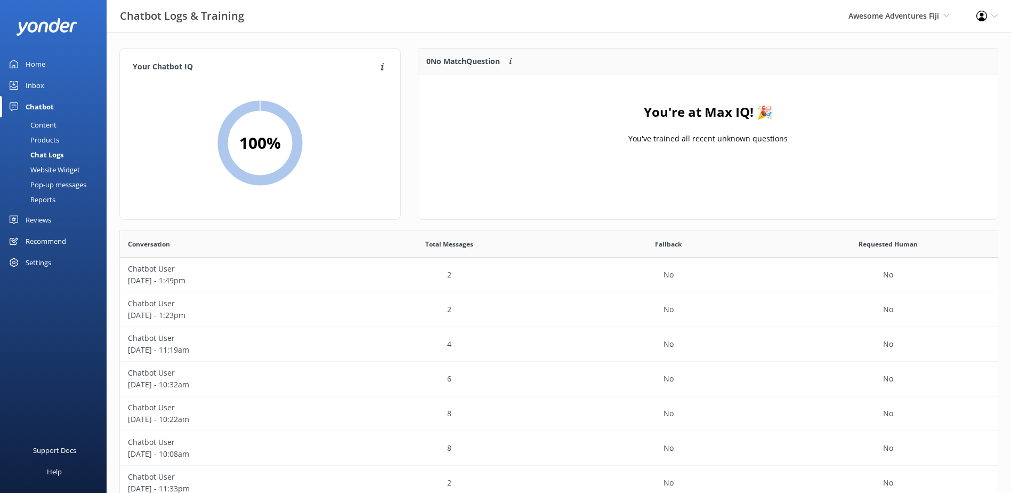
click at [27, 87] on div "Inbox" at bounding box center [35, 85] width 19 height 21
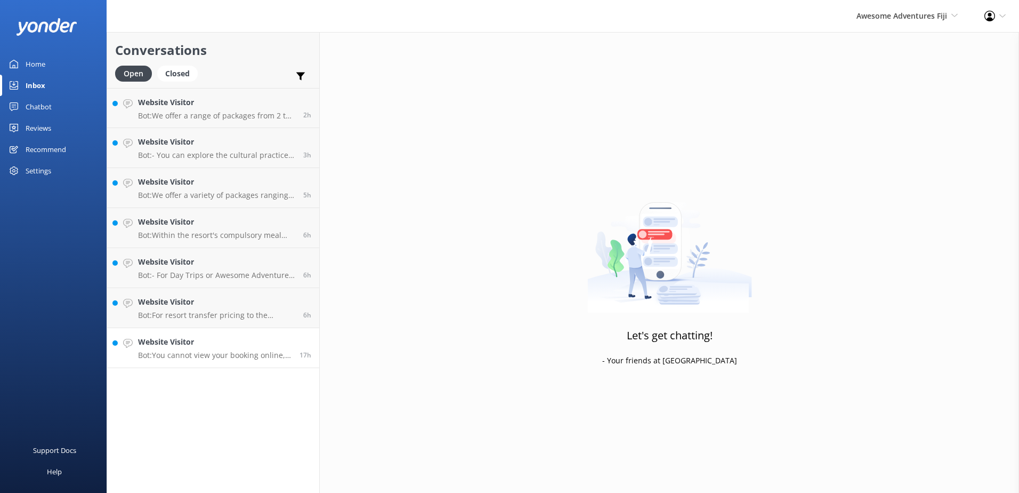
click at [297, 339] on div "17h" at bounding box center [302, 347] width 20 height 23
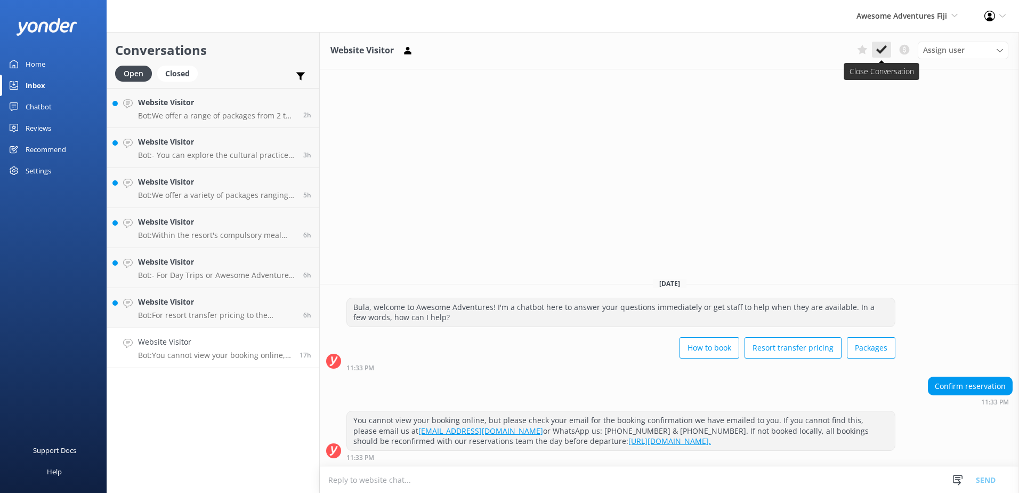
click at [887, 46] on icon at bounding box center [882, 49] width 11 height 11
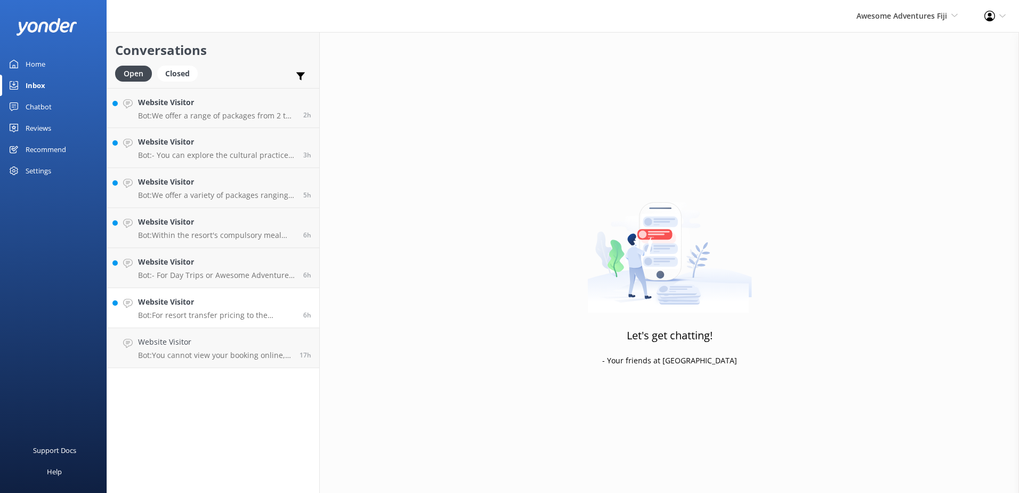
click at [303, 305] on div "6h" at bounding box center [303, 307] width 16 height 23
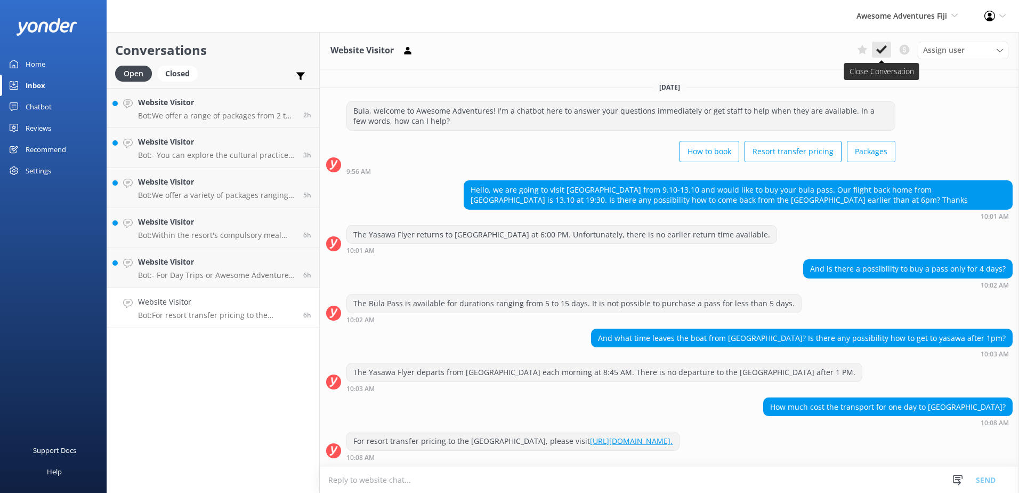
click at [883, 50] on use at bounding box center [882, 49] width 11 height 9
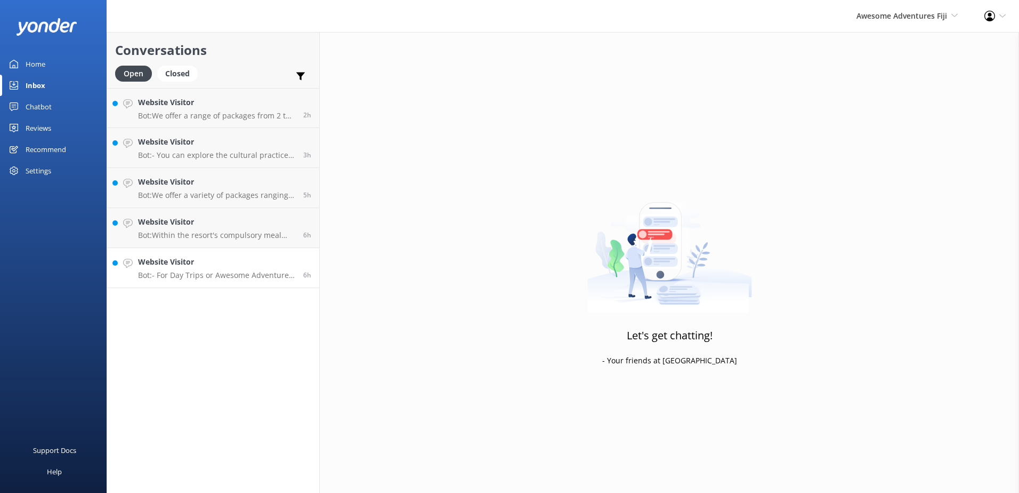
click at [258, 260] on h4 "Website Visitor" at bounding box center [216, 262] width 157 height 12
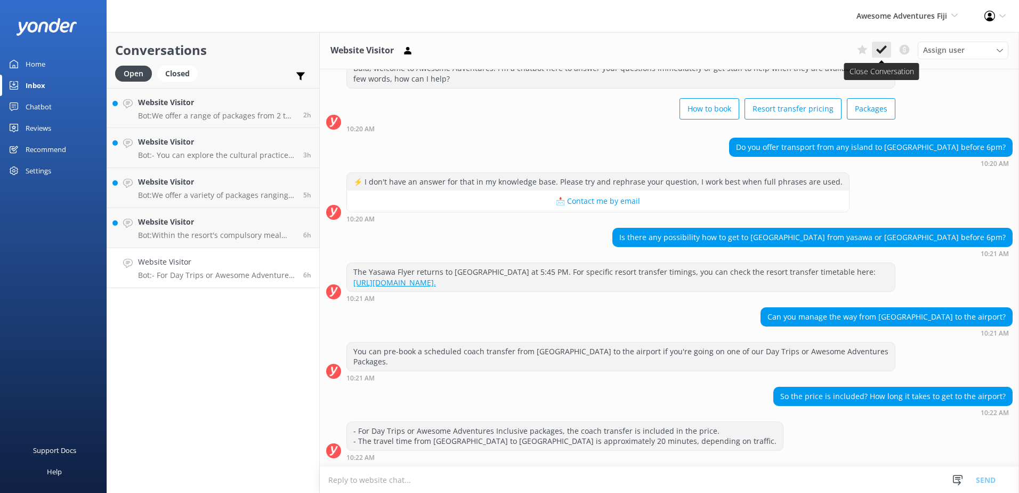
click at [882, 51] on use at bounding box center [882, 49] width 11 height 9
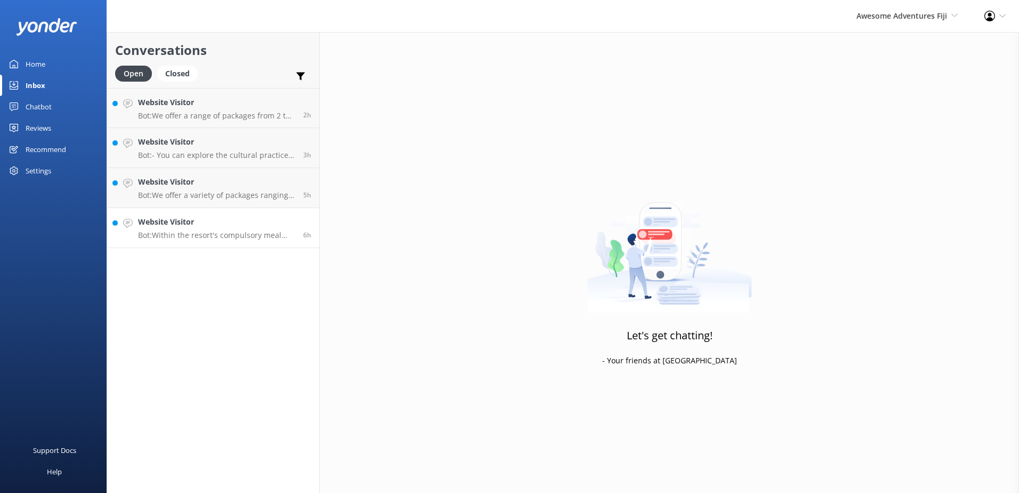
click at [274, 221] on h4 "Website Visitor" at bounding box center [216, 222] width 157 height 12
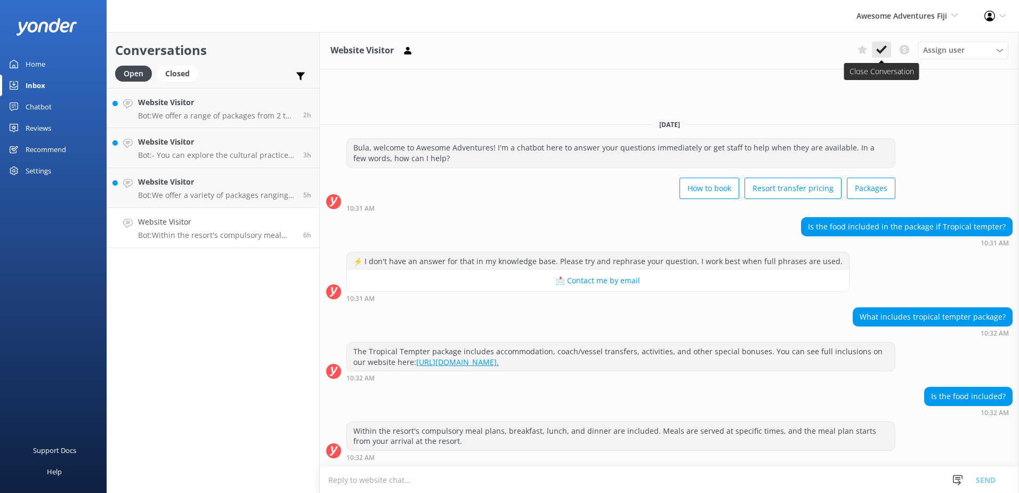
click at [882, 44] on icon at bounding box center [882, 49] width 11 height 11
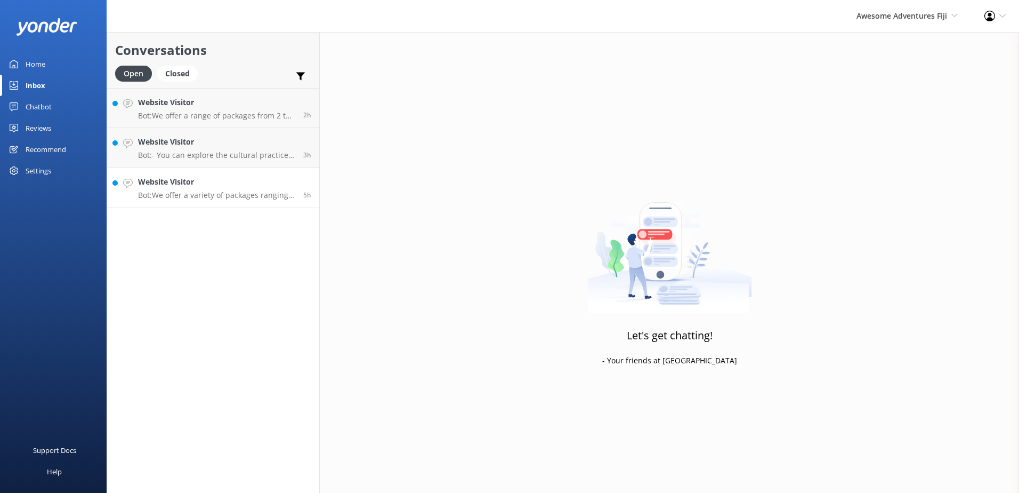
click at [295, 180] on h4 "Website Visitor" at bounding box center [216, 182] width 157 height 12
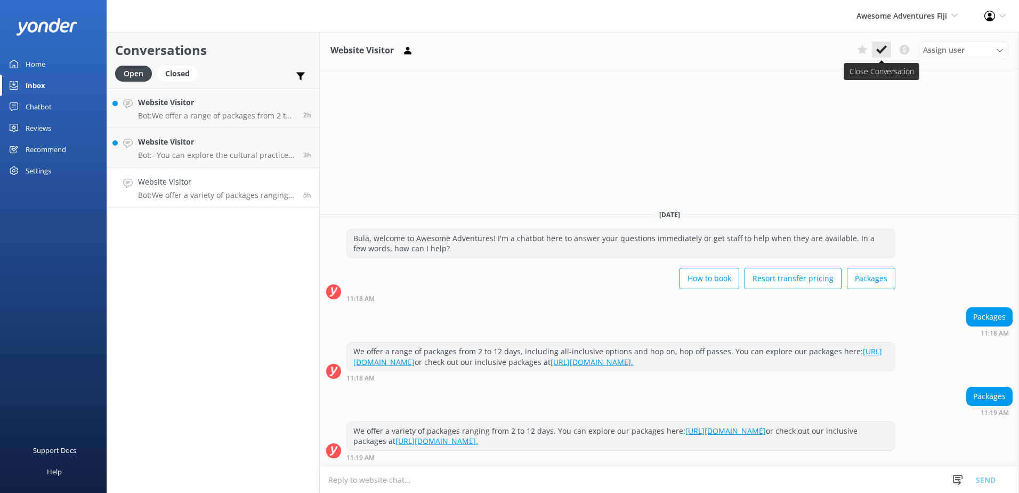
click at [882, 51] on use at bounding box center [882, 49] width 11 height 9
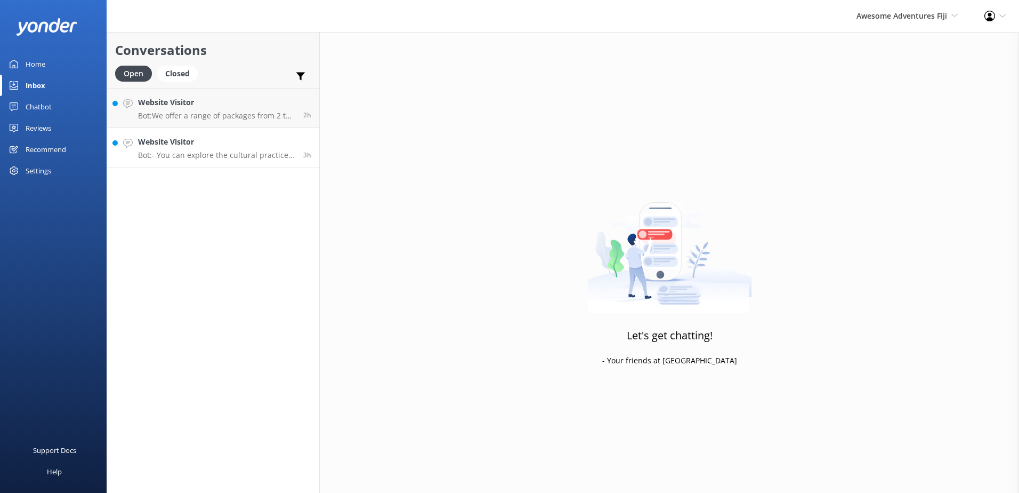
click at [263, 142] on h4 "Website Visitor" at bounding box center [216, 142] width 157 height 12
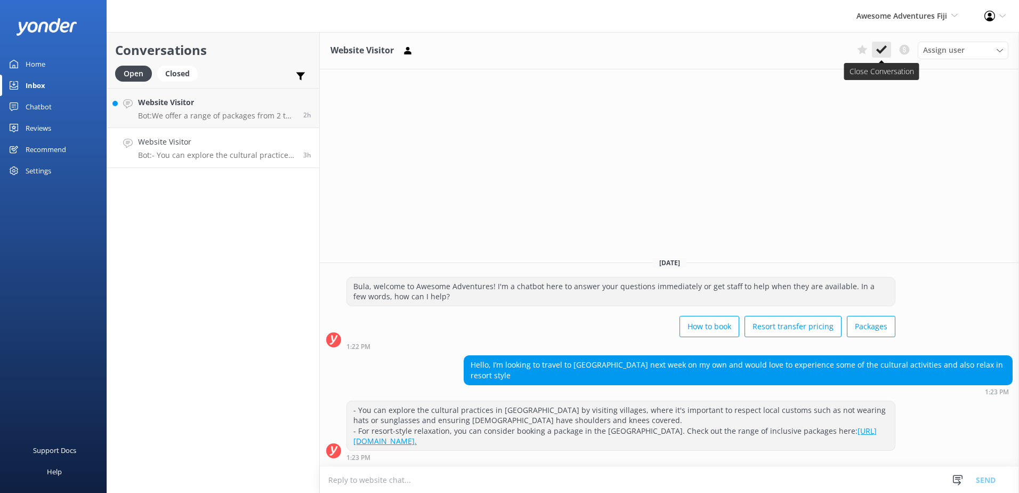
click at [882, 49] on icon at bounding box center [882, 49] width 11 height 11
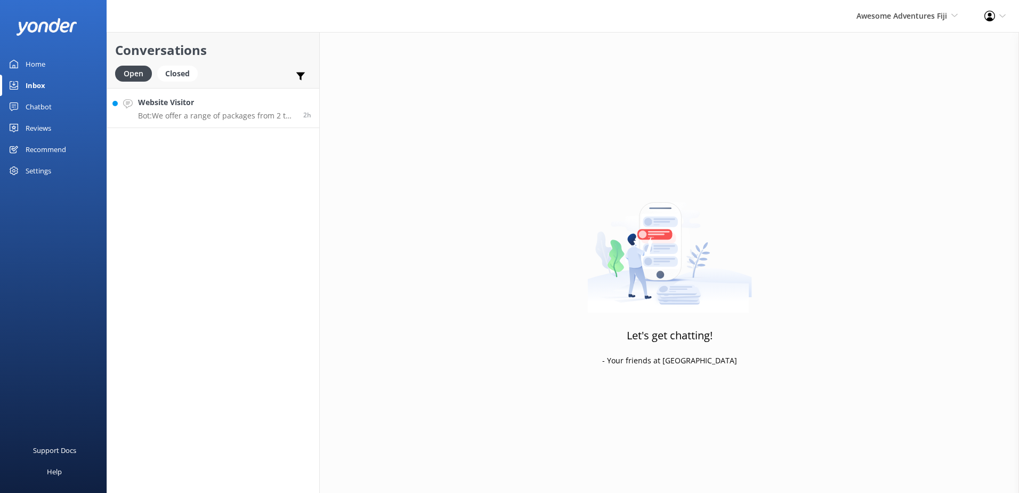
click at [277, 102] on h4 "Website Visitor" at bounding box center [216, 103] width 157 height 12
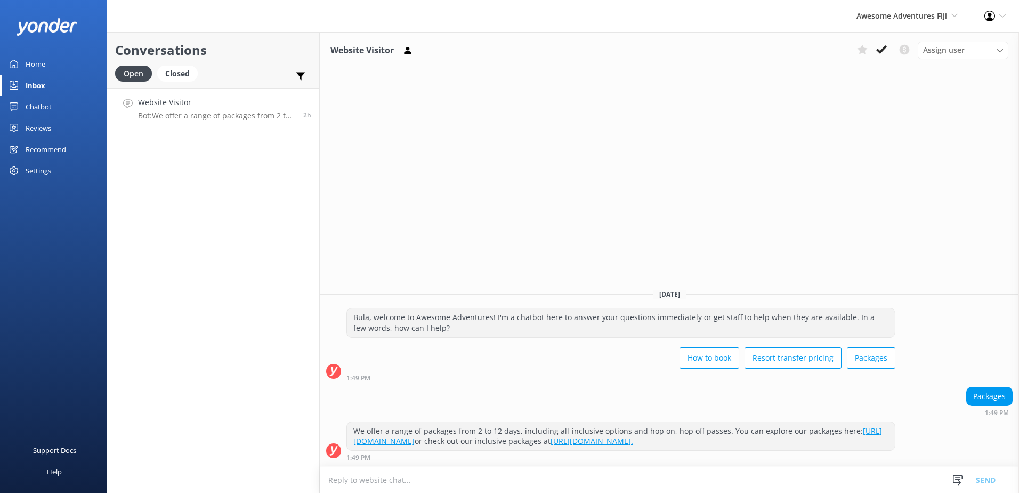
click at [882, 50] on use at bounding box center [882, 49] width 11 height 9
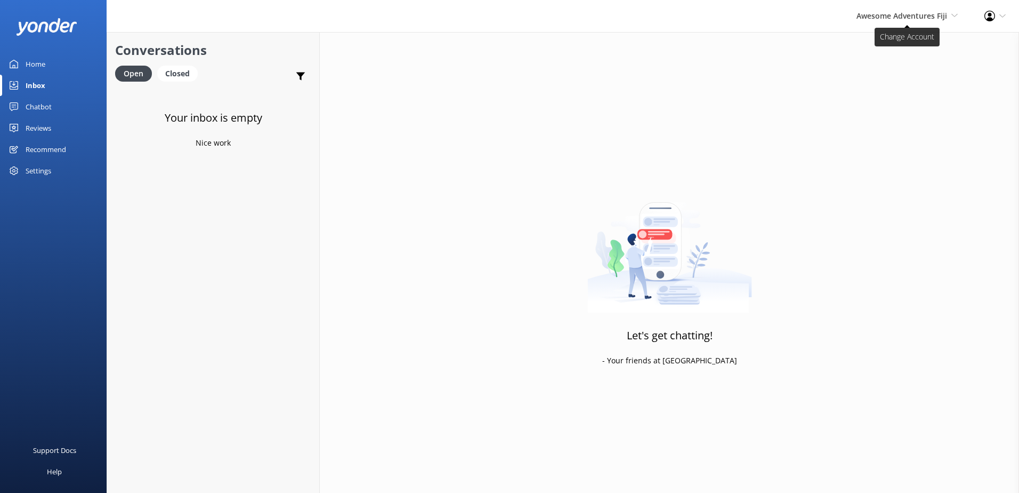
click at [898, 18] on span "Awesome Adventures Fiji" at bounding box center [902, 16] width 91 height 10
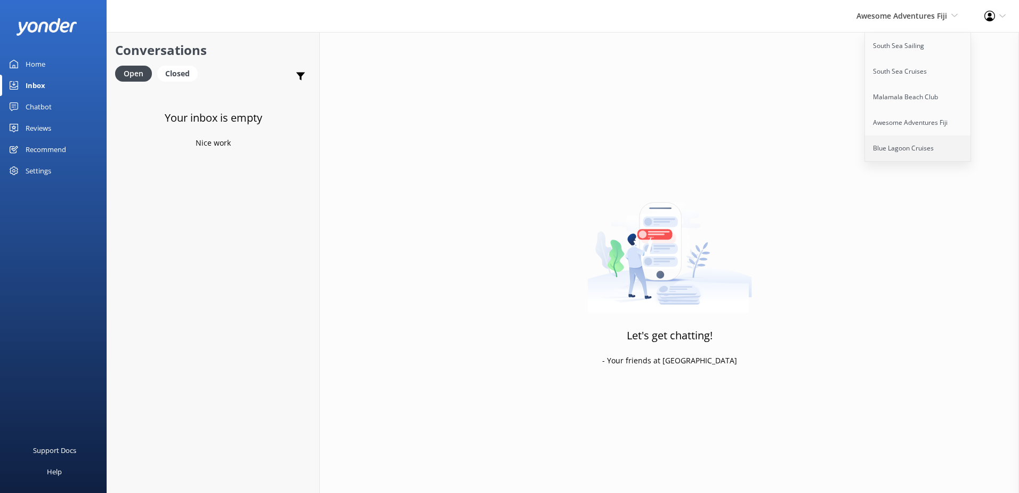
click at [904, 144] on link "Blue Lagoon Cruises" at bounding box center [918, 148] width 107 height 26
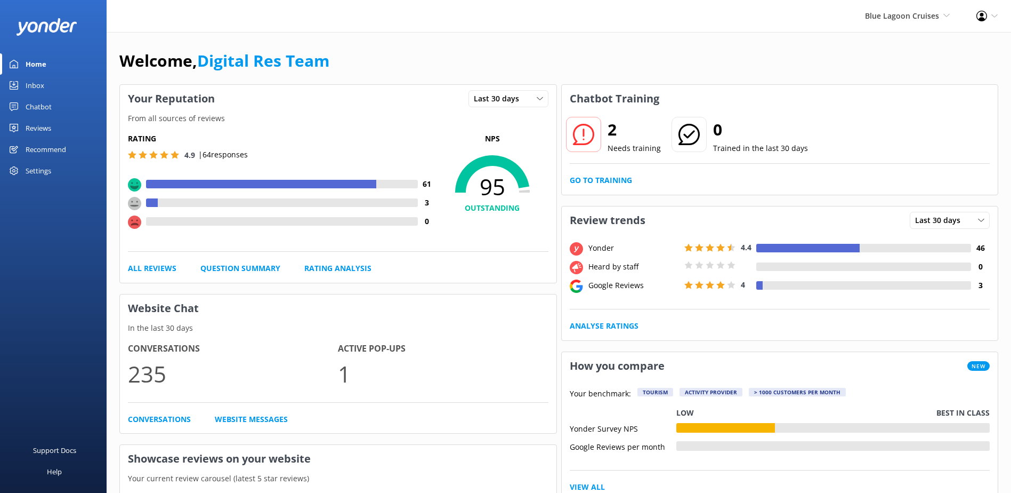
click at [37, 101] on div "Chatbot" at bounding box center [39, 106] width 26 height 21
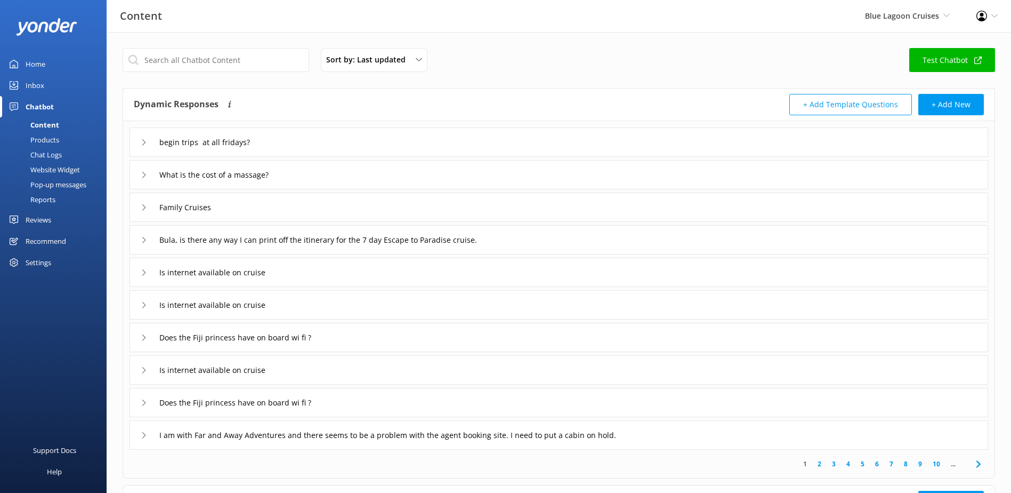
click at [49, 154] on div "Chat Logs" at bounding box center [33, 154] width 55 height 15
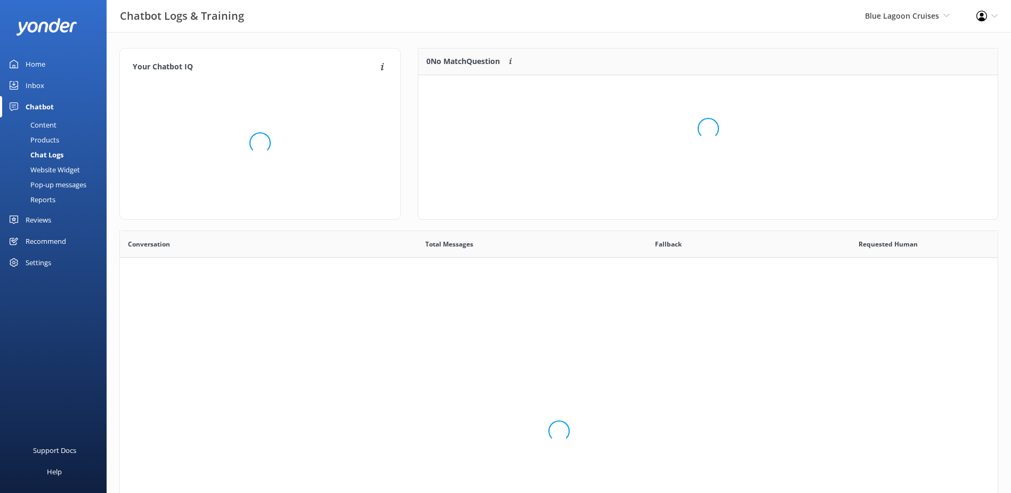
scroll to position [366, 870]
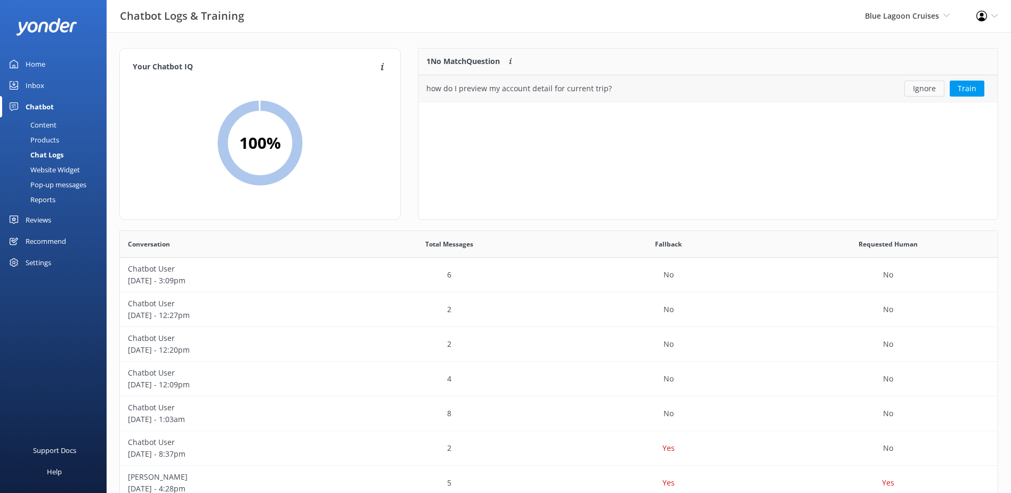
click at [929, 89] on button "Ignore" at bounding box center [925, 89] width 40 height 16
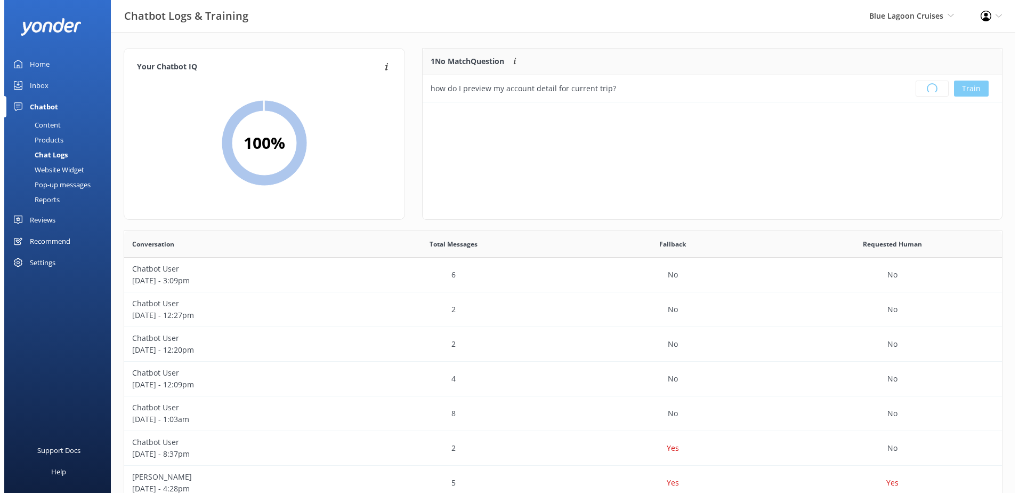
scroll to position [125, 571]
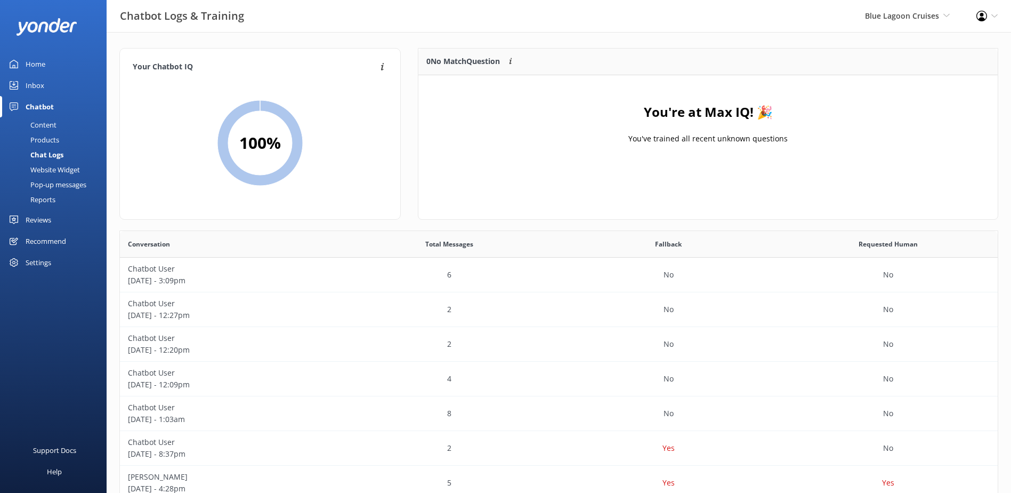
click at [45, 82] on link "Inbox" at bounding box center [53, 85] width 107 height 21
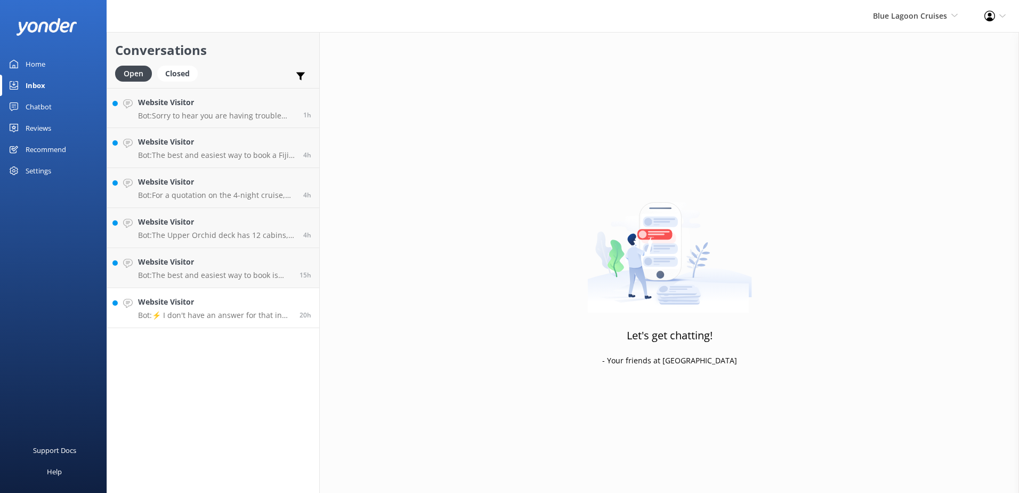
click at [301, 291] on link "Website Visitor Bot: ⚡ I don't have an answer for that in my knowledge base. Pl…" at bounding box center [213, 308] width 212 height 40
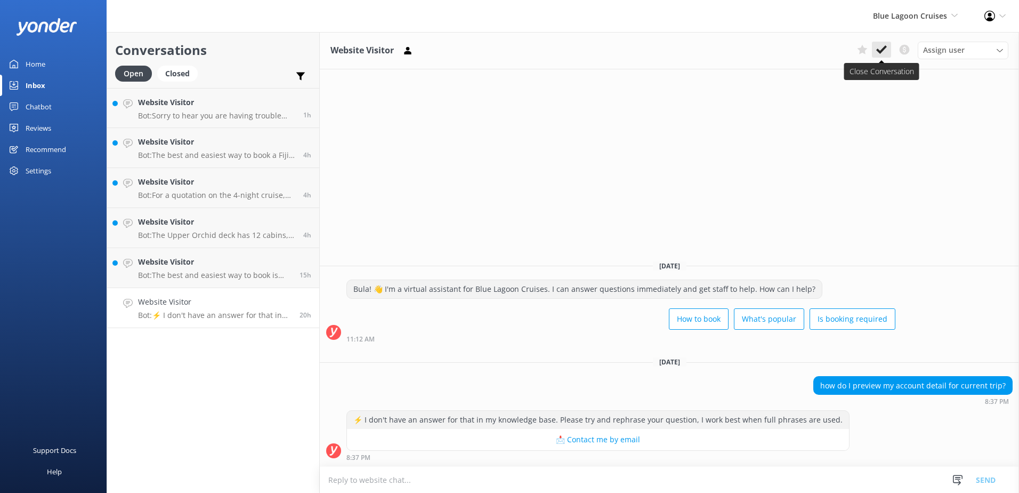
click at [883, 51] on icon at bounding box center [882, 49] width 11 height 11
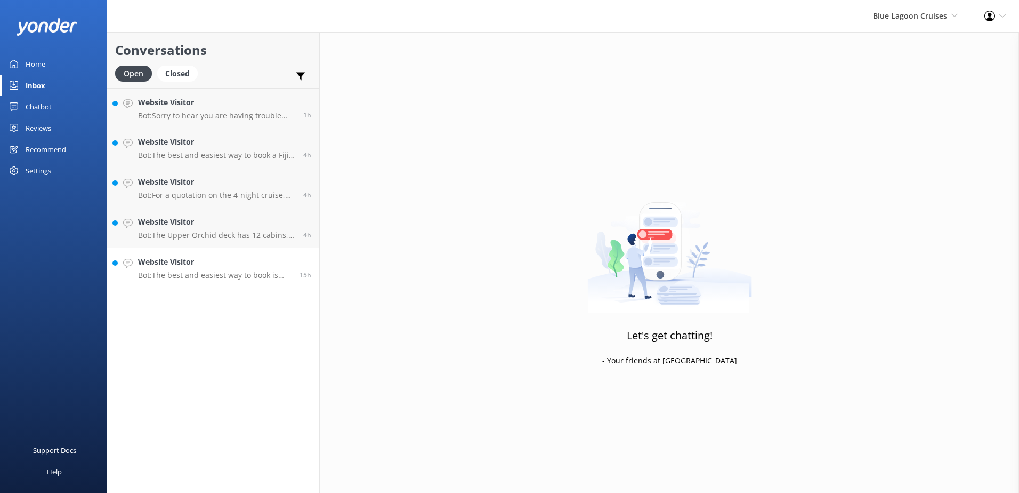
click at [296, 265] on div "15h" at bounding box center [302, 267] width 20 height 23
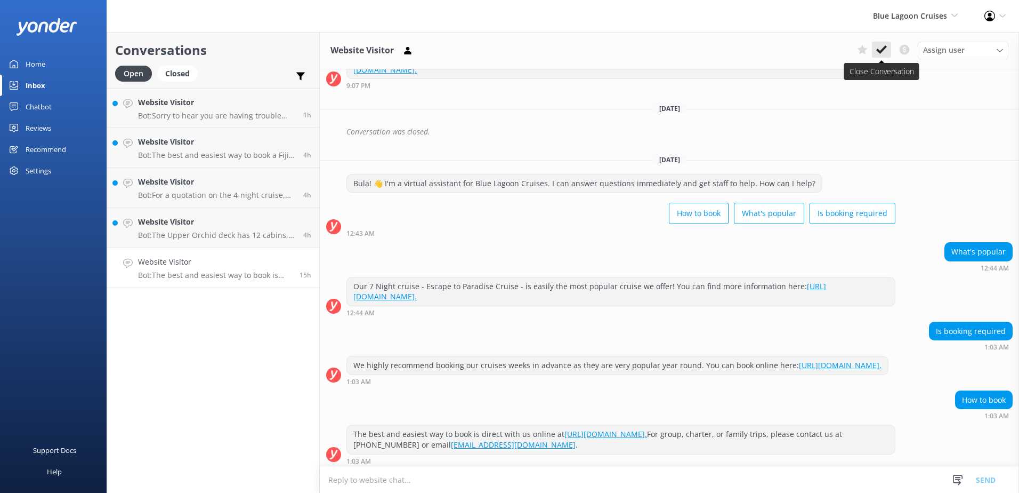
scroll to position [164, 0]
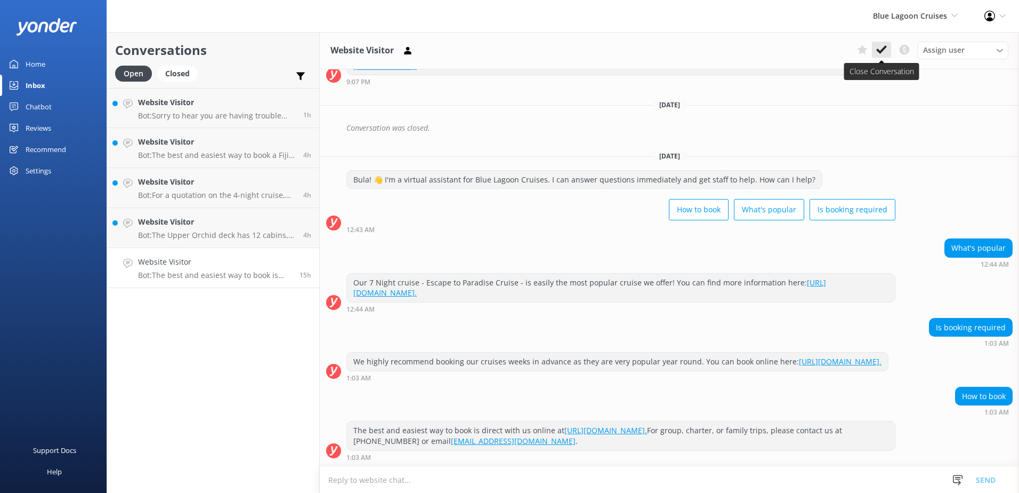
click at [891, 50] on button at bounding box center [881, 50] width 19 height 16
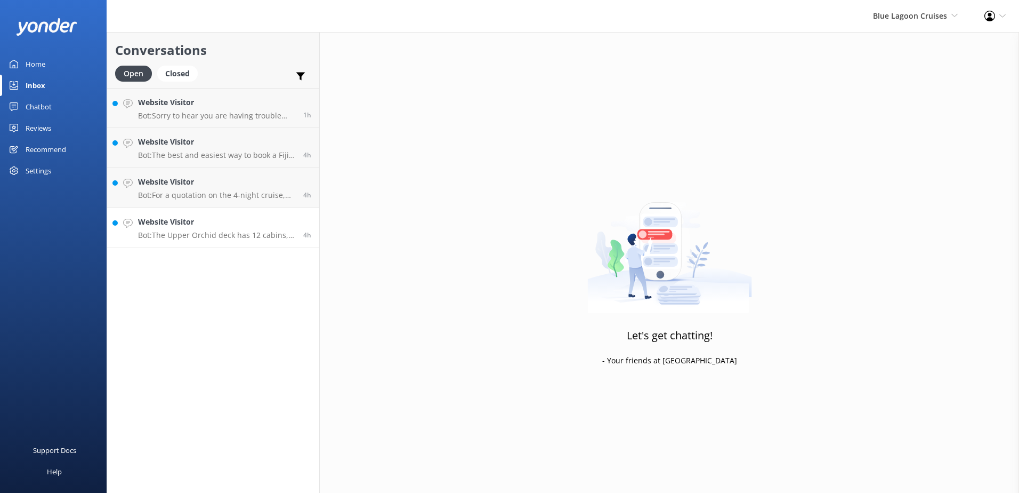
click at [281, 222] on h4 "Website Visitor" at bounding box center [216, 222] width 157 height 12
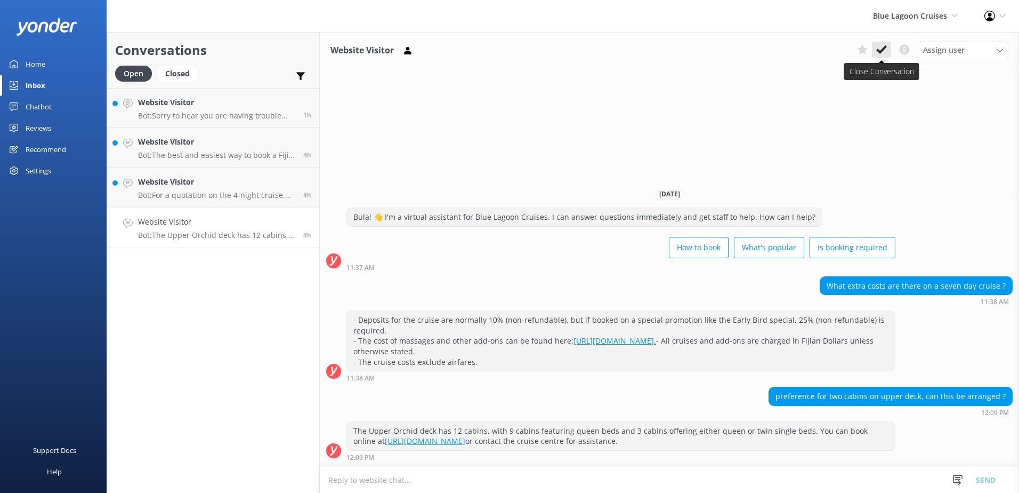
click at [879, 49] on icon at bounding box center [882, 49] width 11 height 11
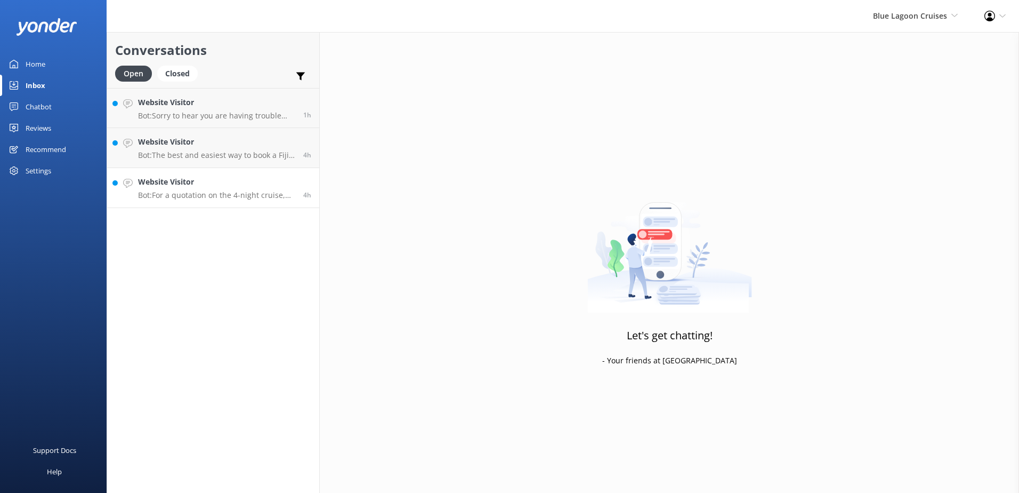
click at [292, 182] on h4 "Website Visitor" at bounding box center [216, 182] width 157 height 12
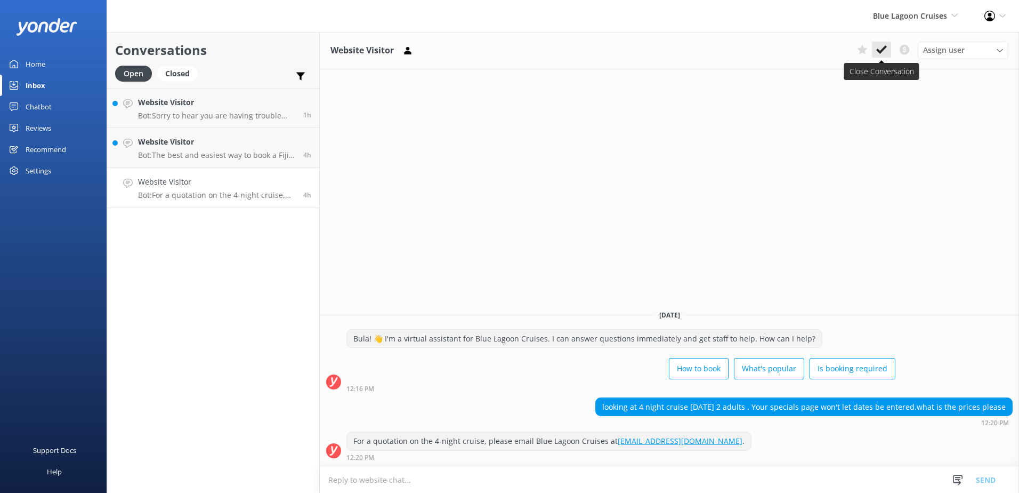
click at [877, 52] on icon at bounding box center [882, 49] width 11 height 11
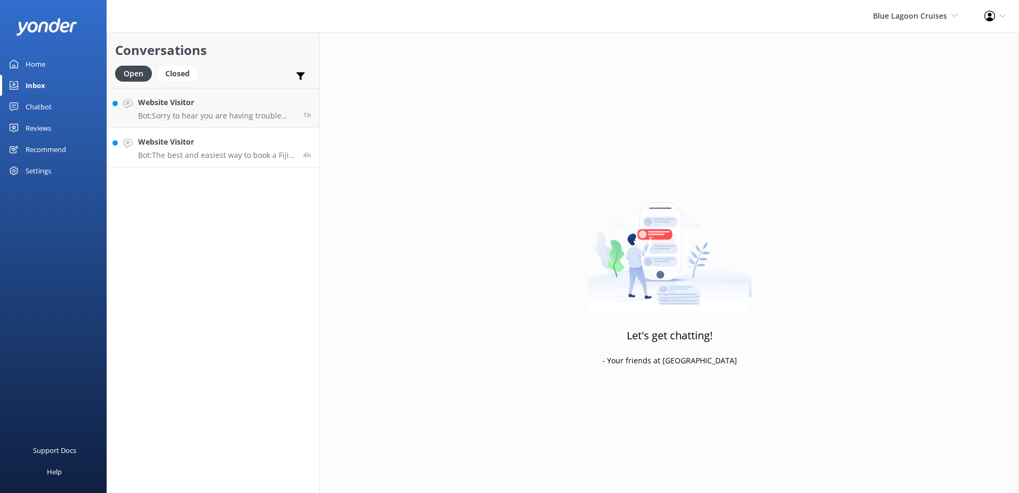
click at [242, 146] on h4 "Website Visitor" at bounding box center [216, 142] width 157 height 12
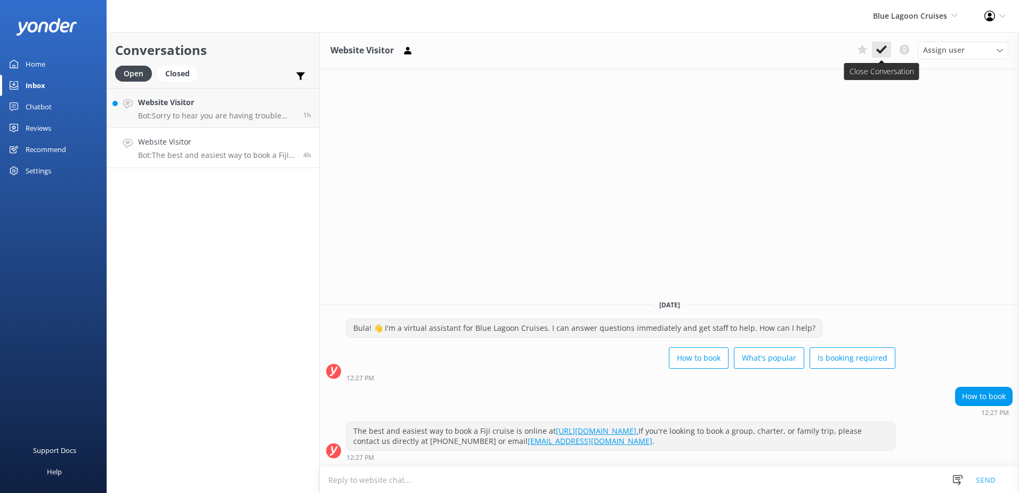
click at [878, 51] on use at bounding box center [882, 49] width 11 height 9
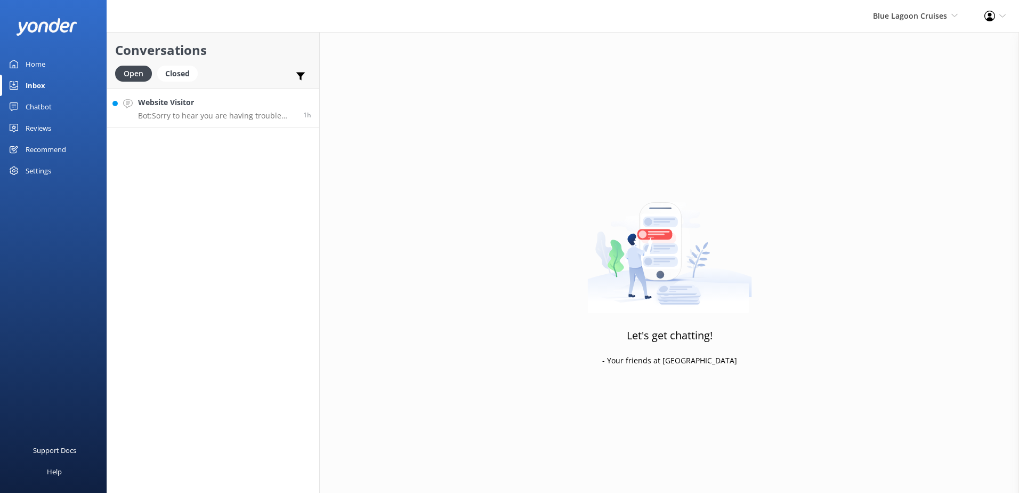
click at [266, 104] on h4 "Website Visitor" at bounding box center [216, 103] width 157 height 12
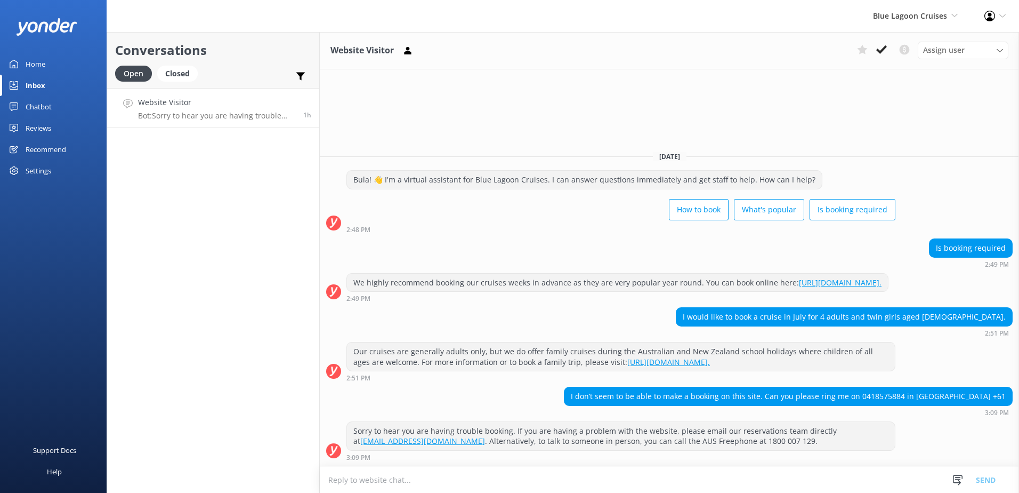
click at [880, 53] on icon at bounding box center [882, 49] width 11 height 11
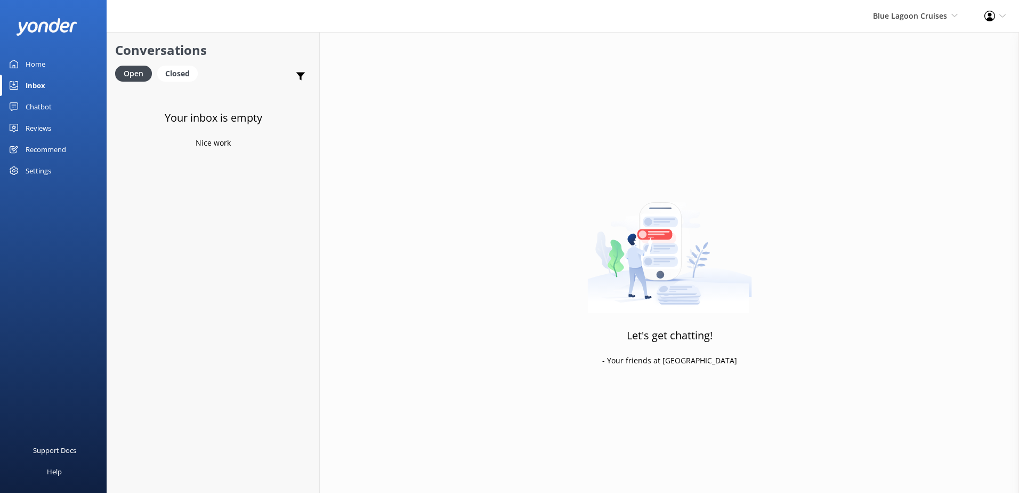
click at [819, 75] on div "Let's get chatting! - Your friends at [GEOGRAPHIC_DATA]" at bounding box center [670, 278] width 700 height 493
